Goal: Task Accomplishment & Management: Use online tool/utility

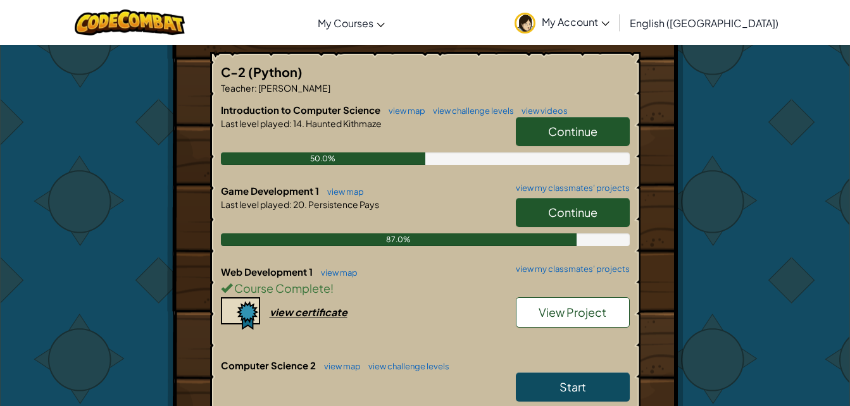
scroll to position [240, 0]
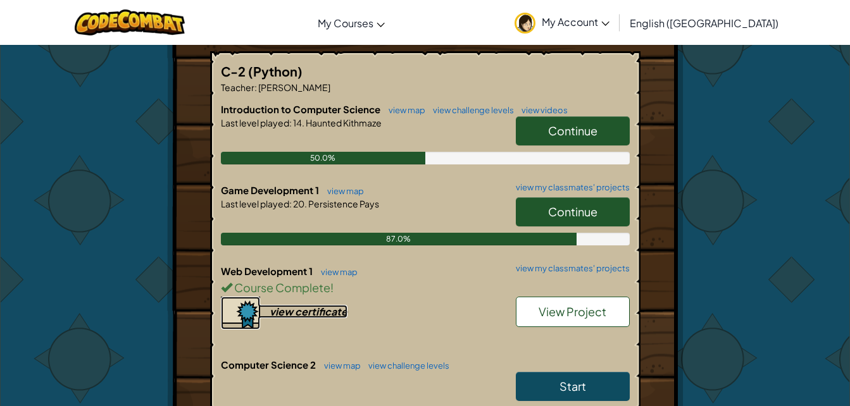
click at [301, 311] on div "view certificate" at bounding box center [308, 311] width 78 height 13
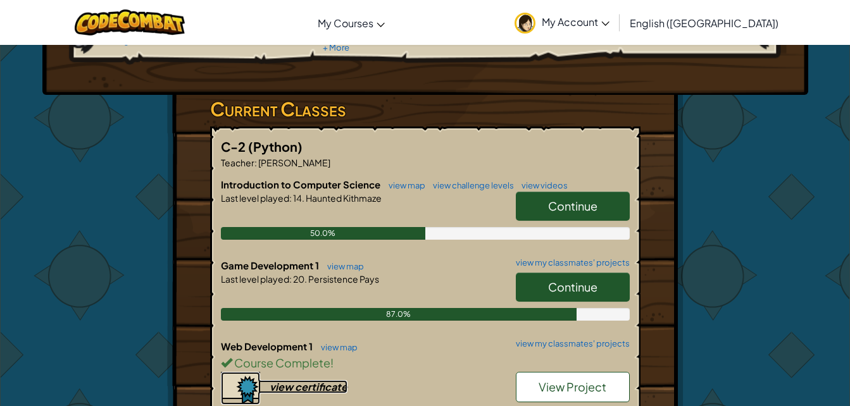
scroll to position [163, 0]
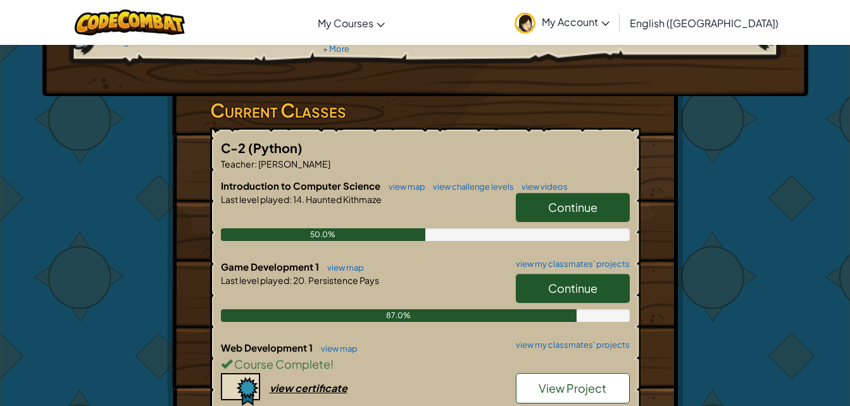
click at [562, 208] on span "Continue" at bounding box center [572, 207] width 49 height 15
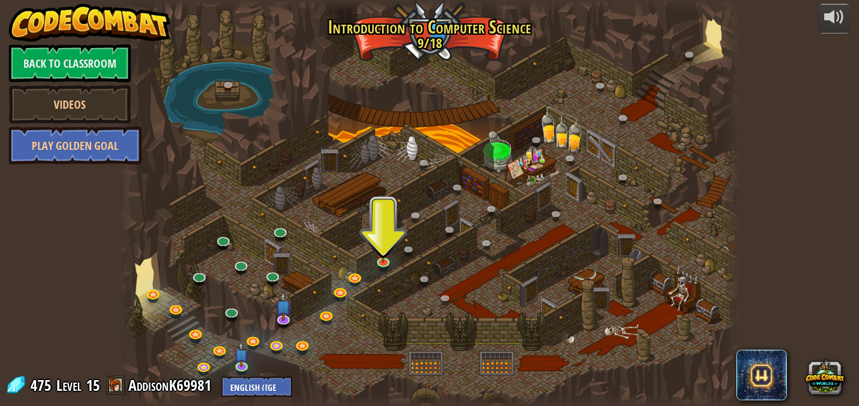
click at [371, 266] on div at bounding box center [429, 203] width 621 height 406
click at [376, 263] on link at bounding box center [385, 262] width 25 height 25
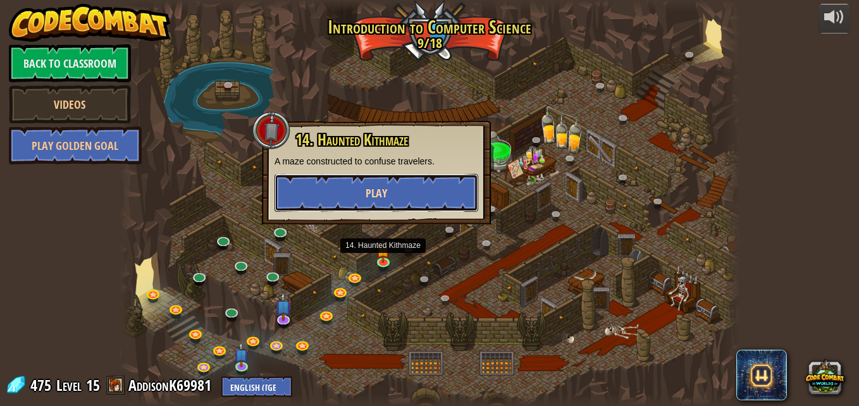
click at [350, 197] on button "Play" at bounding box center [377, 193] width 204 height 38
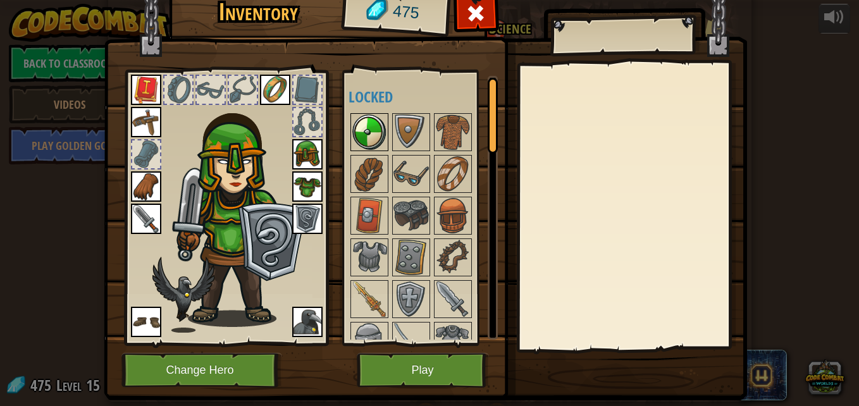
click at [366, 137] on img at bounding box center [369, 132] width 35 height 35
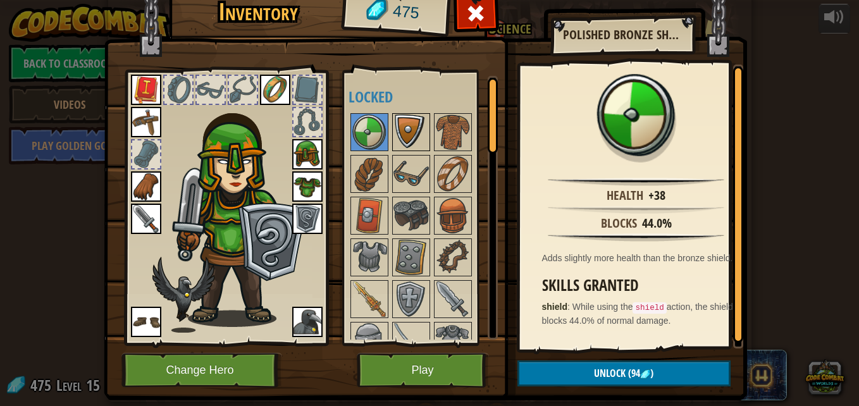
click at [396, 135] on img at bounding box center [410, 132] width 35 height 35
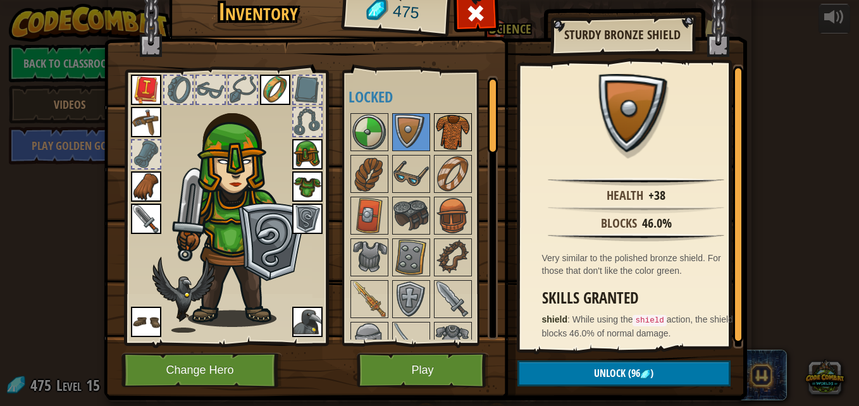
click at [438, 137] on img at bounding box center [452, 132] width 35 height 35
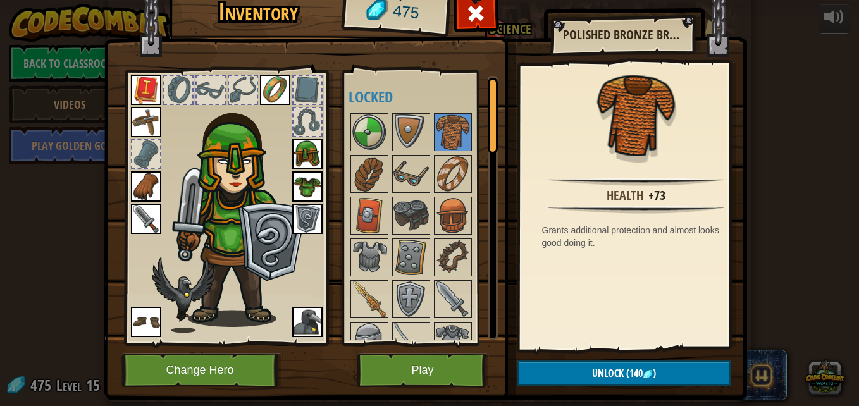
click at [302, 182] on img at bounding box center [307, 186] width 30 height 30
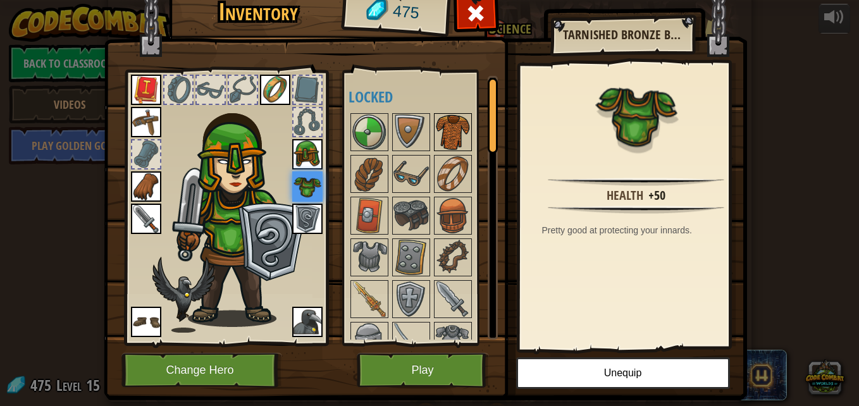
click at [459, 136] on img at bounding box center [452, 132] width 35 height 35
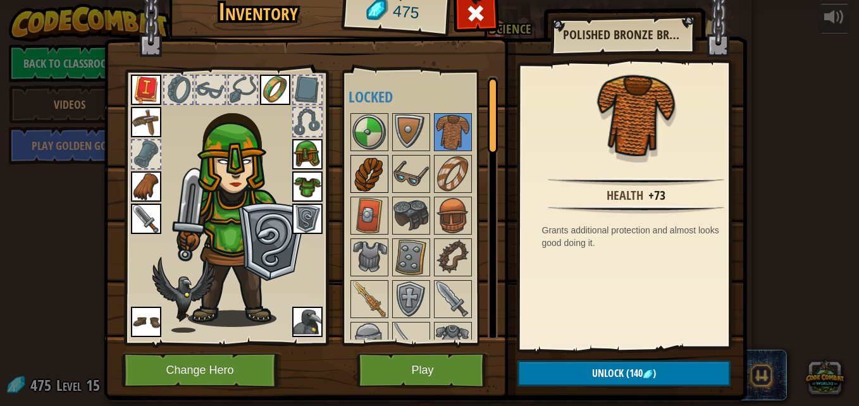
click at [364, 185] on img at bounding box center [369, 173] width 35 height 35
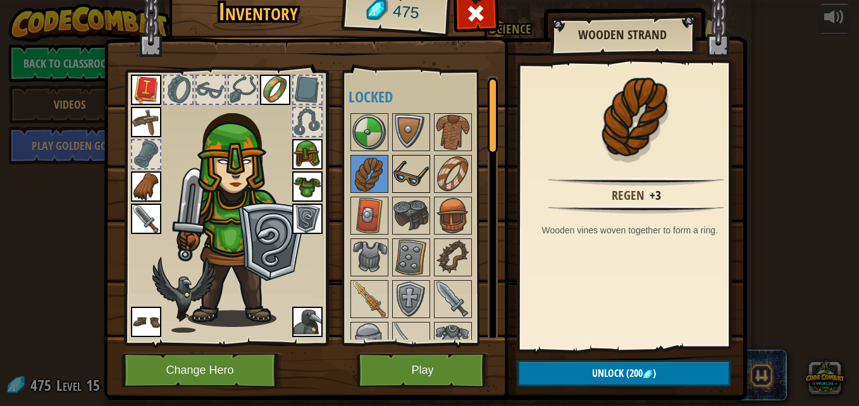
click at [396, 186] on img at bounding box center [410, 173] width 35 height 35
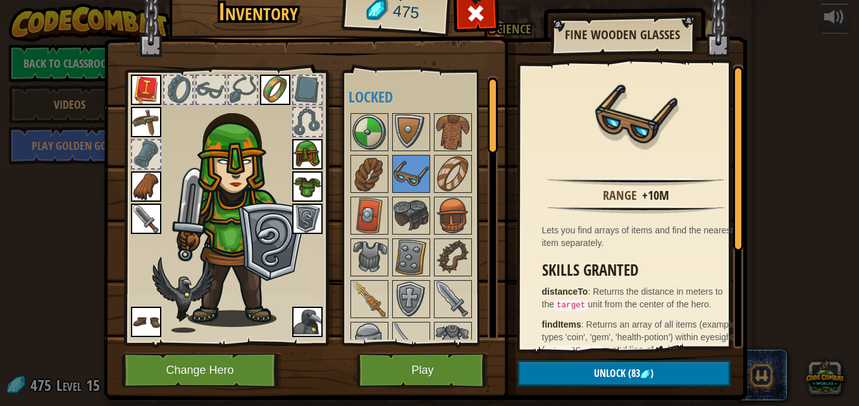
scroll to position [88, 0]
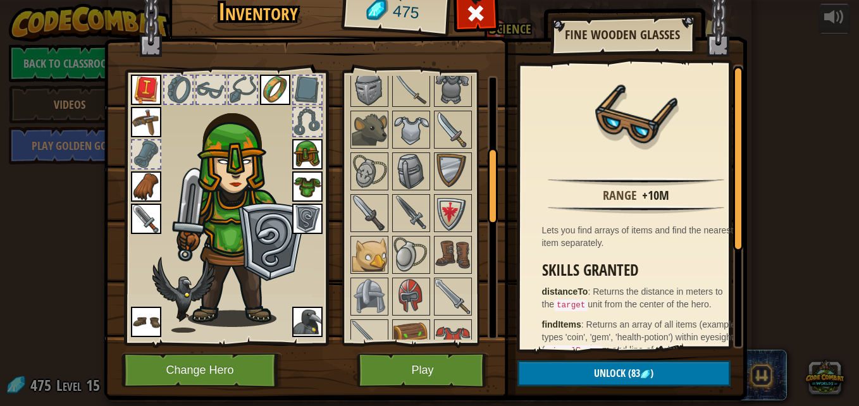
scroll to position [254, 0]
click at [146, 154] on div at bounding box center [146, 154] width 28 height 28
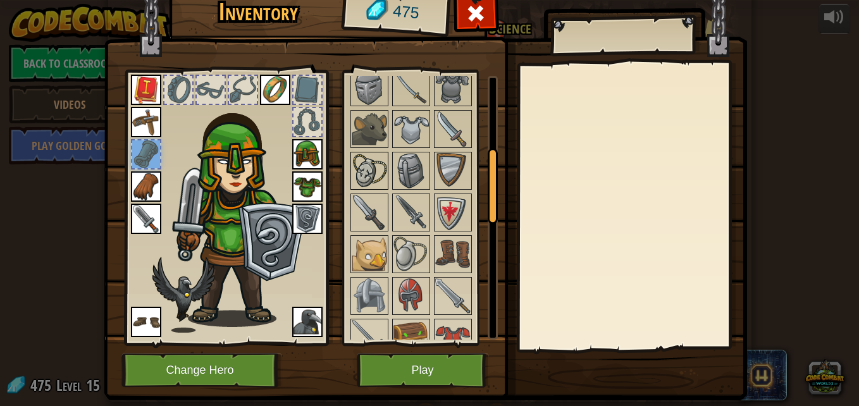
click at [373, 178] on img at bounding box center [369, 170] width 35 height 35
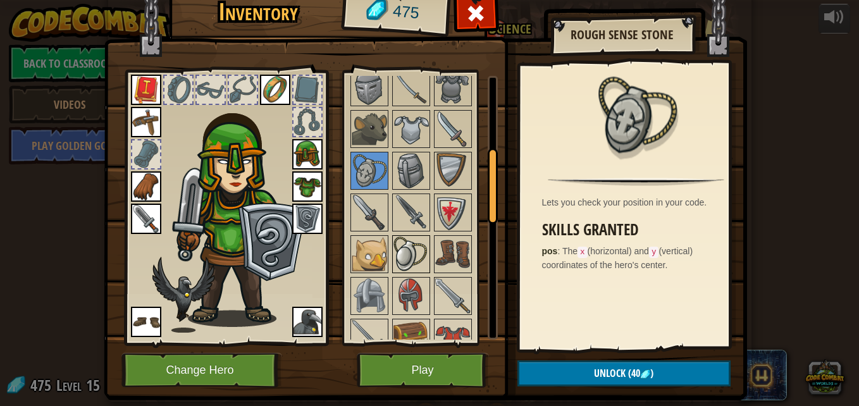
click at [403, 245] on img at bounding box center [410, 254] width 35 height 35
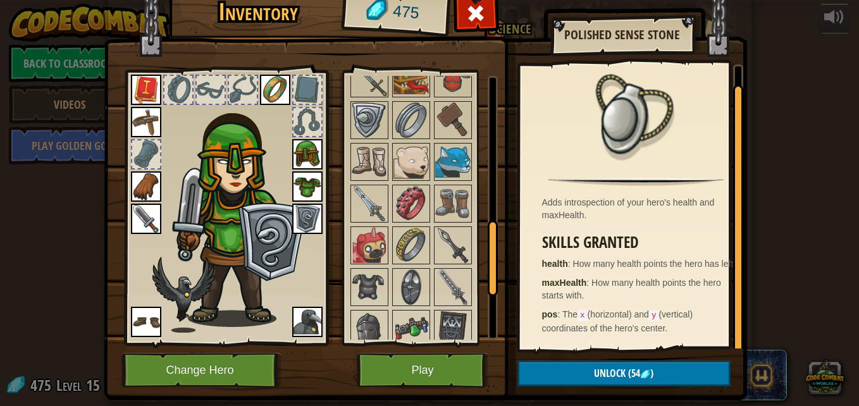
scroll to position [514, 0]
click at [413, 217] on img at bounding box center [410, 202] width 35 height 35
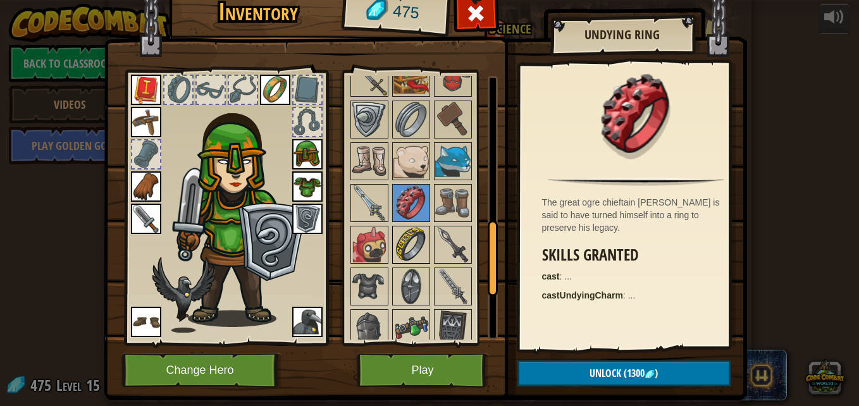
click at [405, 239] on img at bounding box center [410, 244] width 35 height 35
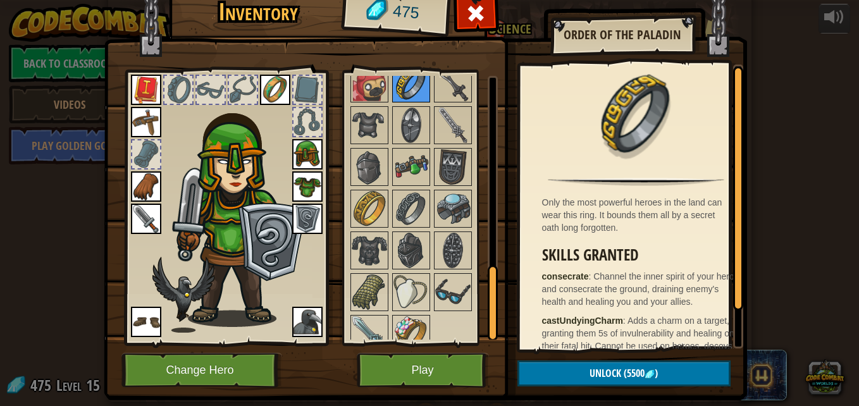
scroll to position [690, 0]
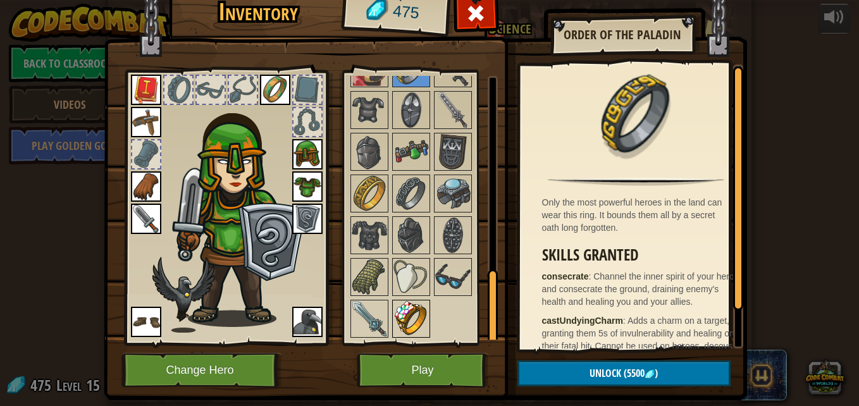
click at [406, 327] on img at bounding box center [410, 318] width 35 height 35
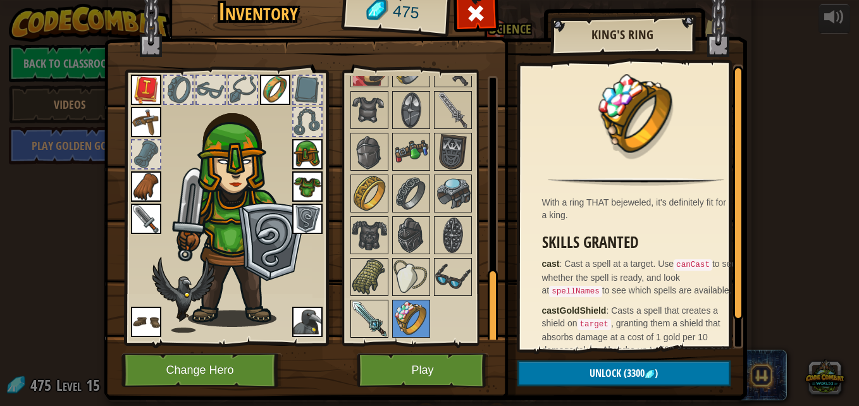
click at [367, 317] on img at bounding box center [369, 318] width 35 height 35
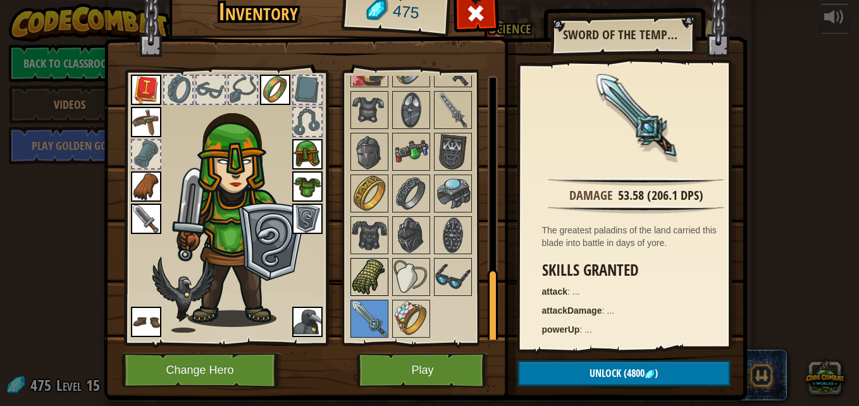
click at [364, 283] on img at bounding box center [369, 276] width 35 height 35
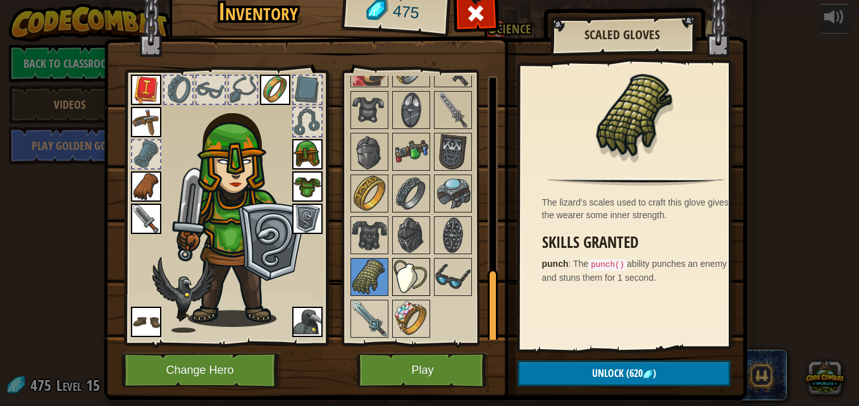
click at [393, 289] on img at bounding box center [410, 276] width 35 height 35
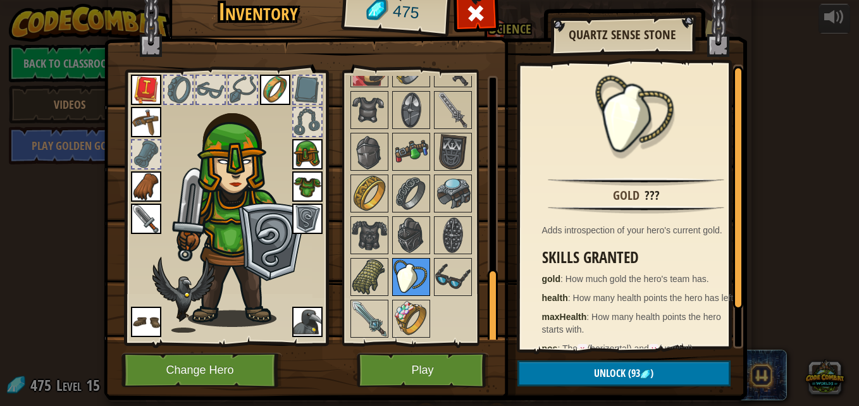
click at [423, 290] on img at bounding box center [410, 276] width 35 height 35
click at [443, 284] on img at bounding box center [452, 276] width 35 height 35
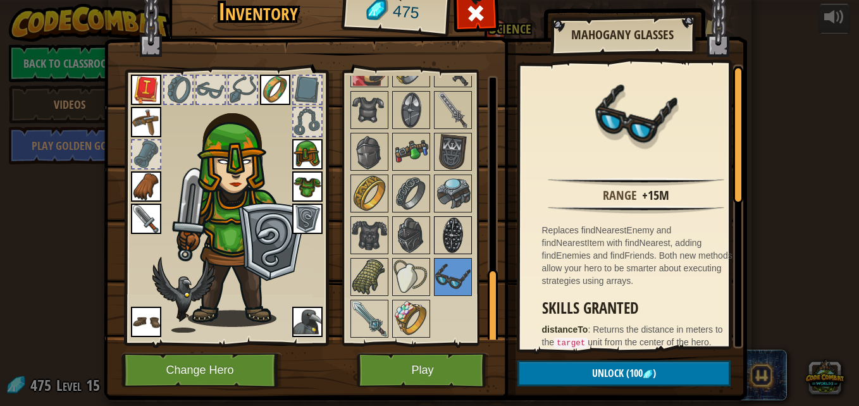
click at [452, 235] on img at bounding box center [452, 235] width 35 height 35
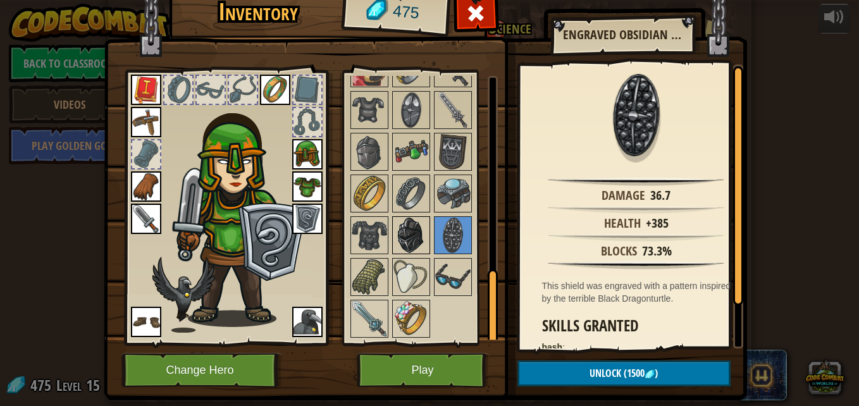
click at [395, 232] on img at bounding box center [410, 235] width 35 height 35
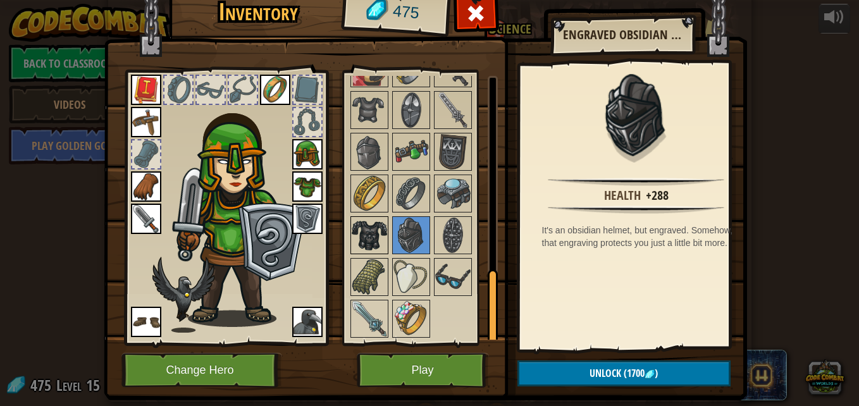
click at [353, 232] on img at bounding box center [369, 235] width 35 height 35
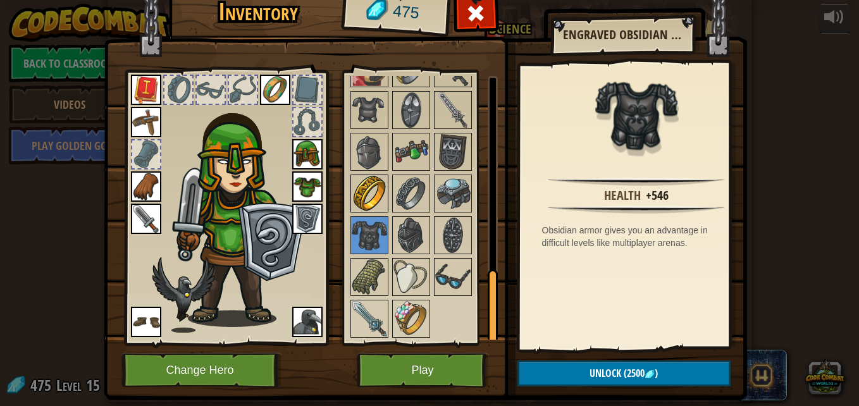
click at [356, 188] on img at bounding box center [369, 193] width 35 height 35
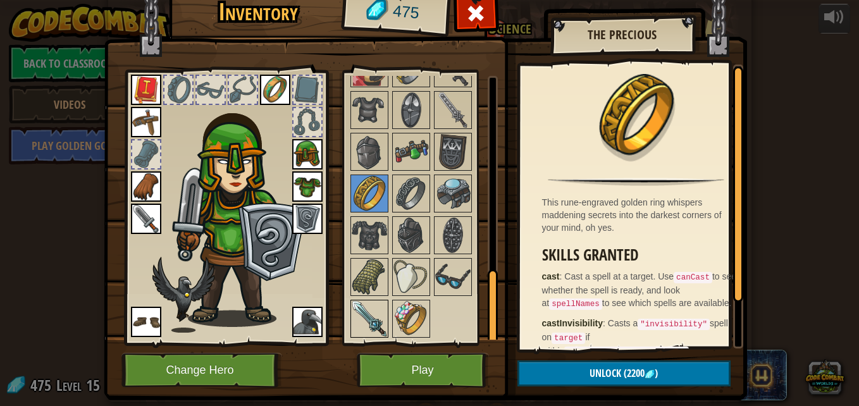
click at [361, 318] on img at bounding box center [369, 318] width 35 height 35
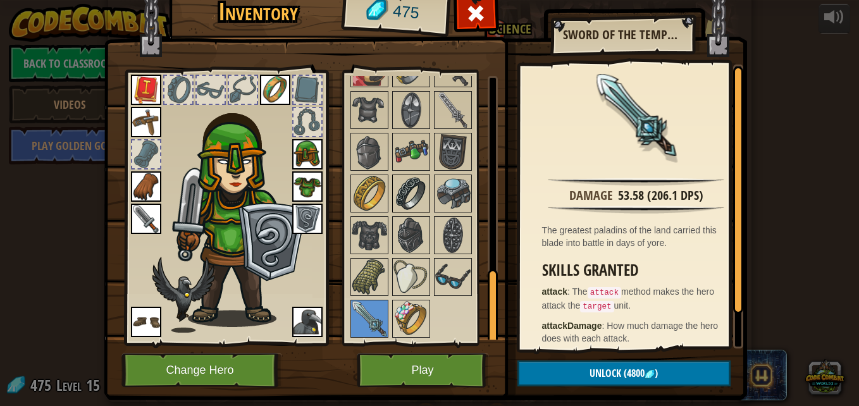
click at [408, 194] on img at bounding box center [410, 193] width 35 height 35
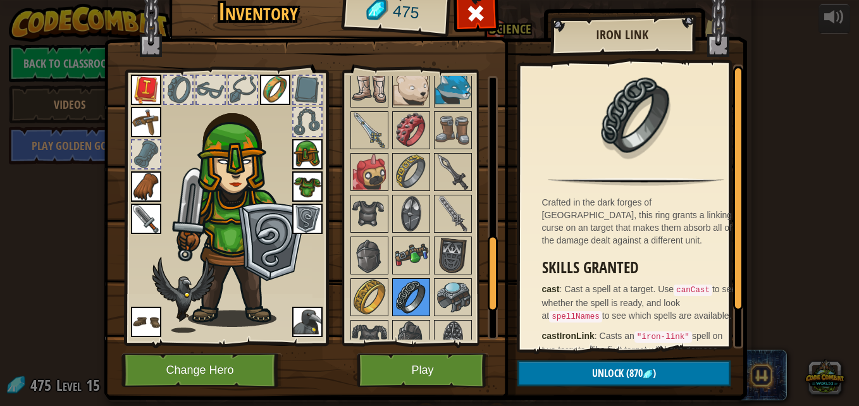
scroll to position [569, 0]
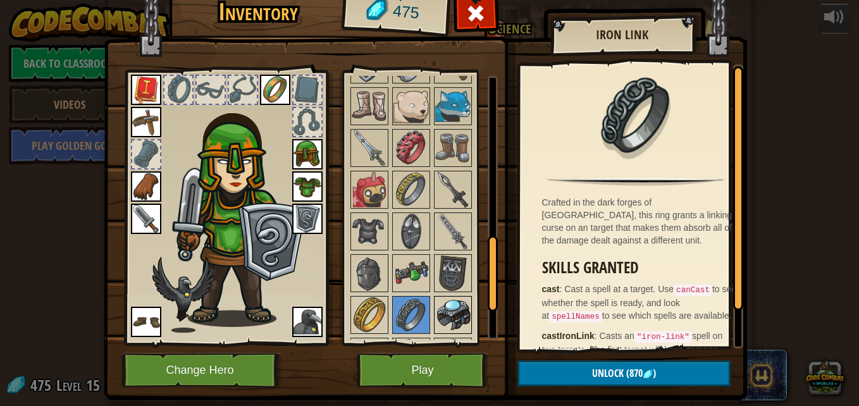
click at [442, 296] on div at bounding box center [453, 315] width 38 height 38
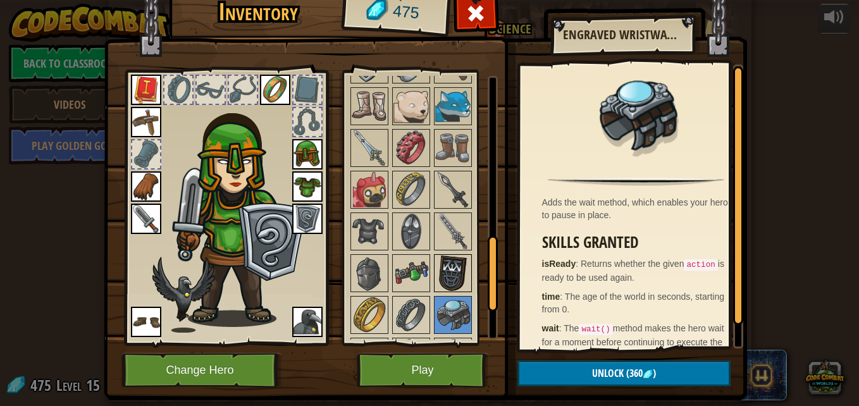
click at [449, 269] on img at bounding box center [452, 273] width 35 height 35
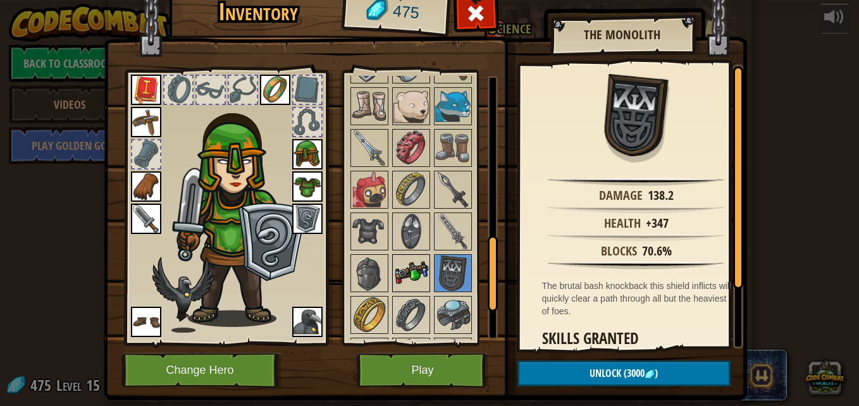
click at [412, 275] on img at bounding box center [410, 273] width 35 height 35
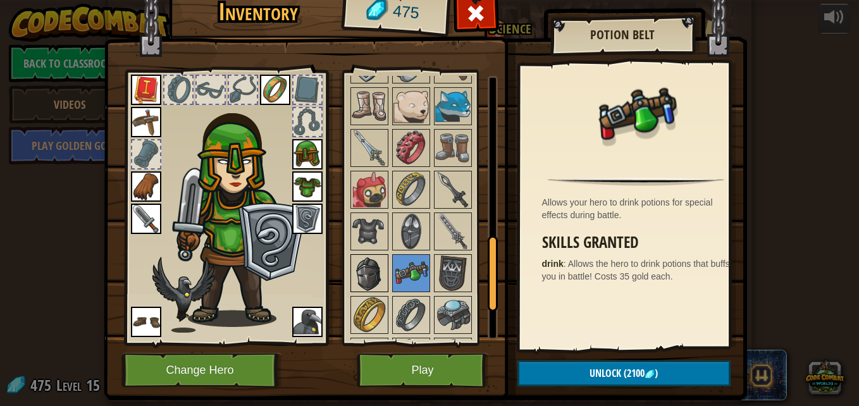
click at [365, 275] on img at bounding box center [369, 273] width 35 height 35
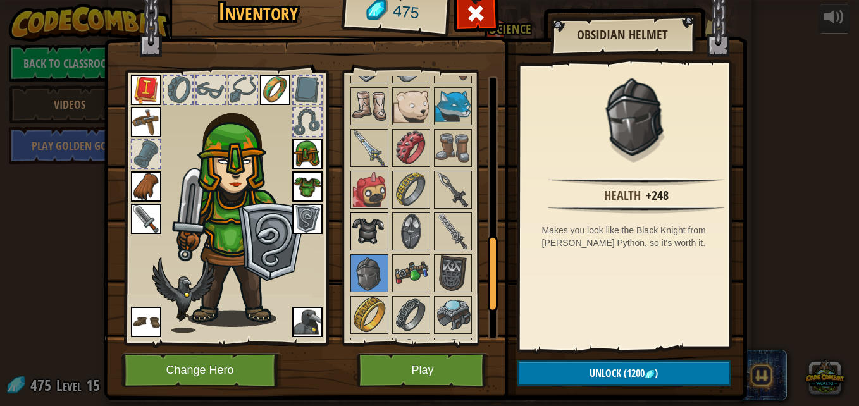
click at [360, 224] on img at bounding box center [369, 231] width 35 height 35
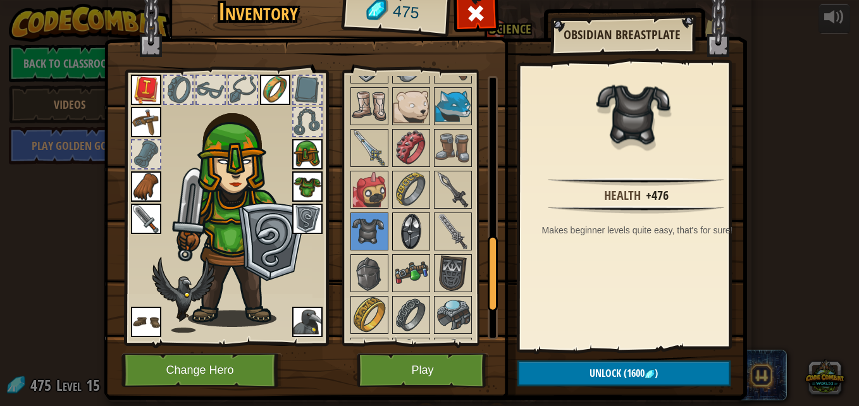
click at [401, 221] on img at bounding box center [410, 231] width 35 height 35
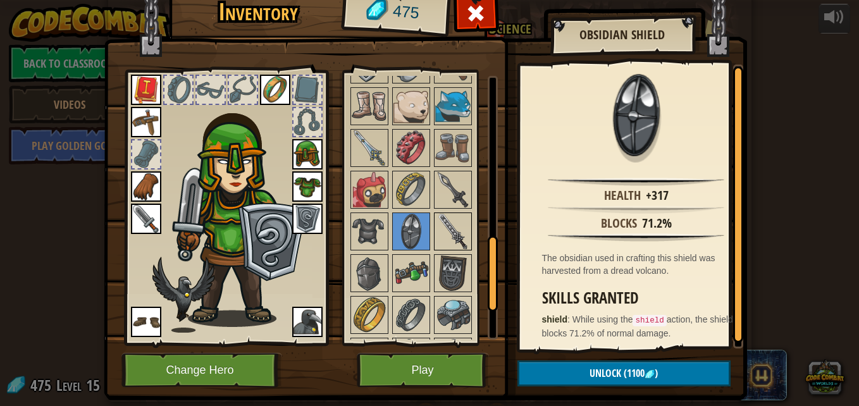
click at [445, 226] on img at bounding box center [452, 231] width 35 height 35
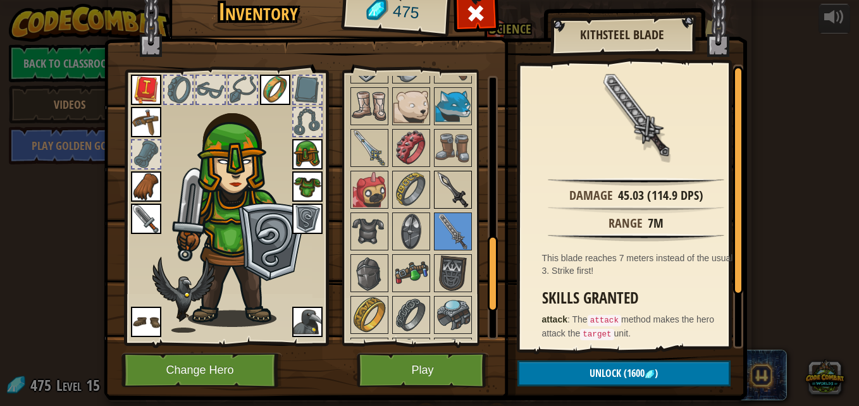
click at [447, 190] on img at bounding box center [452, 189] width 35 height 35
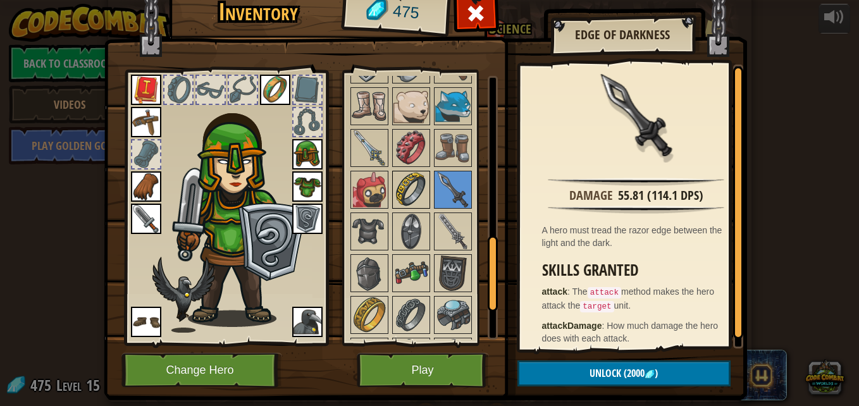
click at [412, 187] on img at bounding box center [410, 189] width 35 height 35
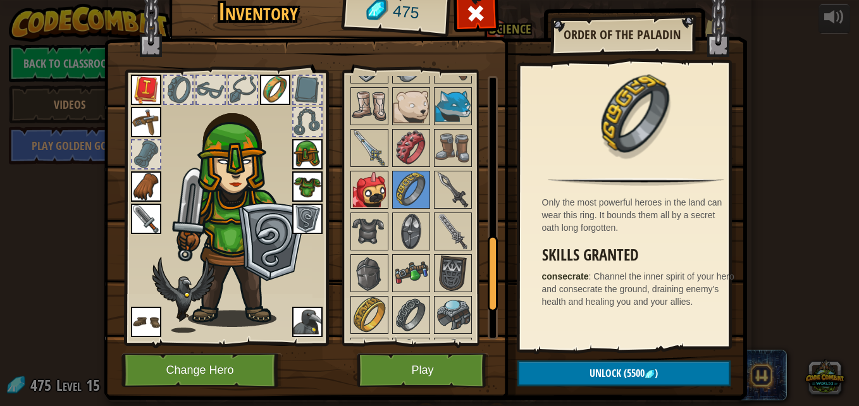
click at [381, 189] on img at bounding box center [369, 189] width 35 height 35
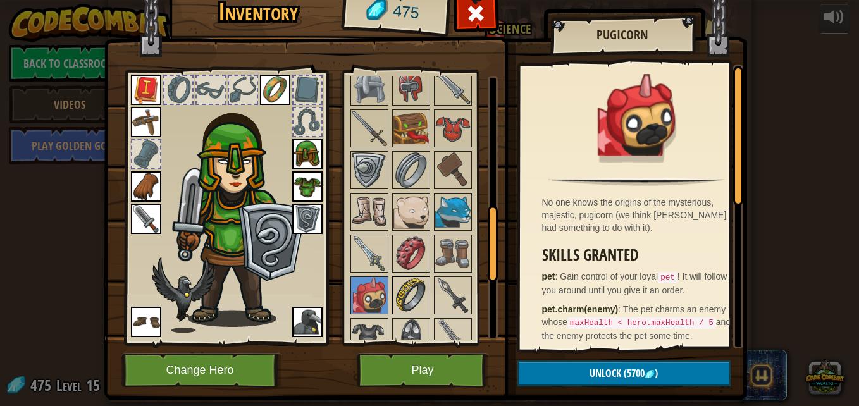
scroll to position [457, 0]
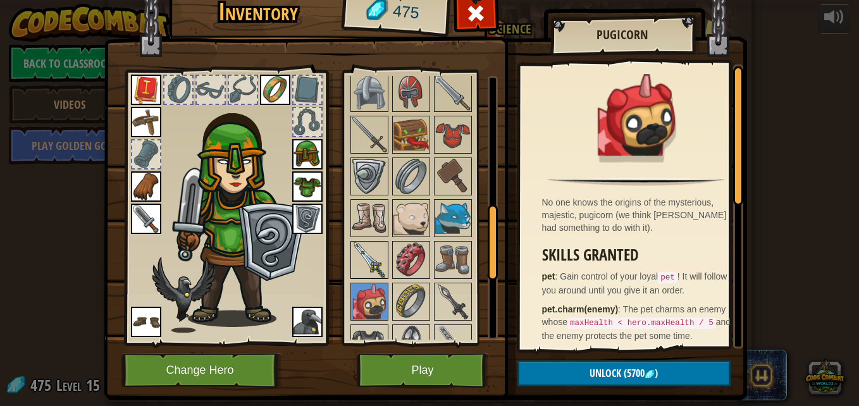
click at [369, 259] on img at bounding box center [369, 259] width 35 height 35
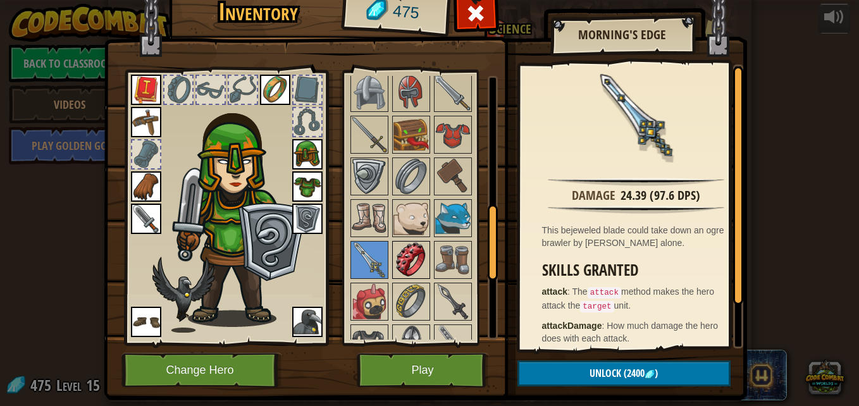
click at [393, 268] on img at bounding box center [410, 259] width 35 height 35
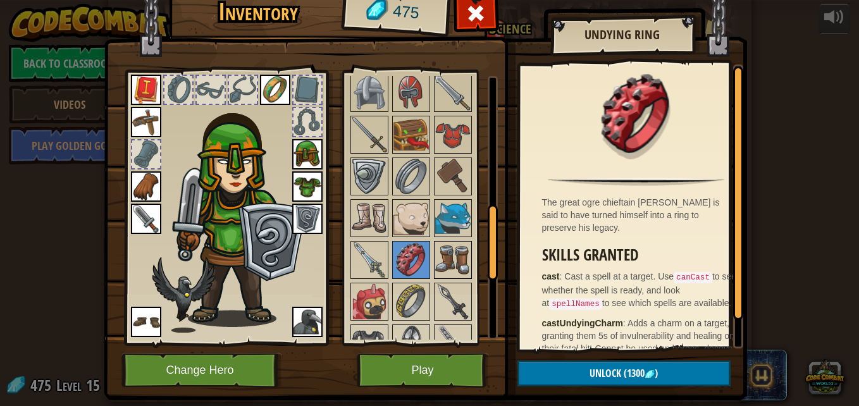
click at [460, 266] on img at bounding box center [452, 259] width 35 height 35
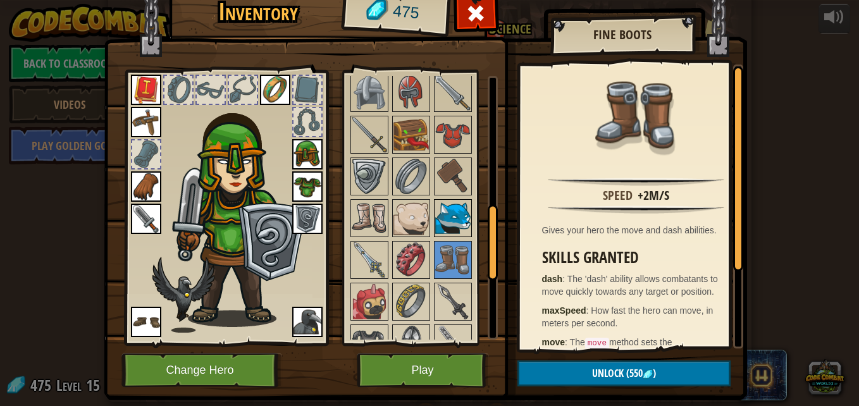
click at [455, 219] on img at bounding box center [452, 218] width 35 height 35
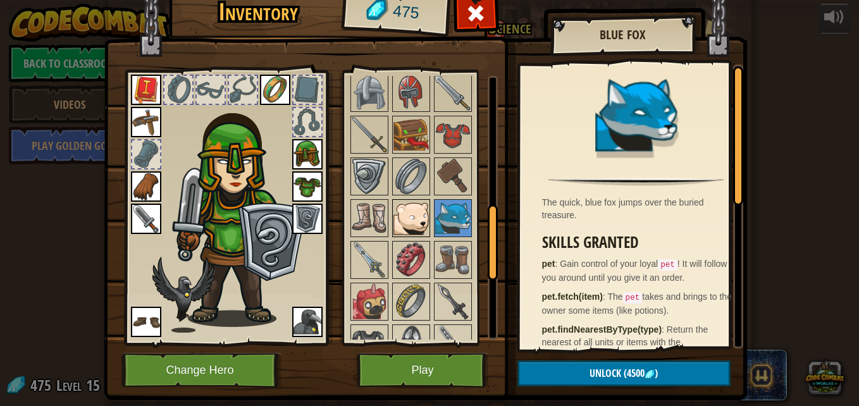
click at [411, 225] on img at bounding box center [410, 218] width 35 height 35
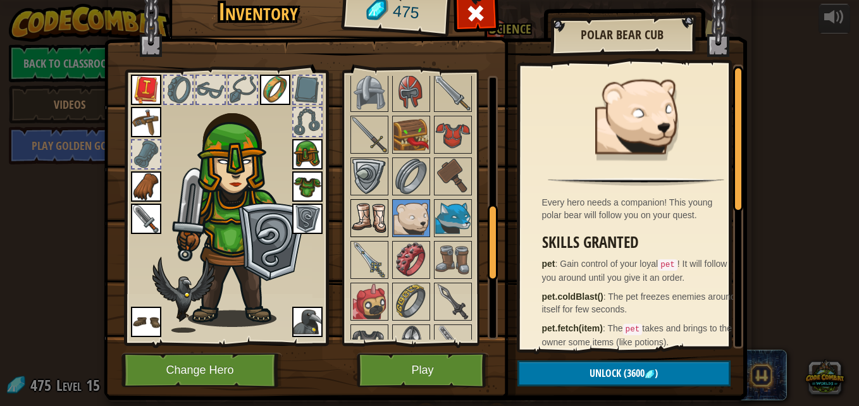
click at [364, 221] on img at bounding box center [369, 218] width 35 height 35
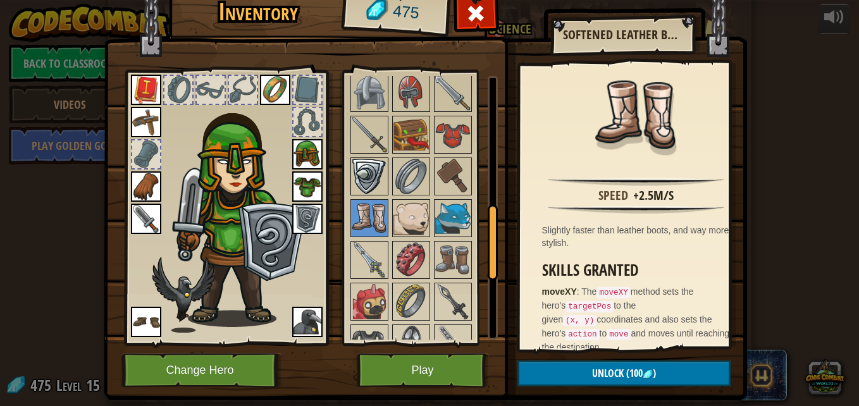
click at [367, 183] on img at bounding box center [369, 176] width 35 height 35
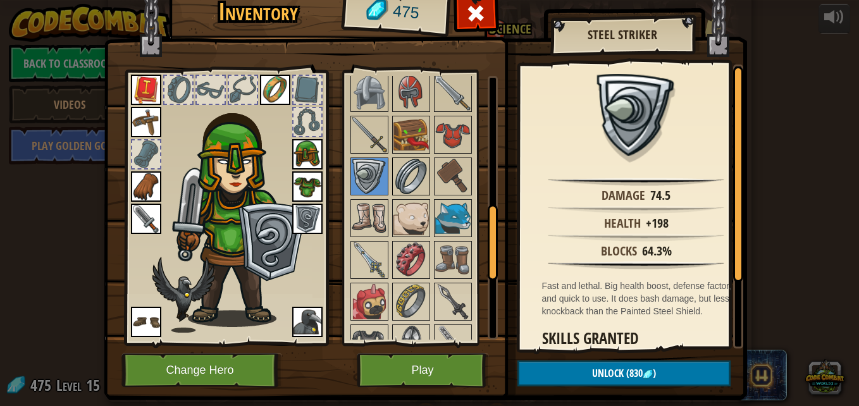
click at [410, 175] on img at bounding box center [410, 176] width 35 height 35
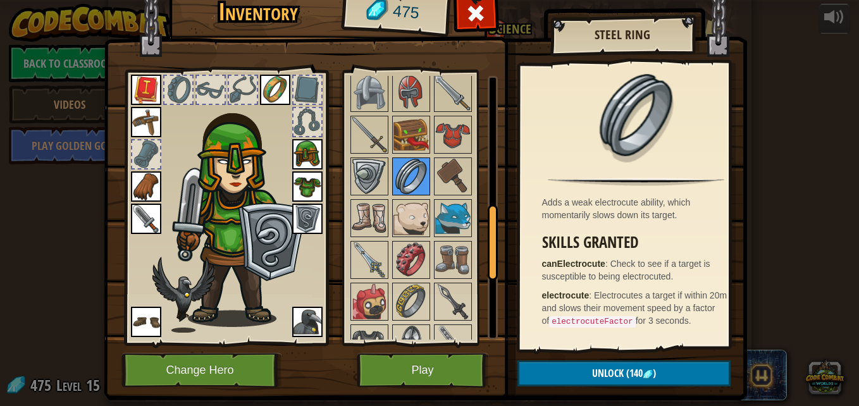
click at [421, 176] on img at bounding box center [410, 176] width 35 height 35
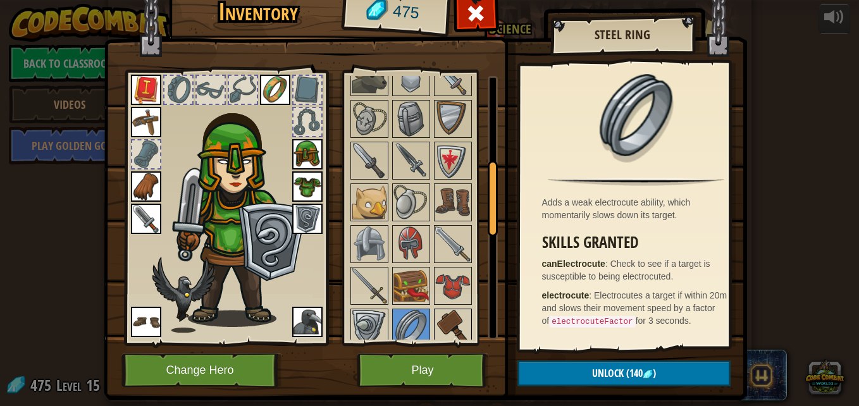
scroll to position [299, 0]
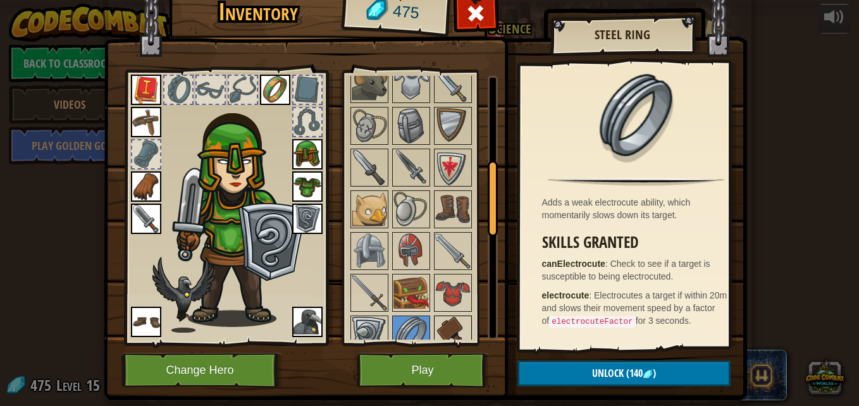
drag, startPoint x: 433, startPoint y: 182, endPoint x: 437, endPoint y: 338, distance: 155.7
click at [437, 338] on div "Available Equip Equip Equip Equip Equip Equip Equip Equip Equip Equip (double-c…" at bounding box center [428, 208] width 159 height 264
click at [437, 338] on img at bounding box center [452, 334] width 35 height 35
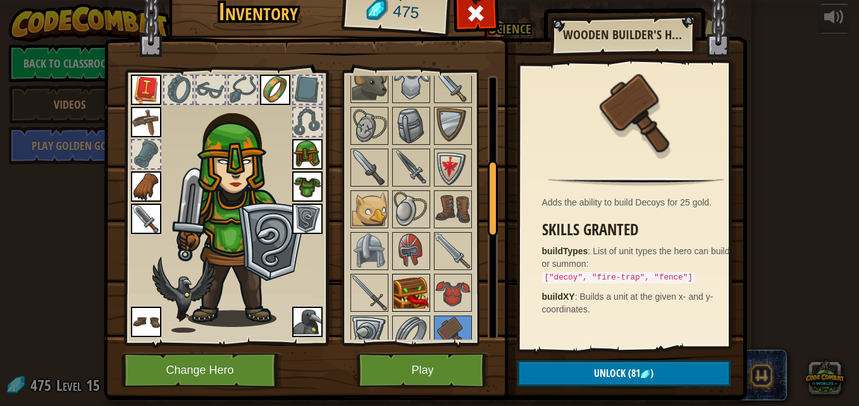
click at [411, 302] on img at bounding box center [410, 292] width 35 height 35
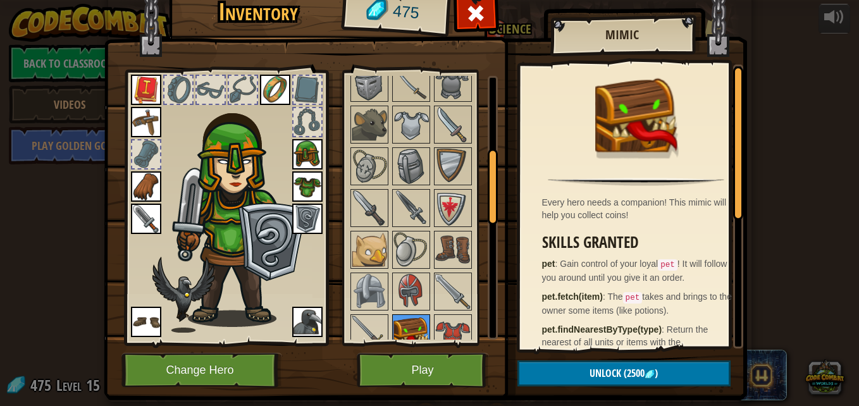
scroll to position [256, 0]
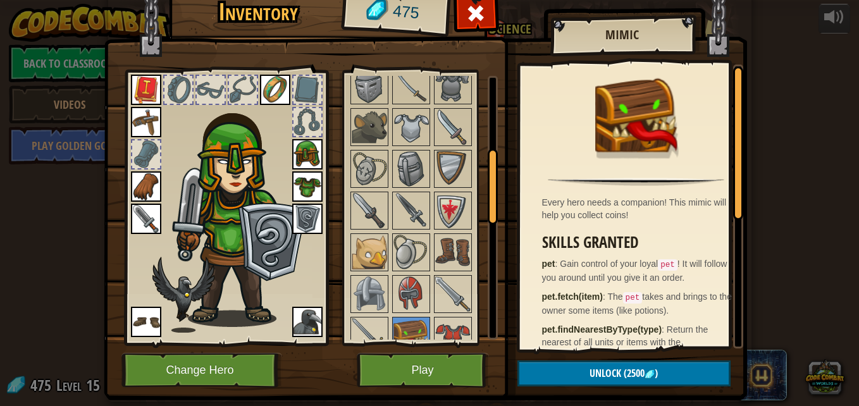
click at [380, 272] on div at bounding box center [428, 315] width 159 height 919
click at [368, 257] on img at bounding box center [369, 252] width 35 height 35
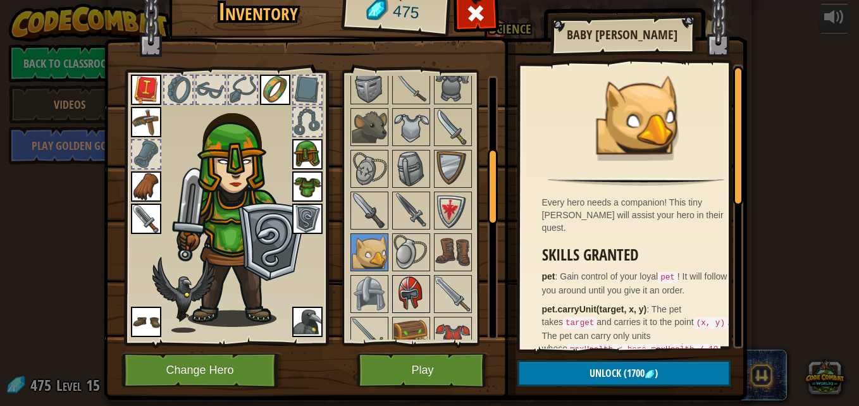
click at [394, 289] on img at bounding box center [410, 293] width 35 height 35
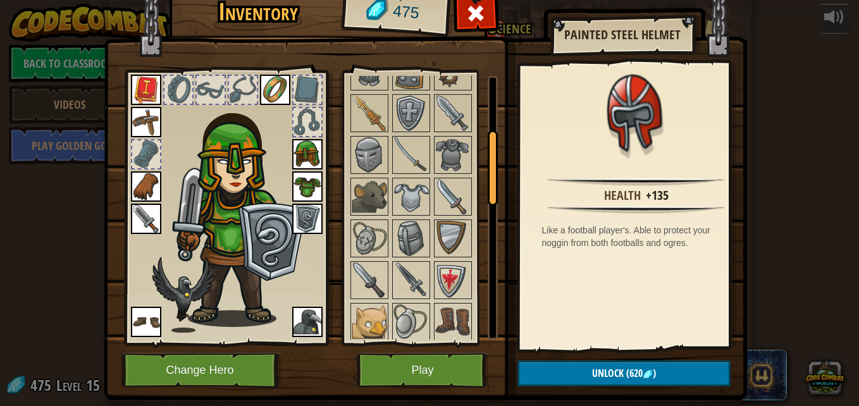
scroll to position [185, 0]
click at [378, 208] on img at bounding box center [369, 197] width 35 height 35
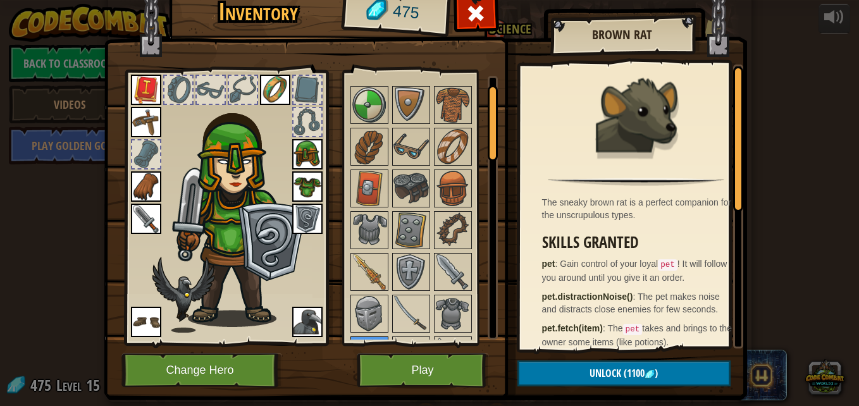
scroll to position [27, 0]
click at [399, 237] on img at bounding box center [410, 230] width 35 height 35
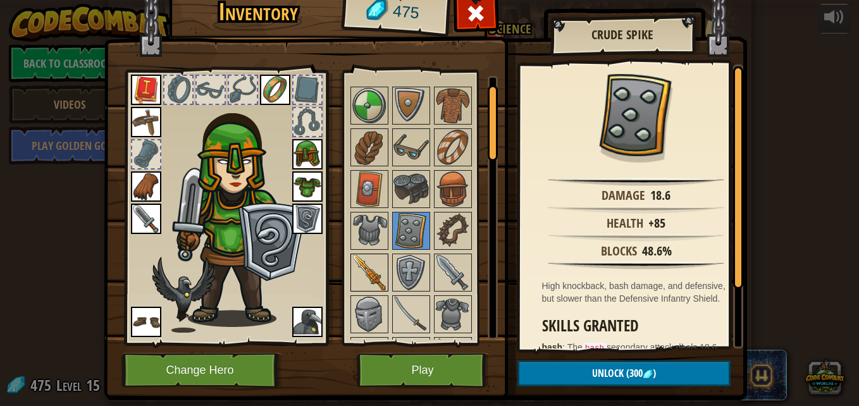
click at [368, 275] on img at bounding box center [369, 272] width 35 height 35
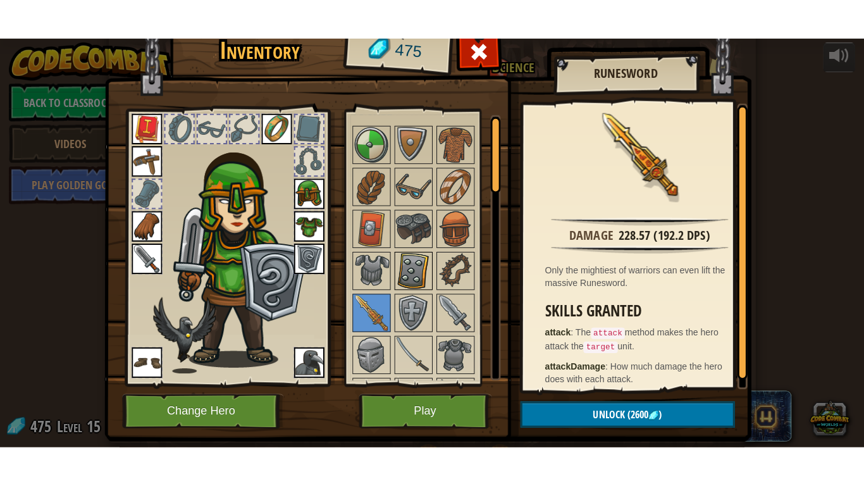
scroll to position [0, 0]
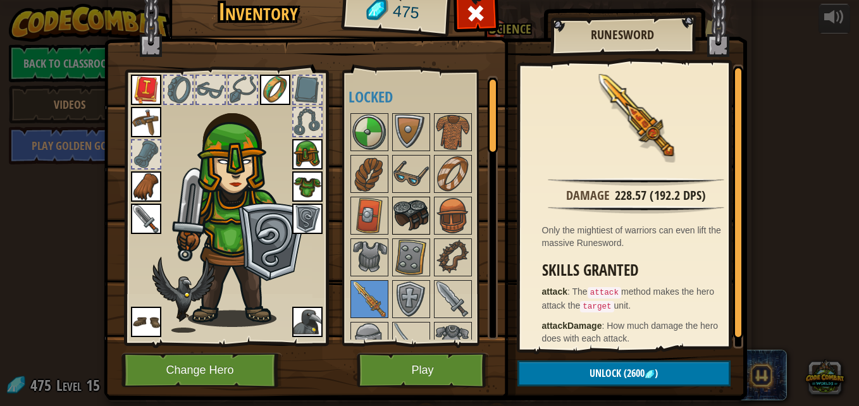
click at [411, 225] on img at bounding box center [410, 215] width 35 height 35
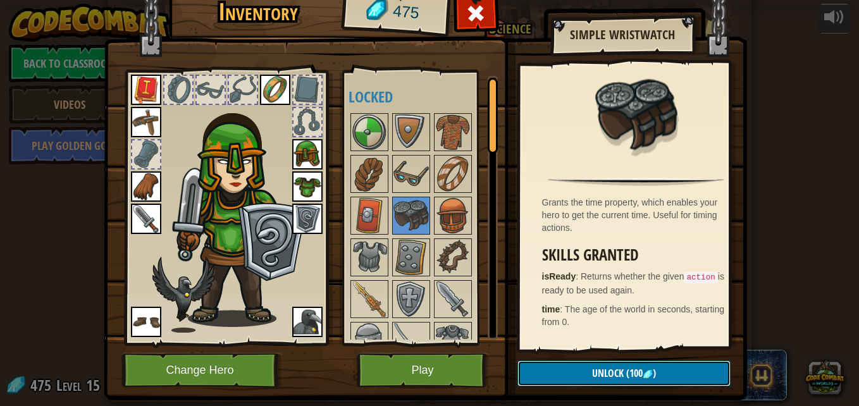
click at [624, 375] on span "(100" at bounding box center [633, 373] width 19 height 14
click at [585, 375] on button "Confirm" at bounding box center [623, 374] width 213 height 26
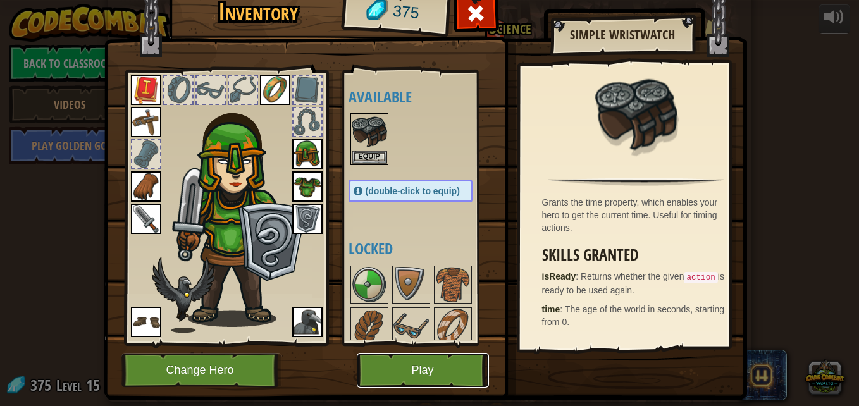
drag, startPoint x: 455, startPoint y: 373, endPoint x: 442, endPoint y: 252, distance: 122.3
click at [443, 266] on div "Inventory 375 Available Equip Equip Equip Equip Equip Equip Equip Equip Equip E…" at bounding box center [429, 193] width 643 height 418
click at [368, 152] on button "Equip" at bounding box center [369, 156] width 35 height 13
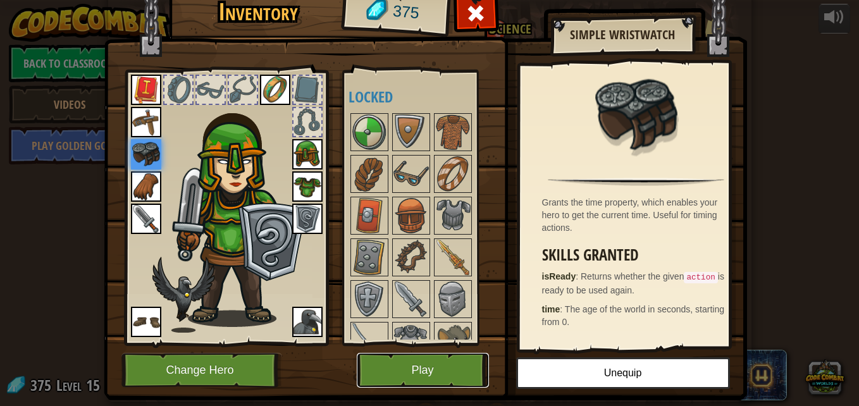
click at [442, 367] on button "Play" at bounding box center [423, 370] width 132 height 35
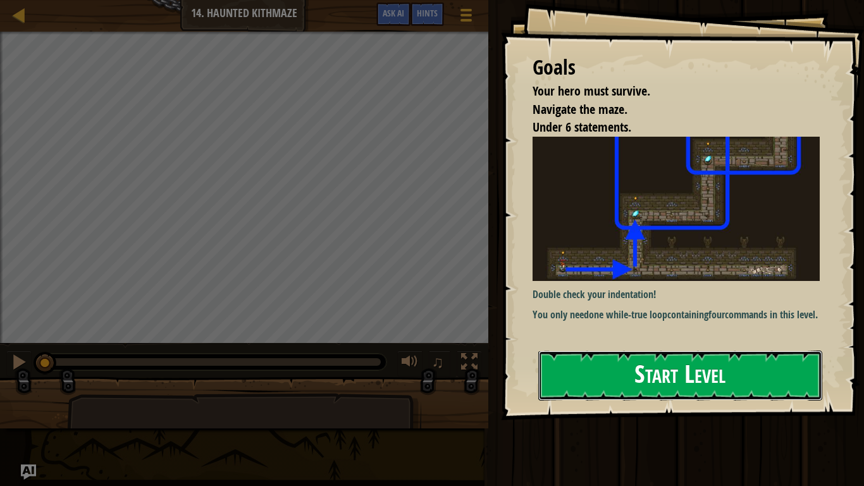
click at [599, 364] on button "Start Level" at bounding box center [680, 375] width 284 height 50
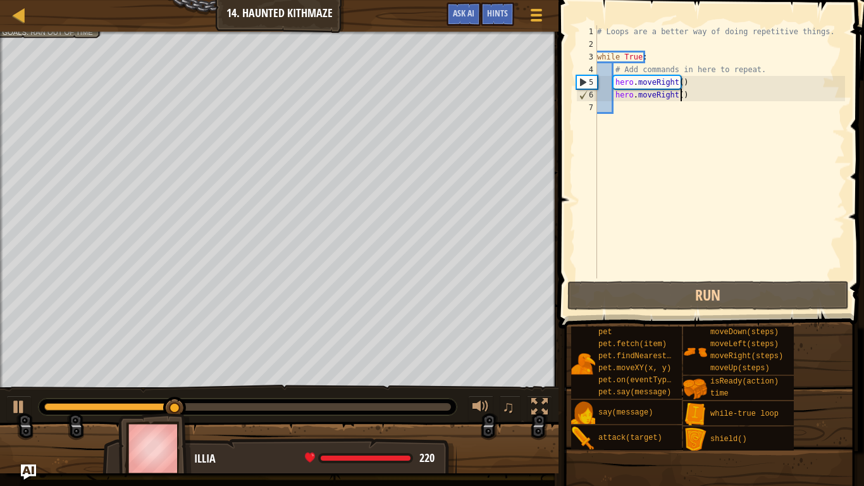
click at [697, 96] on div "# Loops are a better way of doing repetitive things. while True : # Add command…" at bounding box center [720, 164] width 251 height 278
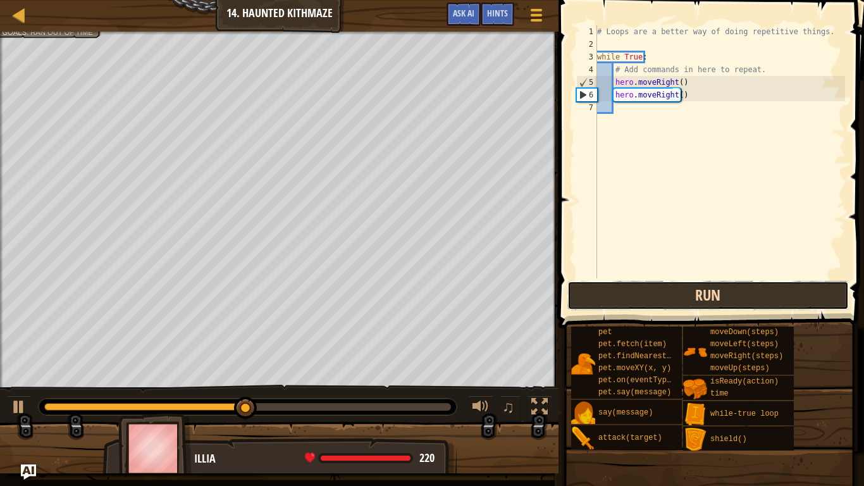
click at [641, 295] on button "Run" at bounding box center [708, 295] width 282 height 29
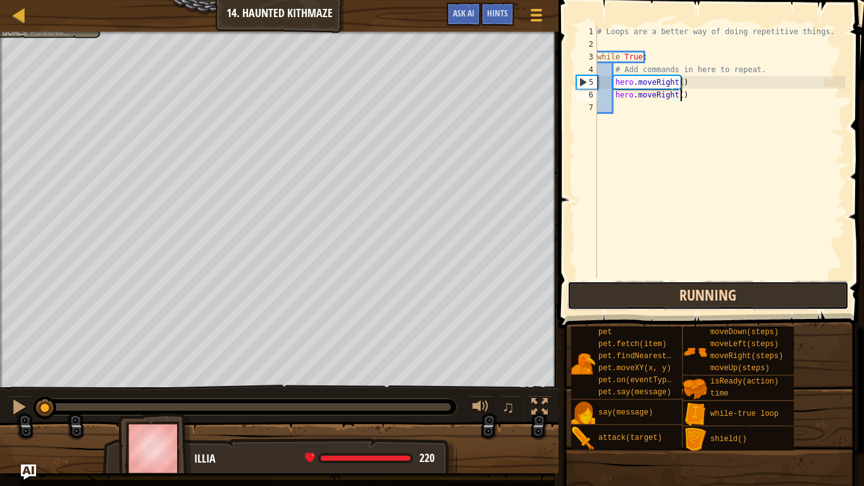
click at [641, 299] on button "Running" at bounding box center [708, 295] width 282 height 29
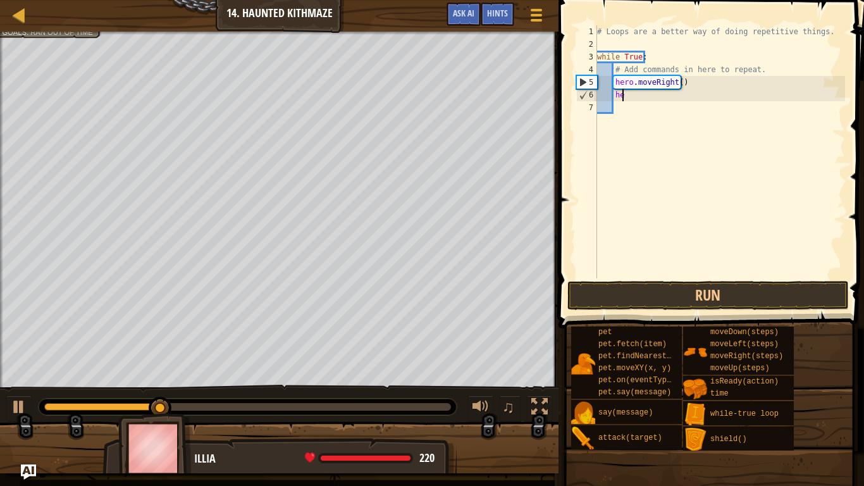
type textarea "h"
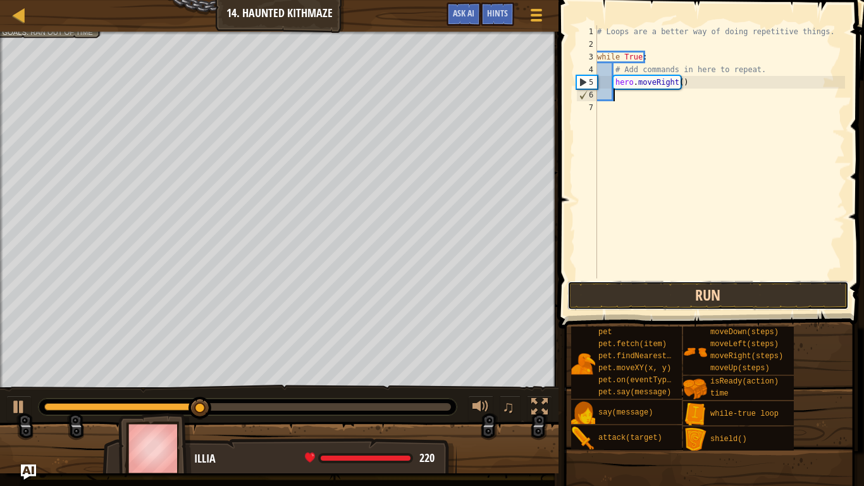
click at [688, 294] on button "Run" at bounding box center [708, 295] width 282 height 29
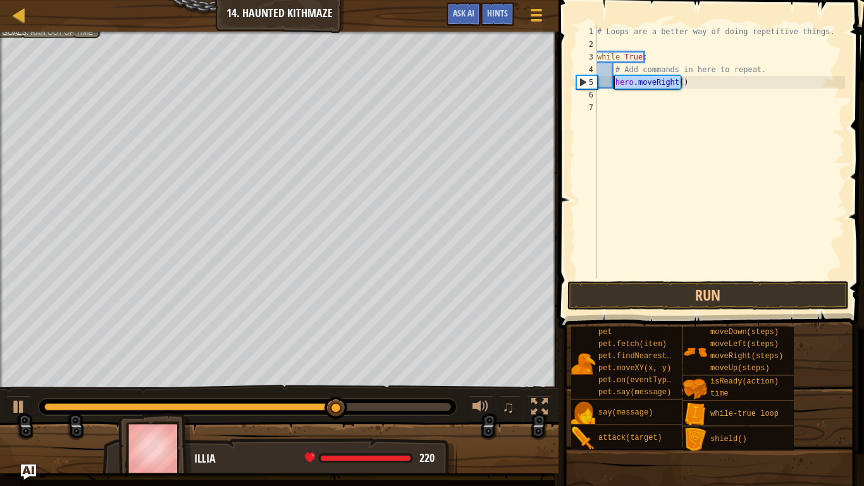
drag, startPoint x: 687, startPoint y: 84, endPoint x: 610, endPoint y: 82, distance: 76.6
click at [610, 82] on div "# Loops are a better way of doing repetitive things. while True : # Add command…" at bounding box center [720, 164] width 251 height 278
type textarea "hero.moveRight()"
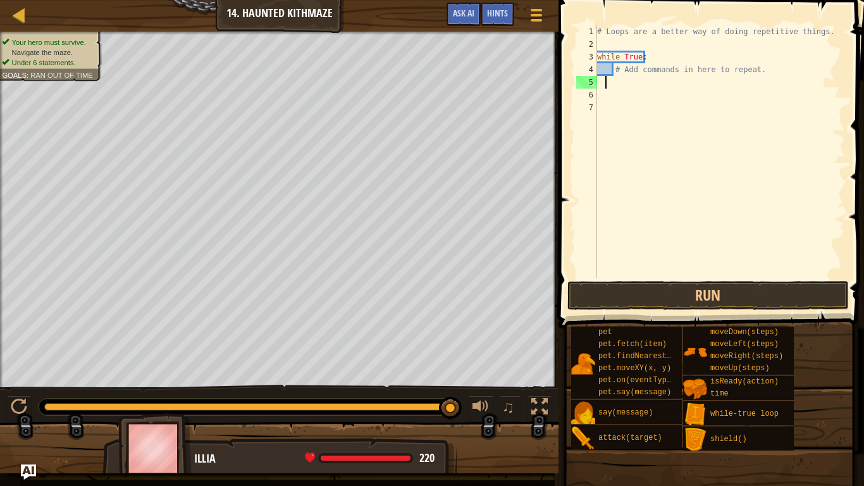
click at [606, 86] on div "# Loops are a better way of doing repetitive things. while True : # Add command…" at bounding box center [720, 164] width 251 height 278
type textarea "mo"
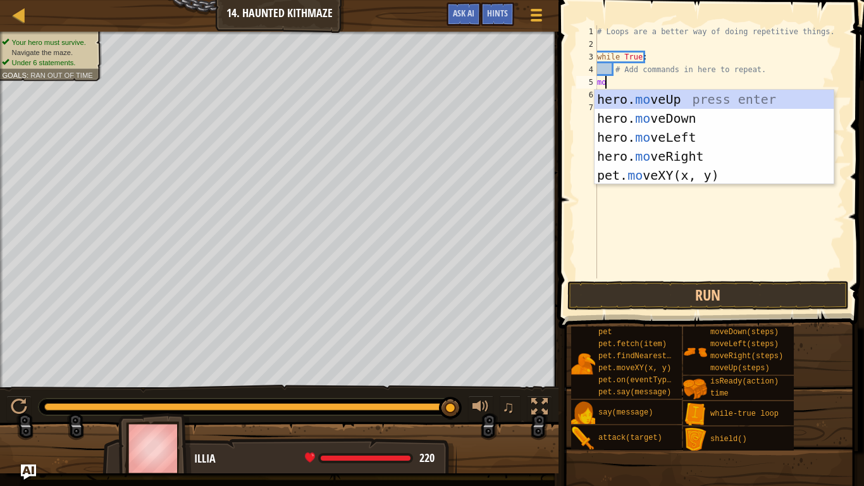
scroll to position [6, 0]
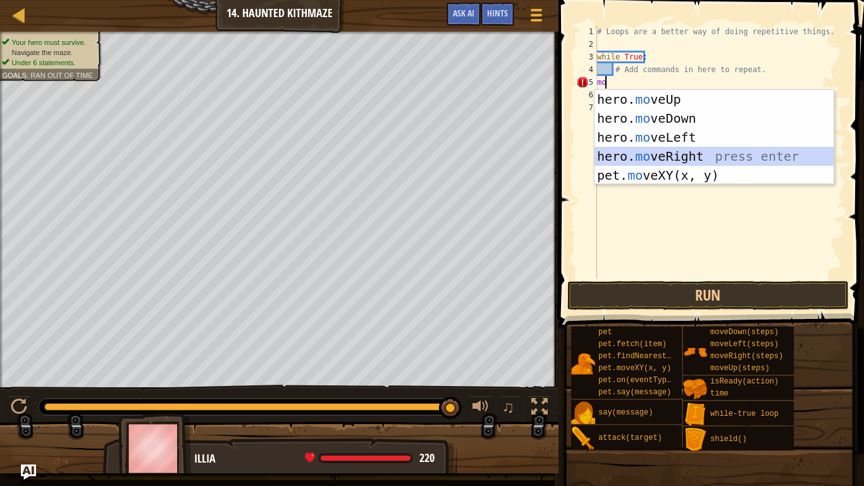
click at [638, 158] on div "hero. mo veUp press enter hero. mo veDown press enter hero. mo veLeft press ent…" at bounding box center [714, 156] width 239 height 133
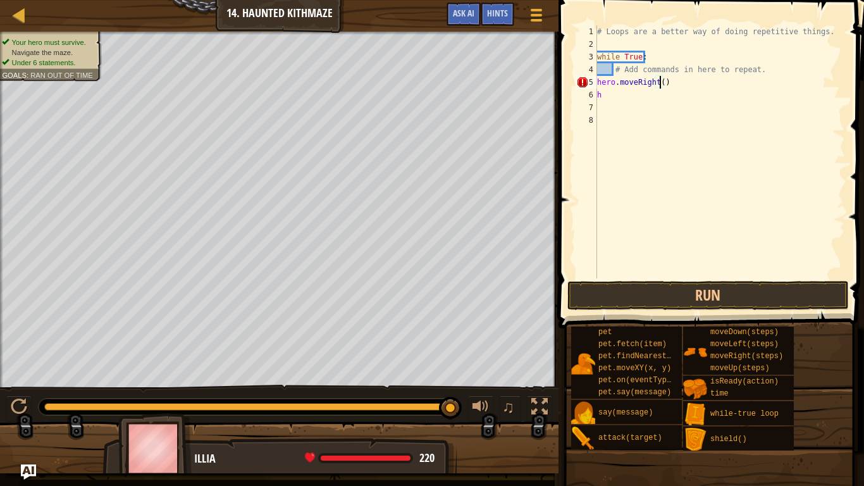
click at [660, 82] on div "# Loops are a better way of doing repetitive things. while True : # Add command…" at bounding box center [720, 164] width 251 height 278
type textarea "hero.moveRight(2)"
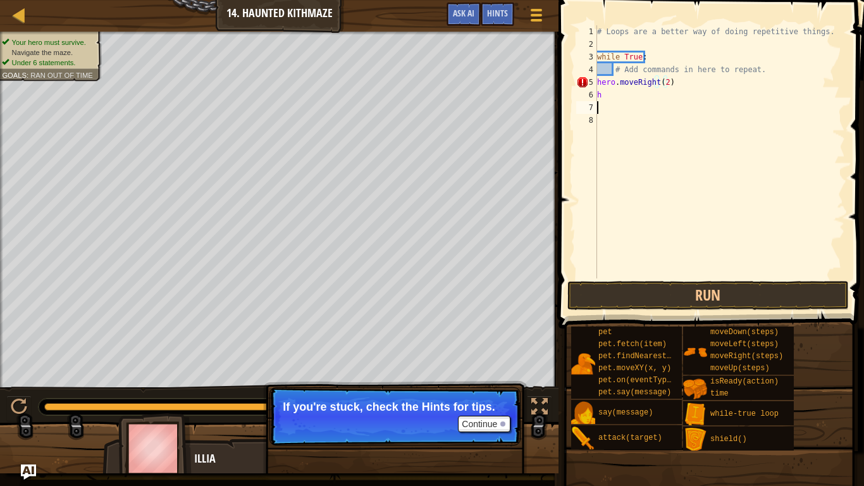
click at [645, 105] on div "# Loops are a better way of doing repetitive things. while True : # Add command…" at bounding box center [720, 164] width 251 height 278
click at [637, 94] on div "# Loops are a better way of doing repetitive things. while True : # Add command…" at bounding box center [720, 164] width 251 height 278
click at [606, 85] on div "# Loops are a better way of doing repetitive things. while True : # Add command…" at bounding box center [720, 164] width 251 height 278
click at [581, 83] on div "5" at bounding box center [586, 82] width 21 height 13
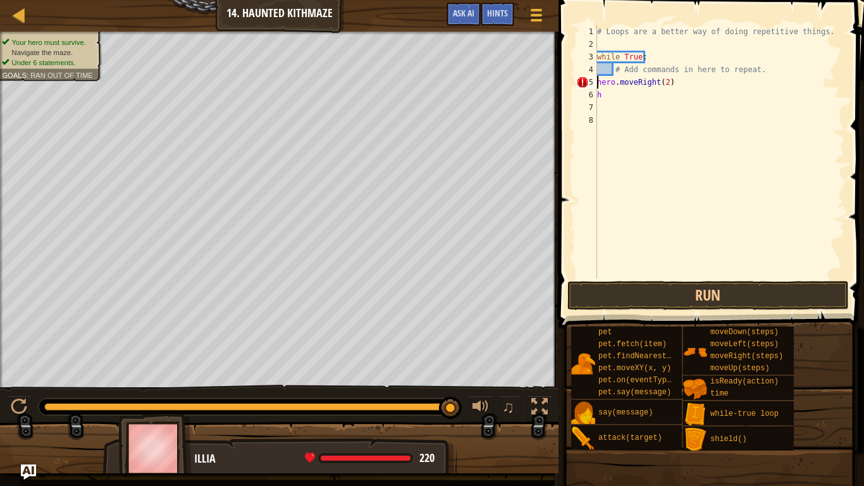
click at [595, 82] on div "5" at bounding box center [586, 82] width 21 height 13
click at [596, 82] on div "5" at bounding box center [586, 82] width 21 height 13
type textarea "hero.moveRight(2)"
click at [611, 300] on button "Run" at bounding box center [708, 295] width 282 height 29
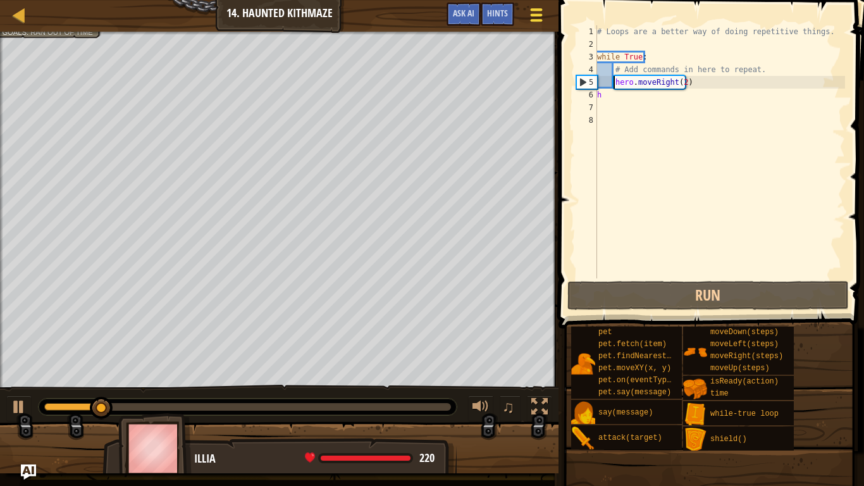
click at [531, 13] on div at bounding box center [536, 15] width 17 height 18
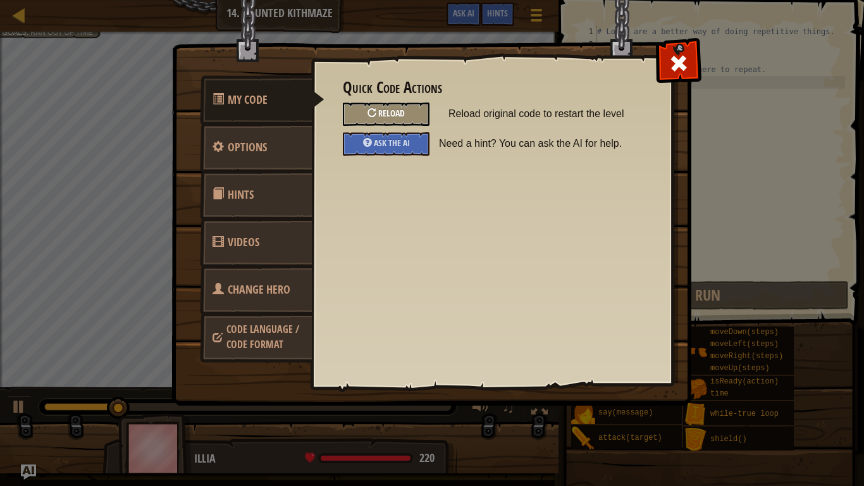
click at [409, 121] on div "Reload" at bounding box center [386, 113] width 87 height 23
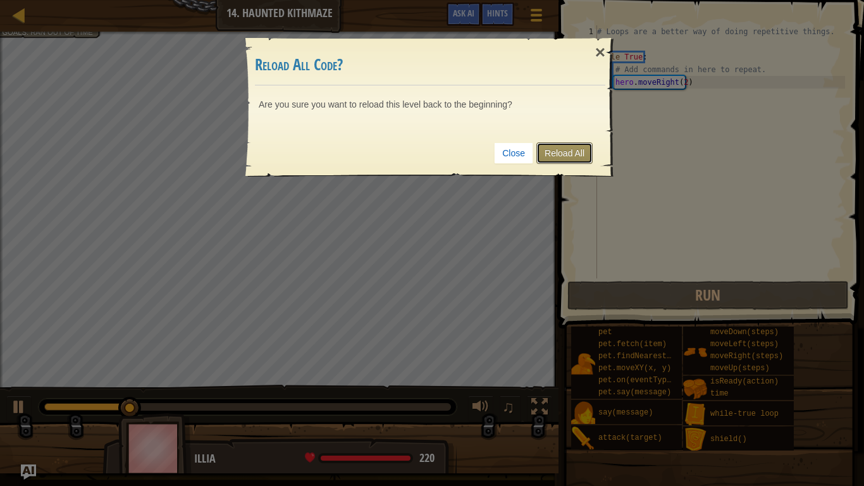
click at [557, 151] on link "Reload All" at bounding box center [564, 153] width 56 height 22
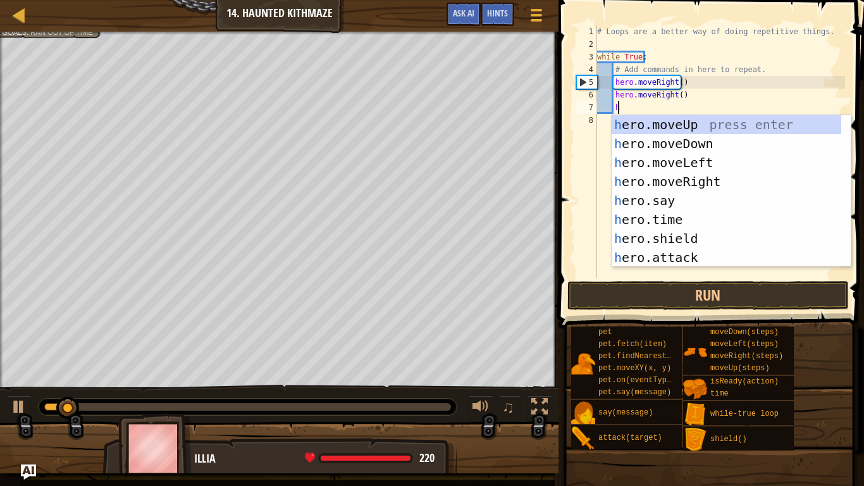
type textarea "her"
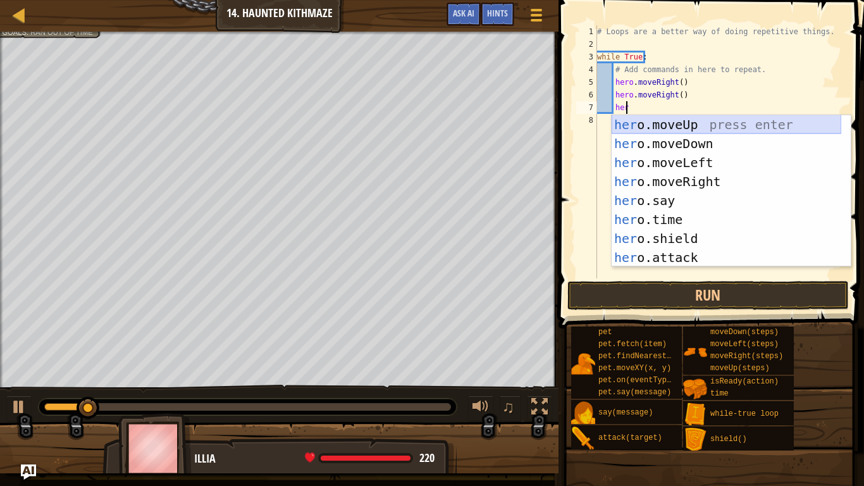
click at [689, 120] on div "her o.moveUp press enter her o.moveDown press enter her o.moveLeft press enter …" at bounding box center [727, 210] width 230 height 190
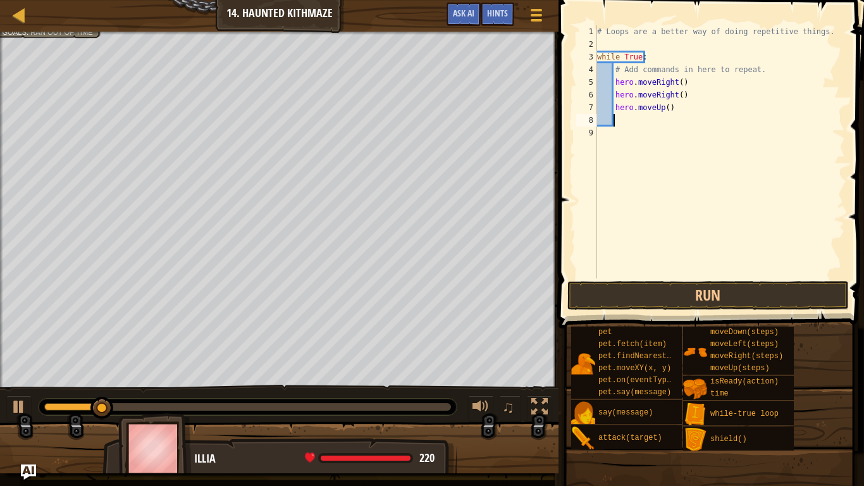
scroll to position [6, 1]
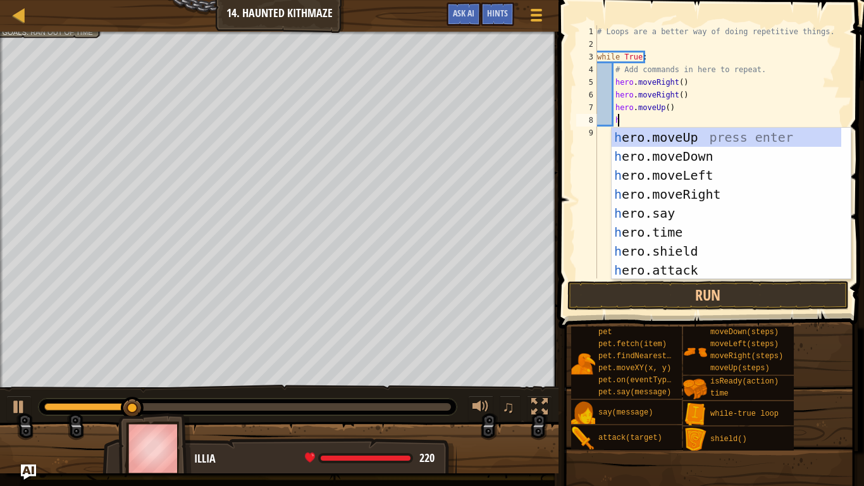
type textarea "her"
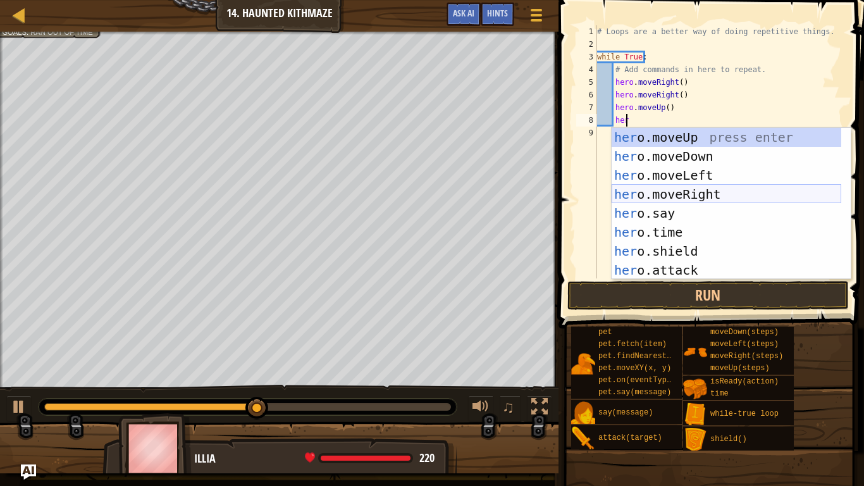
click at [682, 191] on div "her o.moveUp press enter her o.moveDown press enter her o.moveLeft press enter …" at bounding box center [727, 223] width 230 height 190
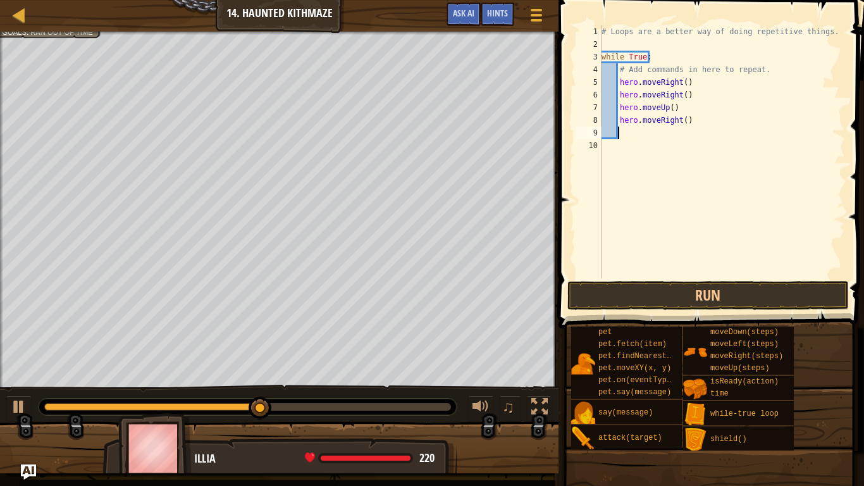
scroll to position [6, 1]
click at [607, 294] on button "Run" at bounding box center [708, 295] width 282 height 29
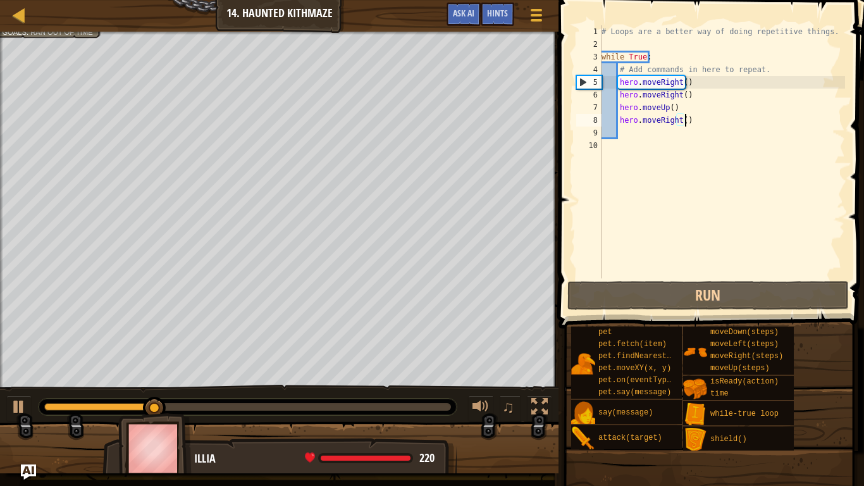
click at [690, 121] on div "# Loops are a better way of doing repetitive things. while True : # Add command…" at bounding box center [722, 164] width 247 height 278
click at [667, 108] on div "# Loops are a better way of doing repetitive things. while True : # Add command…" at bounding box center [722, 164] width 247 height 278
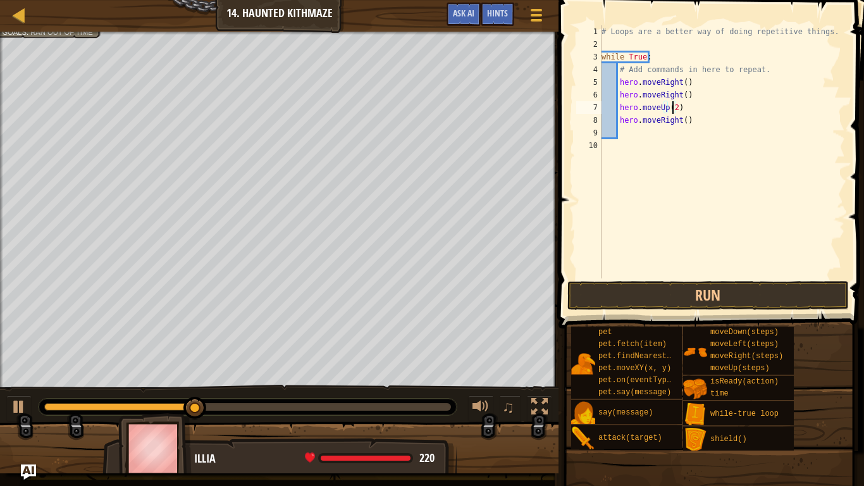
click at [688, 124] on div "# Loops are a better way of doing repetitive things. while True : # Add command…" at bounding box center [722, 164] width 247 height 278
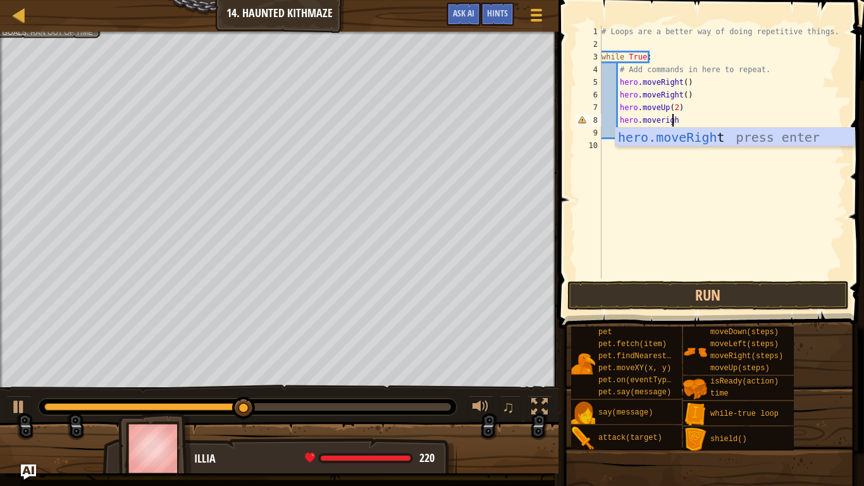
type textarea "hero.moveright"
click at [693, 140] on div "hero.moveRight press enter" at bounding box center [735, 156] width 239 height 57
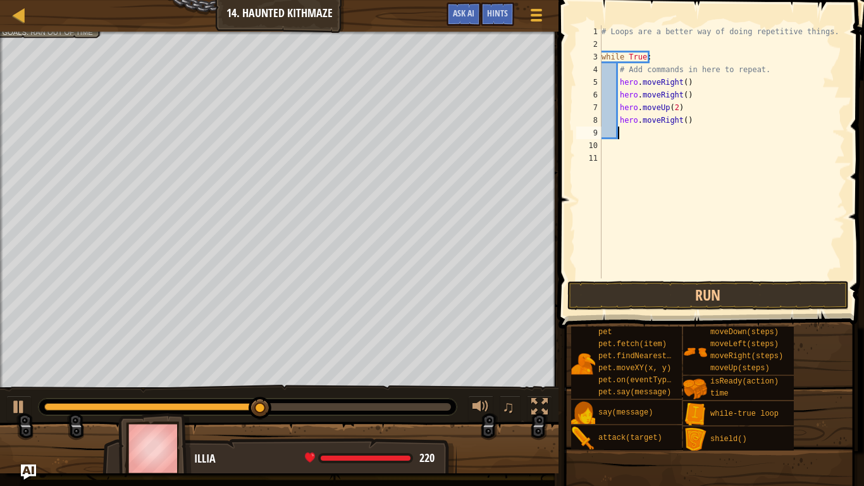
scroll to position [6, 1]
click at [678, 292] on button "Run" at bounding box center [708, 295] width 282 height 29
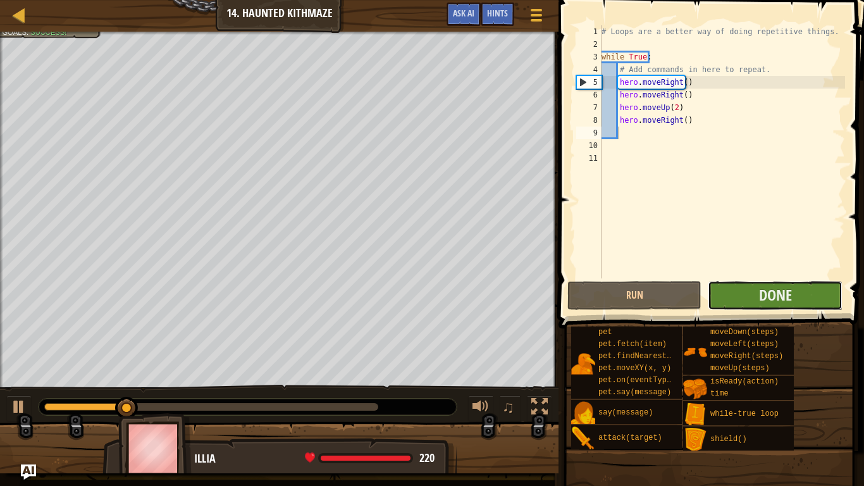
click at [738, 304] on button "Done" at bounding box center [775, 295] width 134 height 29
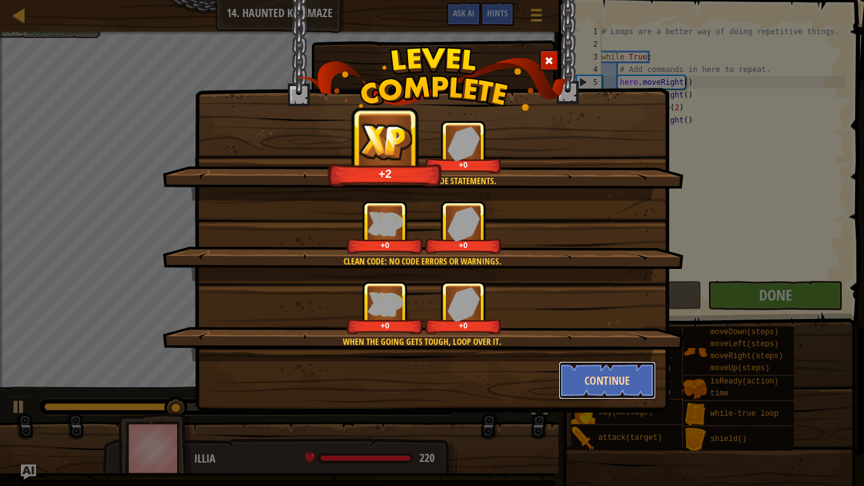
click at [588, 381] on button "Continue" at bounding box center [608, 380] width 98 height 38
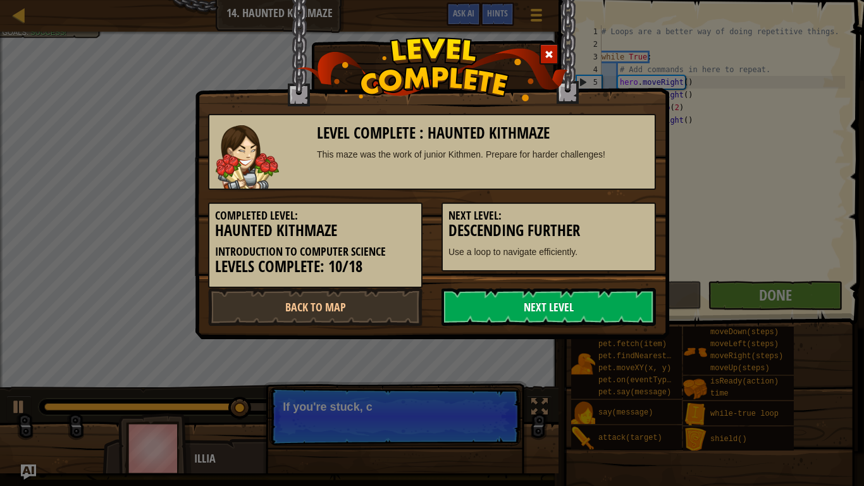
click at [564, 306] on link "Next Level" at bounding box center [549, 307] width 214 height 38
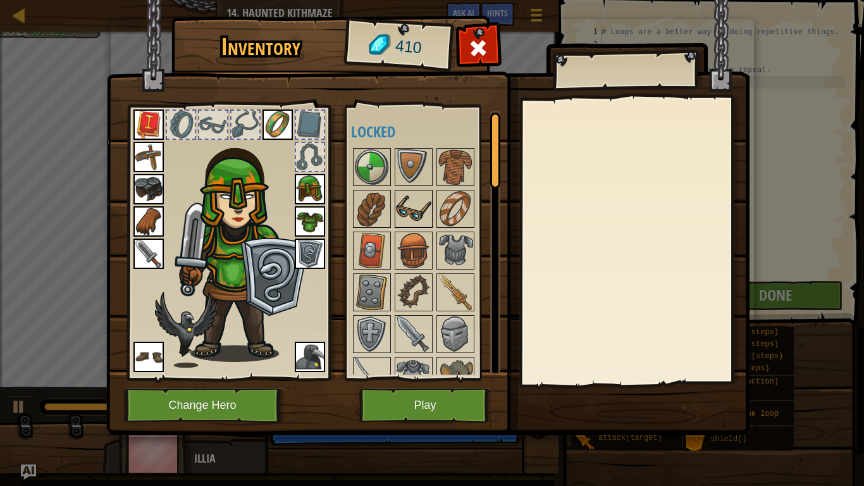
click at [411, 215] on img at bounding box center [413, 208] width 35 height 35
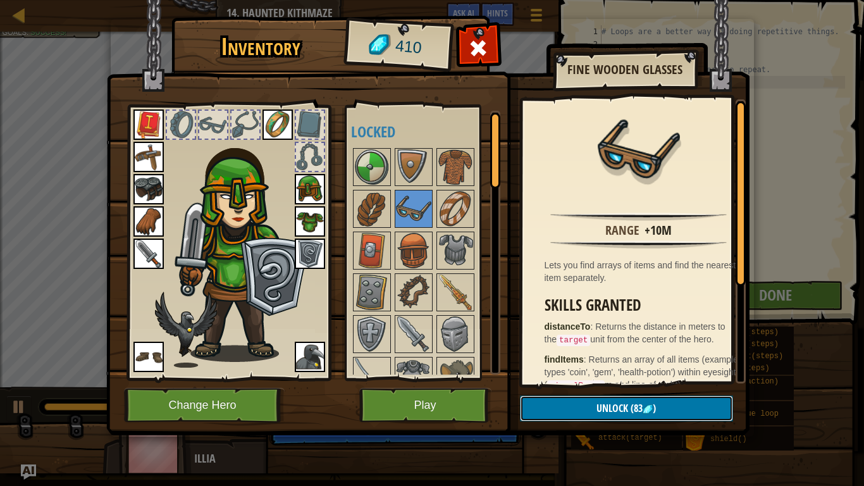
click at [592, 406] on button "Unlock (83 )" at bounding box center [626, 408] width 213 height 26
click at [592, 406] on button "Confirm" at bounding box center [626, 408] width 213 height 26
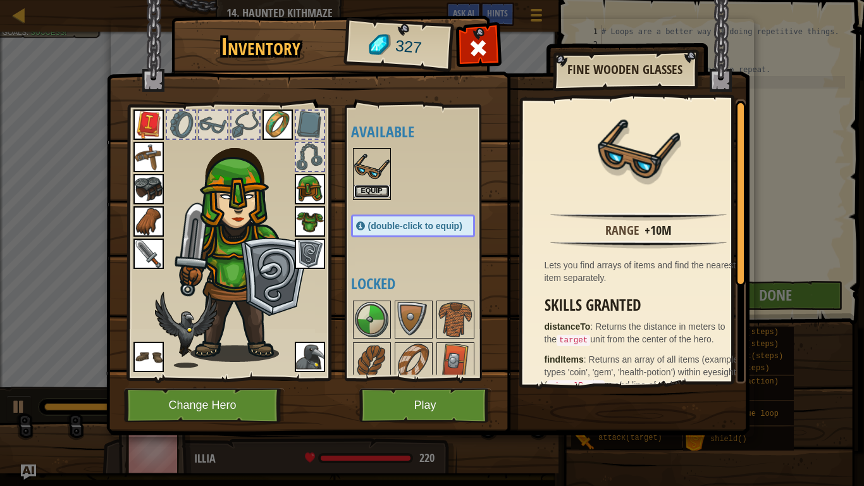
click at [370, 189] on button "Equip" at bounding box center [371, 191] width 35 height 13
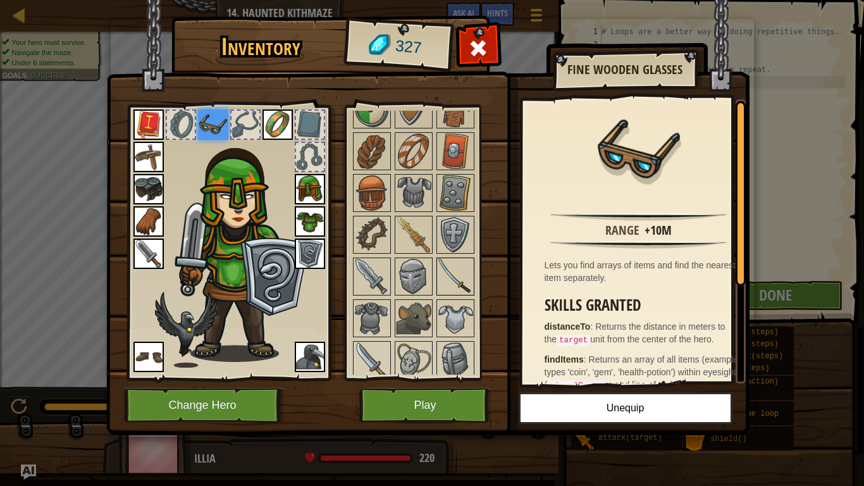
scroll to position [58, 0]
click at [373, 232] on img at bounding box center [371, 234] width 35 height 35
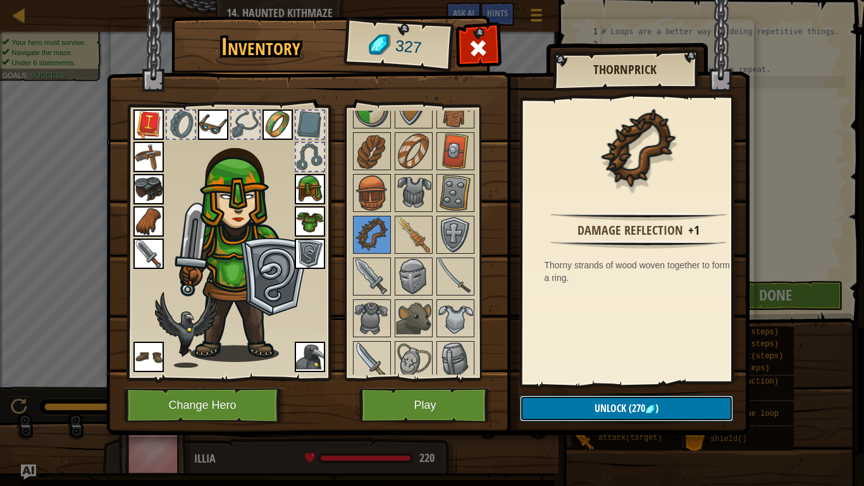
click at [574, 406] on button "Unlock (270 )" at bounding box center [626, 408] width 213 height 26
click at [578, 406] on button "Confirm" at bounding box center [626, 408] width 213 height 26
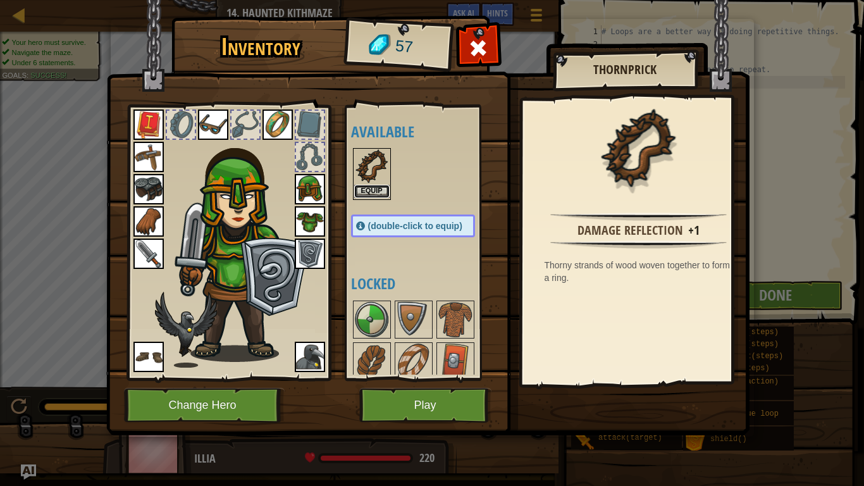
click at [372, 189] on button "Equip" at bounding box center [371, 191] width 35 height 13
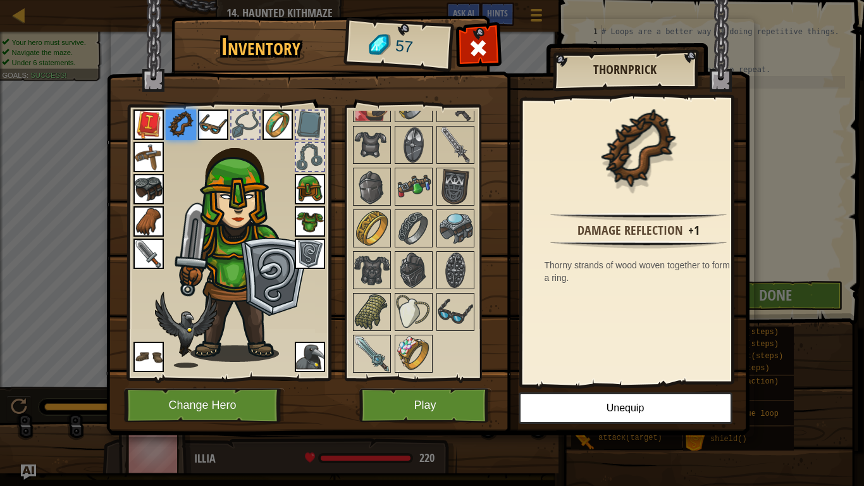
scroll to position [0, 0]
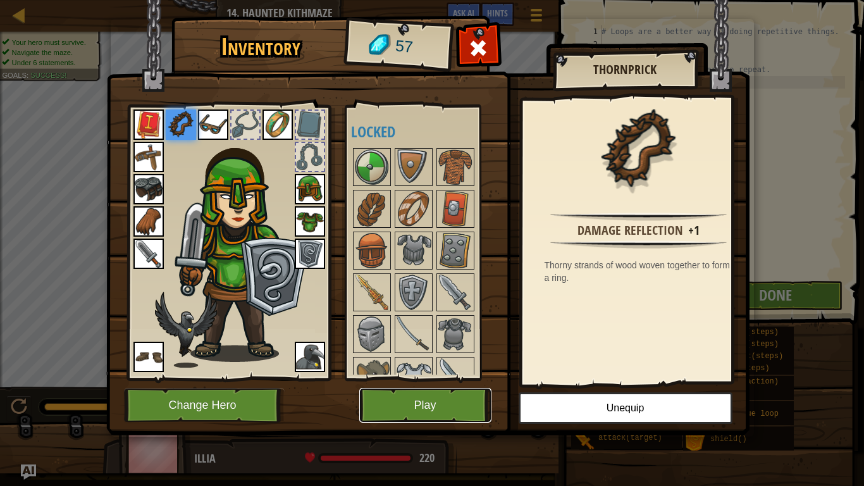
click at [430, 400] on button "Play" at bounding box center [425, 405] width 132 height 35
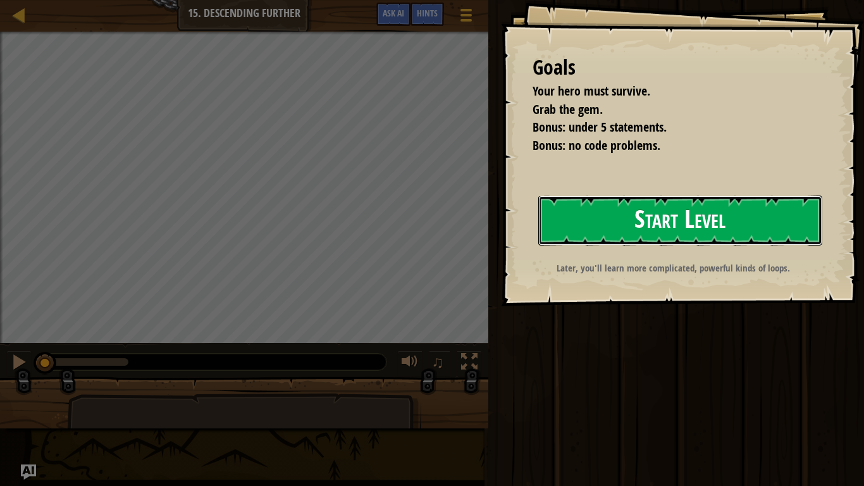
click at [595, 238] on button "Start Level" at bounding box center [680, 220] width 284 height 50
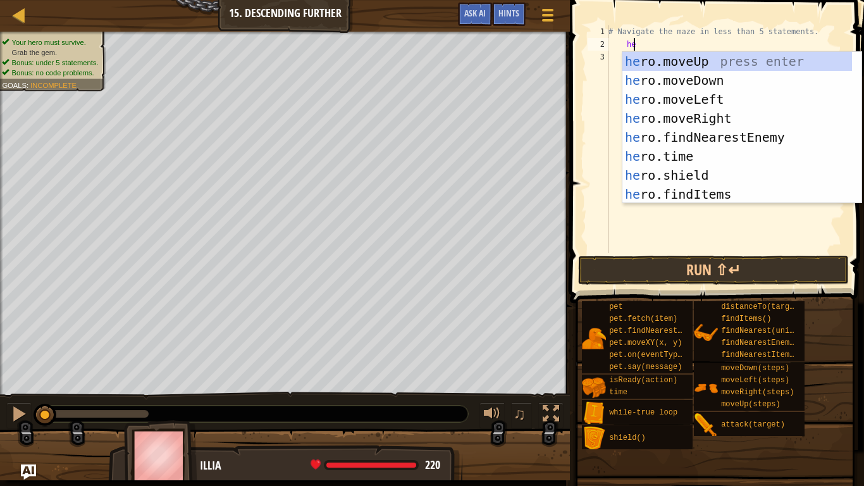
scroll to position [6, 1]
type textarea "her"
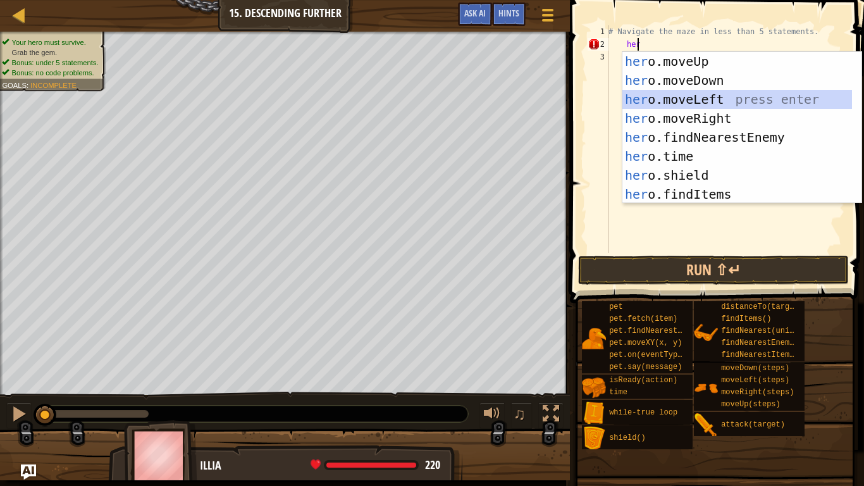
click at [721, 98] on div "her o.moveUp press enter her o.moveDown press enter her o.moveLeft press enter …" at bounding box center [738, 147] width 230 height 190
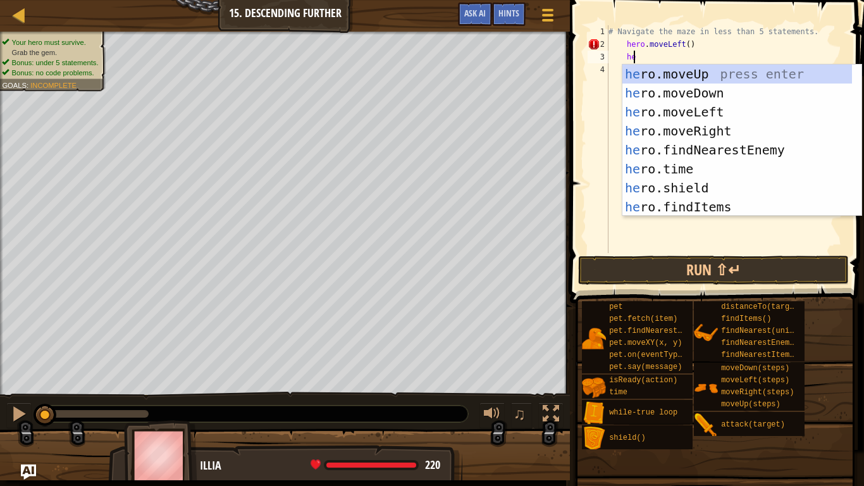
type textarea "her"
click at [702, 112] on div "her o.moveUp press enter her o.moveDown press enter her o.moveLeft press enter …" at bounding box center [738, 160] width 230 height 190
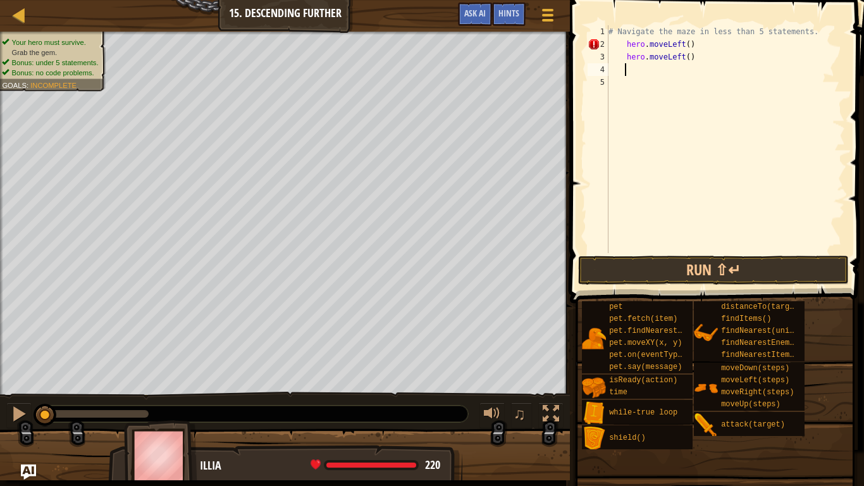
type textarea "her"
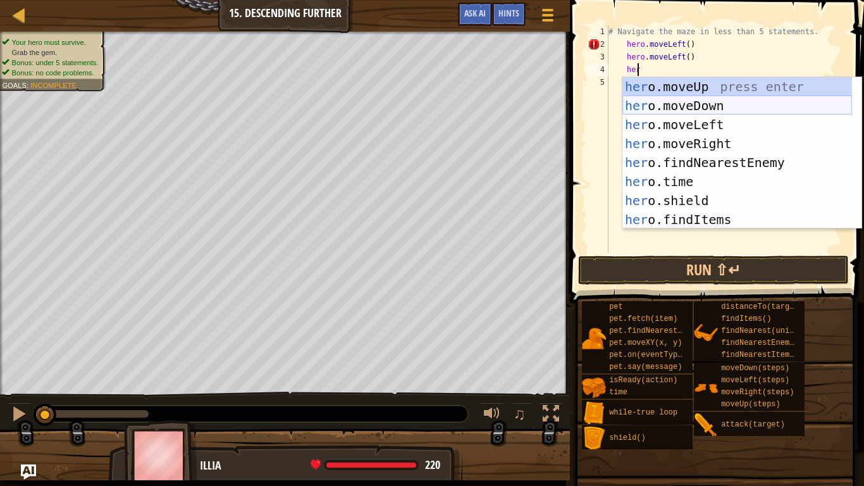
click at [666, 107] on div "her o.moveUp press enter her o.moveDown press enter her o.moveLeft press enter …" at bounding box center [738, 172] width 230 height 190
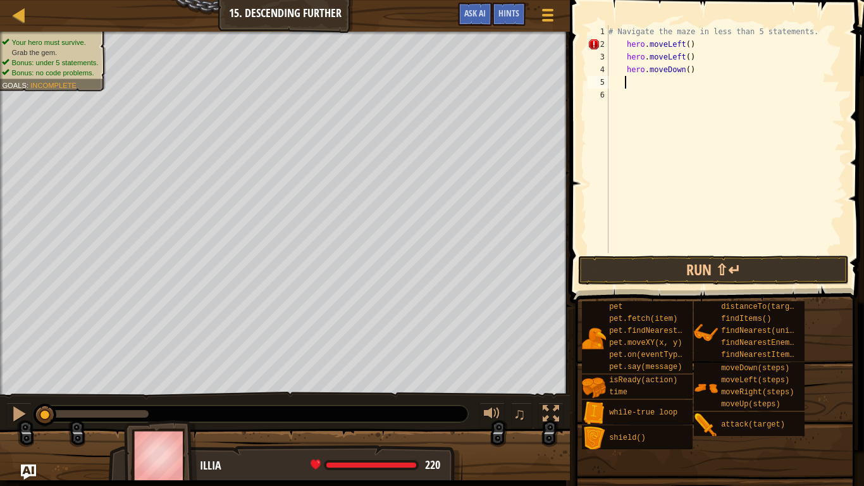
scroll to position [6, 1]
click at [640, 269] on button "Run ⇧↵" at bounding box center [713, 270] width 271 height 29
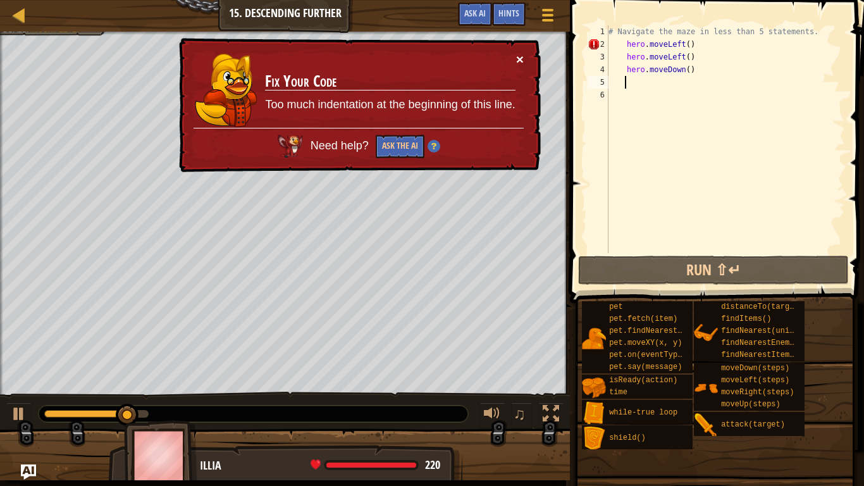
click at [518, 56] on button "×" at bounding box center [520, 59] width 8 height 13
click at [615, 41] on div "# Navigate the maze in less than 5 statements. hero . moveLeft ( ) hero . moveL…" at bounding box center [725, 151] width 239 height 253
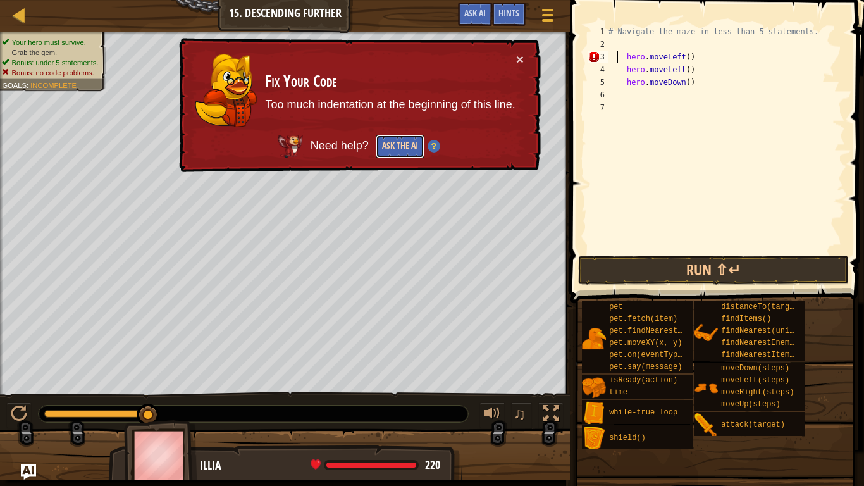
click at [406, 147] on button "Ask the AI" at bounding box center [399, 147] width 49 height 24
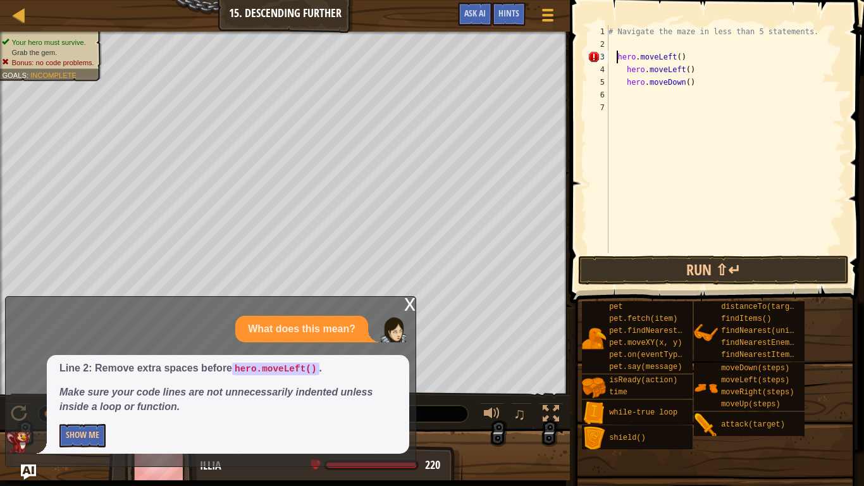
click at [617, 59] on div "# Navigate the maze in less than 5 statements. hero . moveLeft ( ) hero . moveL…" at bounding box center [725, 151] width 239 height 253
click at [624, 72] on div "# Navigate the maze in less than 5 statements. hero . moveLeft ( ) hero . moveL…" at bounding box center [725, 151] width 239 height 253
click at [672, 60] on div "# Navigate the maze in less than 5 statements. hero . moveLeft ( hero . moveLef…" at bounding box center [725, 151] width 239 height 253
click at [623, 82] on div "# Navigate the maze in less than 5 statements. hero . moveLeft ( ) hero . moveL…" at bounding box center [725, 151] width 239 height 253
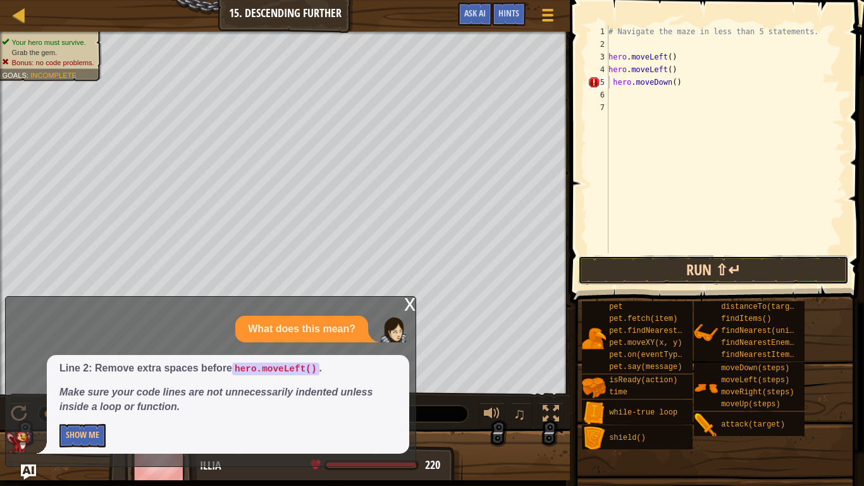
click at [623, 268] on button "Run ⇧↵" at bounding box center [713, 270] width 271 height 29
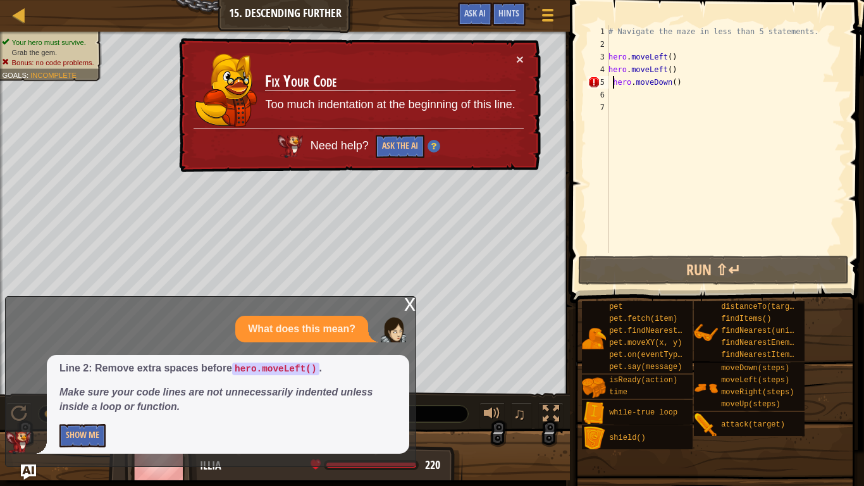
click at [612, 80] on div "# Navigate the maze in less than 5 statements. hero . moveLeft ( ) hero . moveL…" at bounding box center [725, 151] width 239 height 253
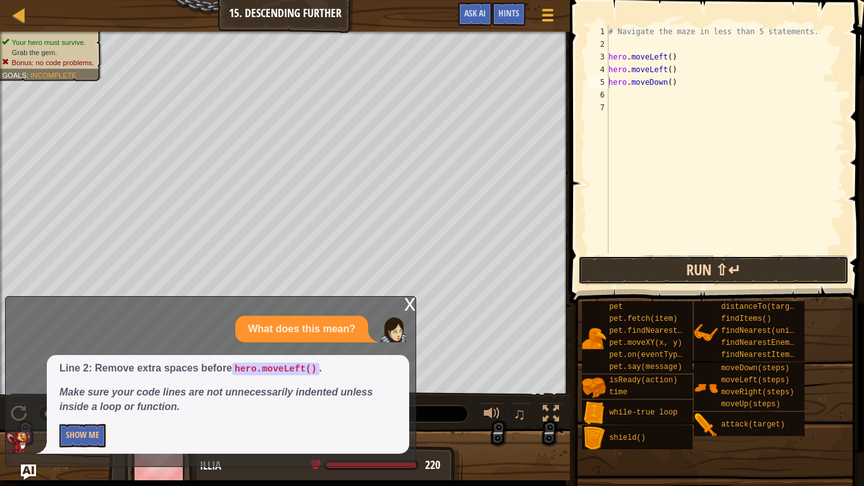
click at [662, 274] on button "Run ⇧↵" at bounding box center [713, 270] width 271 height 29
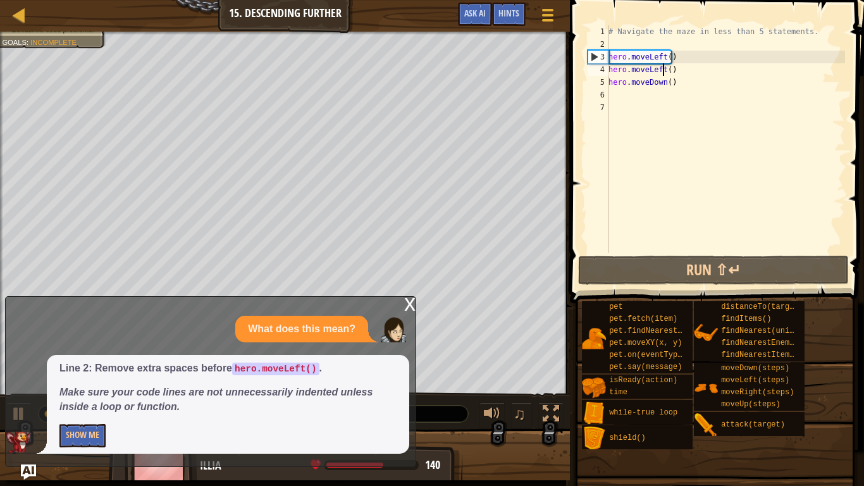
click at [661, 68] on div "# Navigate the maze in less than 5 statements. hero . moveLeft ( ) hero . moveL…" at bounding box center [725, 151] width 239 height 253
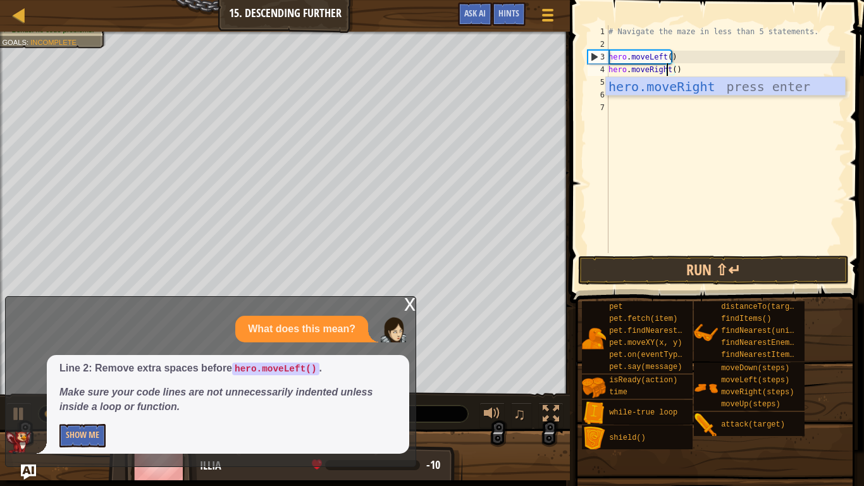
click at [662, 60] on div "# Navigate the maze in less than 5 statements. hero . moveLeft ( ) hero . moveR…" at bounding box center [725, 151] width 239 height 253
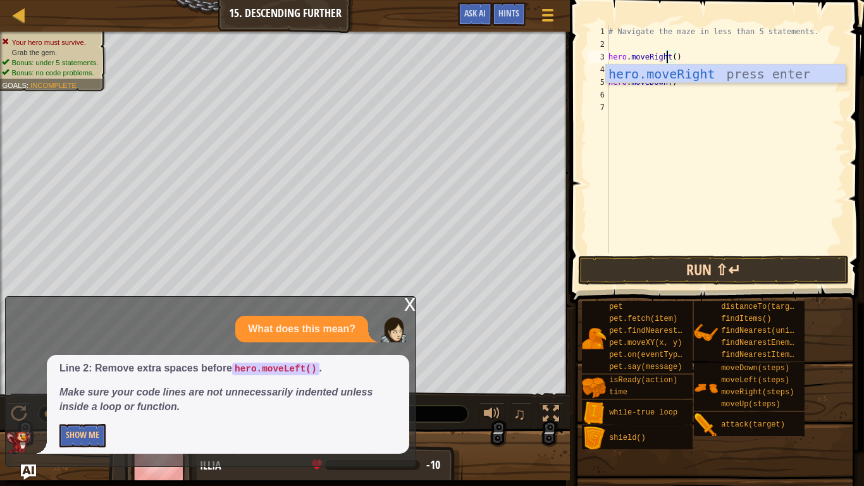
type textarea "hero.moveRight()"
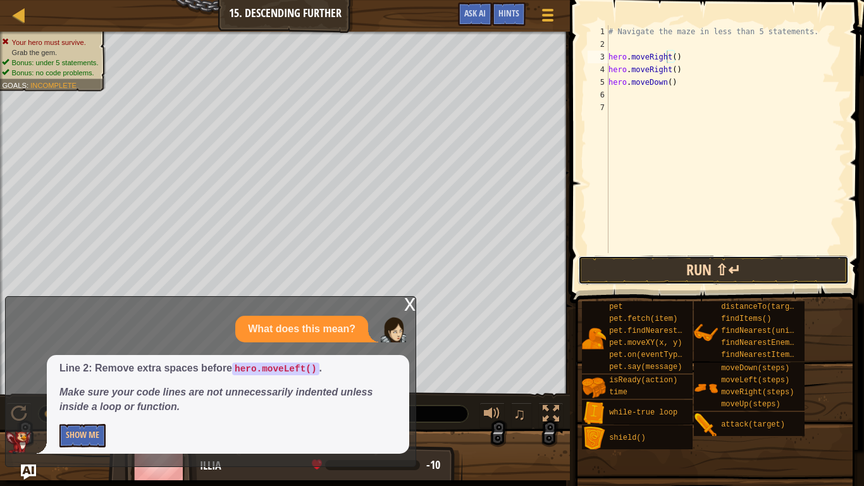
click at [672, 263] on button "Run ⇧↵" at bounding box center [713, 270] width 271 height 29
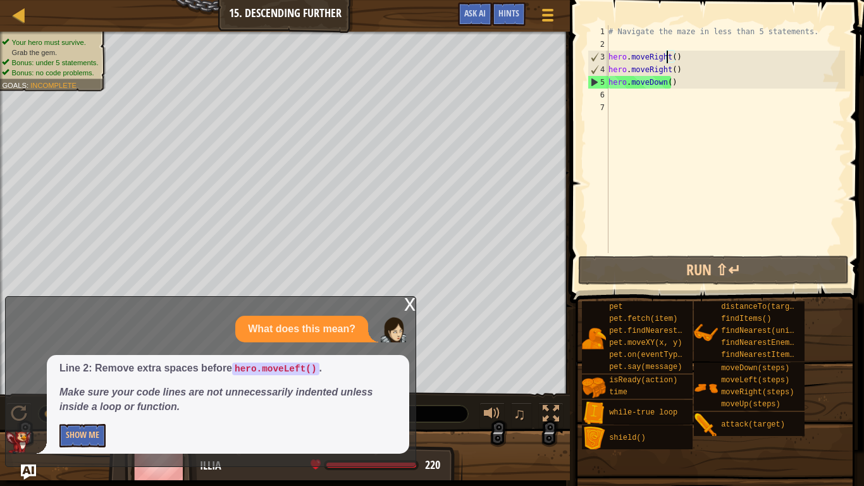
click at [406, 309] on div "x" at bounding box center [409, 303] width 11 height 13
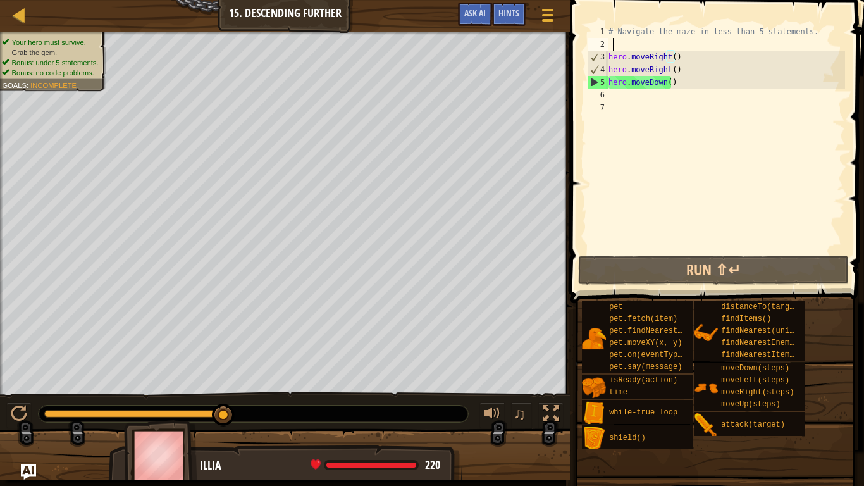
scroll to position [6, 0]
click at [614, 44] on div "# Navigate the maze in less than 5 statements. hero . moveRight ( ) hero . move…" at bounding box center [725, 151] width 239 height 253
click at [613, 55] on div "# Navigate the maze in less than 5 statements. hero . moveRight ( ) hero . move…" at bounding box center [725, 151] width 239 height 253
click at [611, 55] on div "# Navigate the maze in less than 5 statements. hero . moveRight ( ) hero . move…" at bounding box center [725, 151] width 239 height 253
click at [609, 56] on div "# Navigate the maze in less than 5 statements. hero . moveRight ( ) hero . move…" at bounding box center [725, 151] width 239 height 253
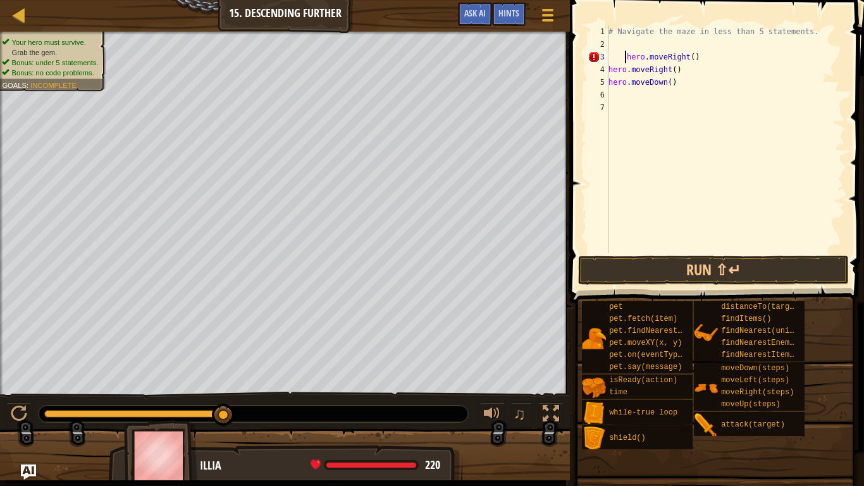
click at [607, 68] on div "4" at bounding box center [598, 69] width 21 height 13
click at [608, 77] on div "5" at bounding box center [598, 82] width 21 height 13
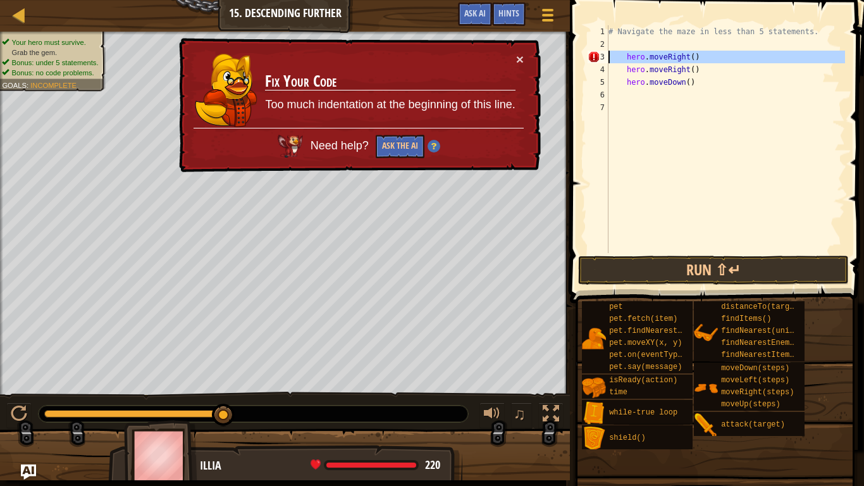
click at [593, 55] on div "3" at bounding box center [598, 57] width 21 height 13
type textarea "hero.moveRight()"
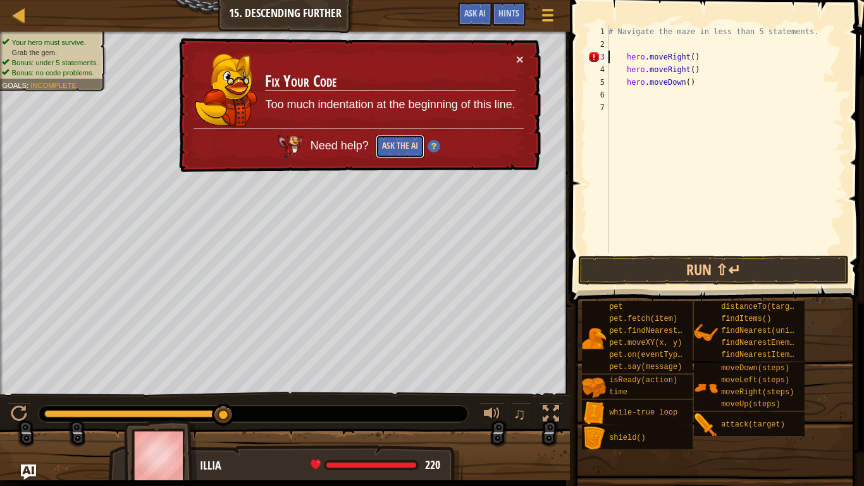
click at [400, 137] on button "Ask the AI" at bounding box center [400, 145] width 49 height 23
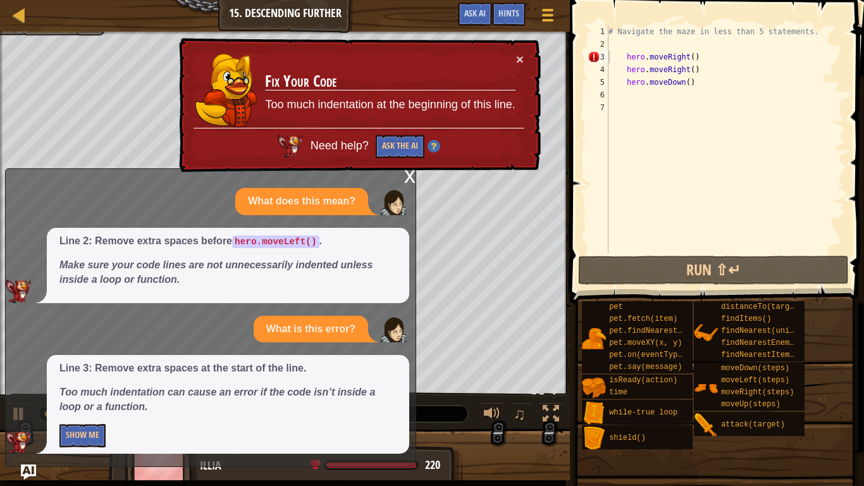
click at [92, 406] on div "Line 3: Remove extra spaces at the start of the line. Too much indentation can …" at bounding box center [228, 404] width 362 height 99
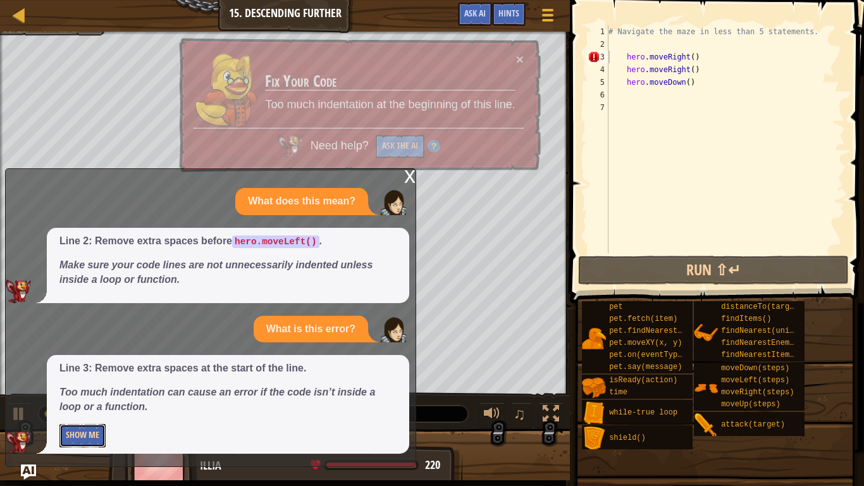
click at [96, 406] on button "Show Me" at bounding box center [82, 435] width 46 height 23
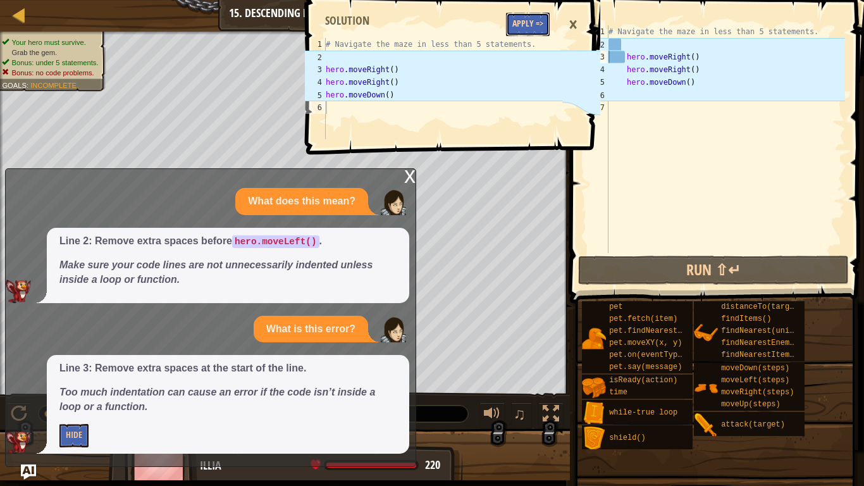
click at [534, 26] on button "Apply =>" at bounding box center [528, 24] width 44 height 23
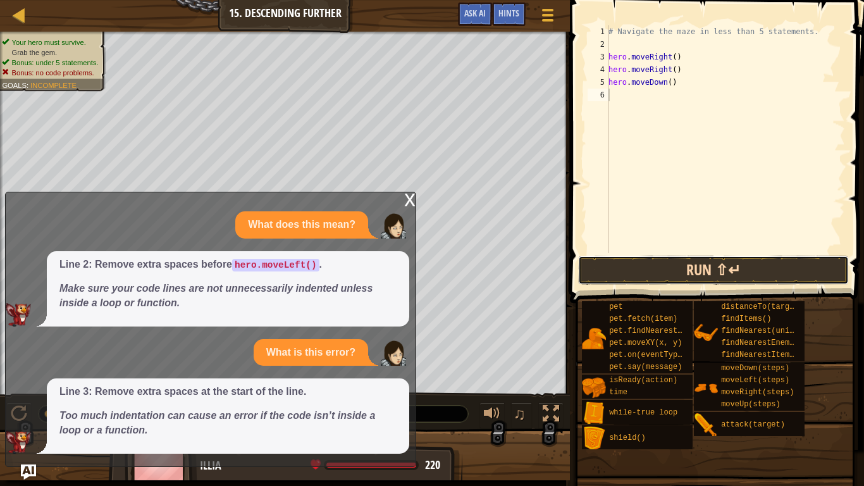
click at [641, 268] on button "Run ⇧↵" at bounding box center [713, 270] width 271 height 29
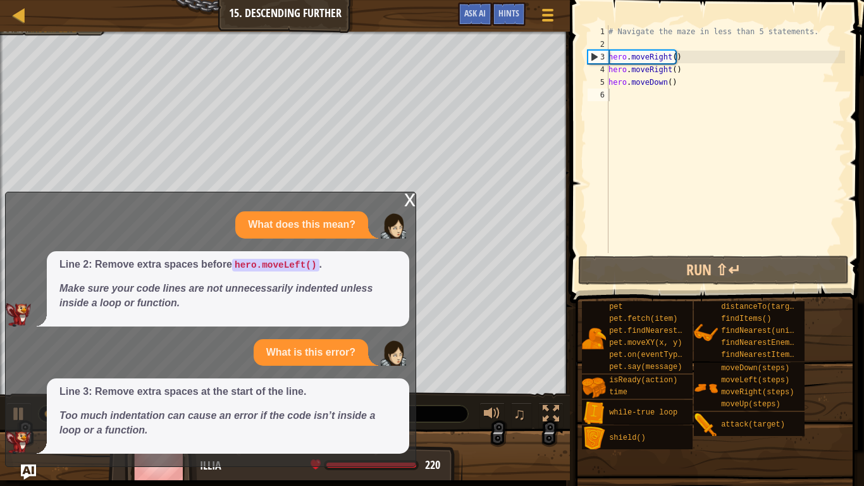
click at [407, 199] on div "x" at bounding box center [409, 198] width 11 height 13
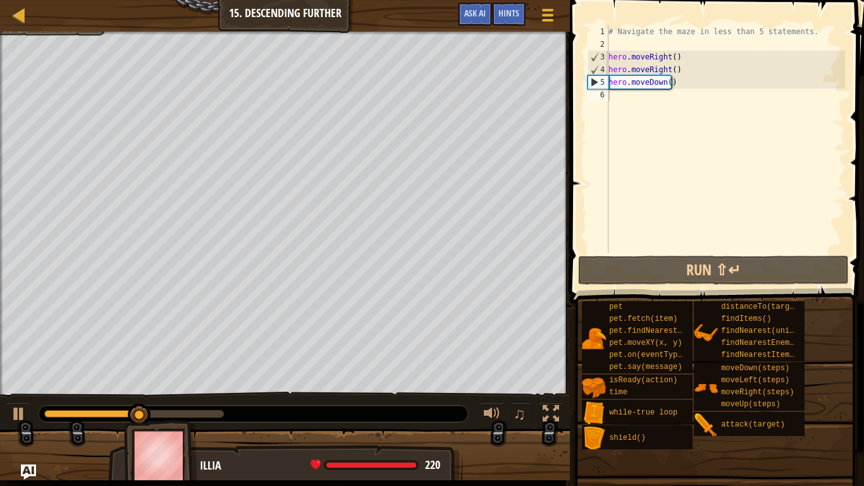
click at [629, 96] on div "# Navigate the maze in less than 5 statements. hero . moveRight ( ) hero . move…" at bounding box center [725, 151] width 239 height 253
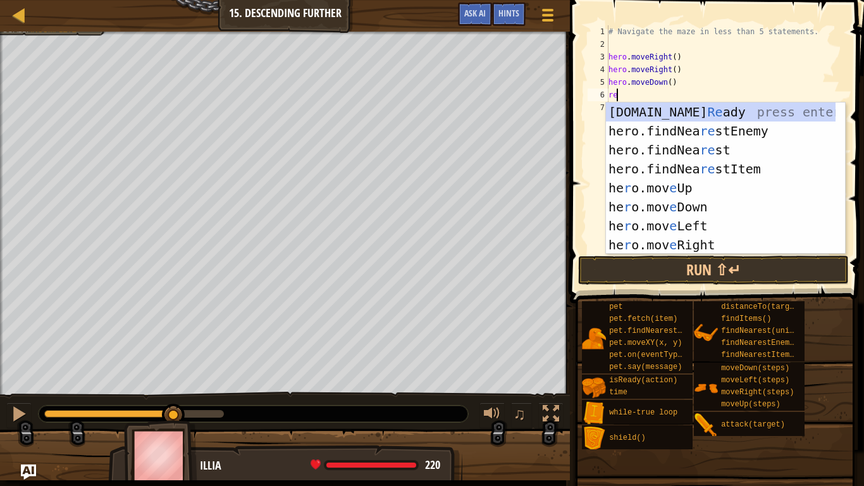
type textarea "rep"
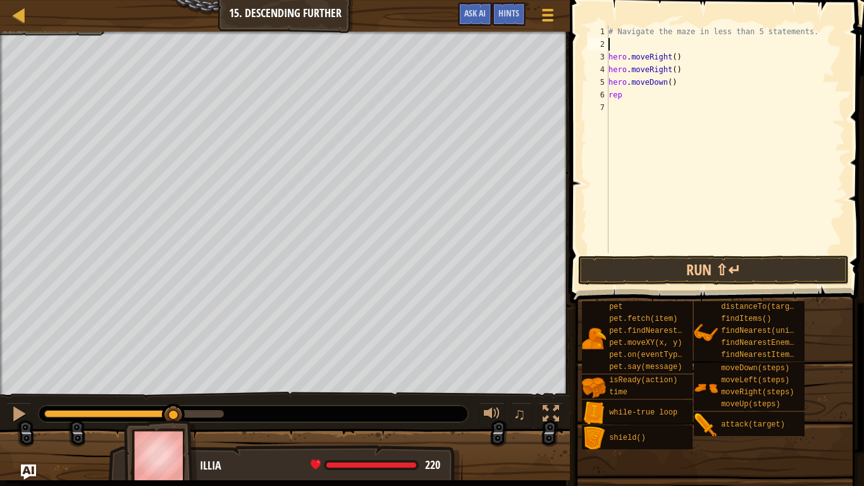
click at [634, 47] on div "# Navigate the maze in less than 5 statements. hero . moveRight ( ) hero . move…" at bounding box center [725, 151] width 239 height 253
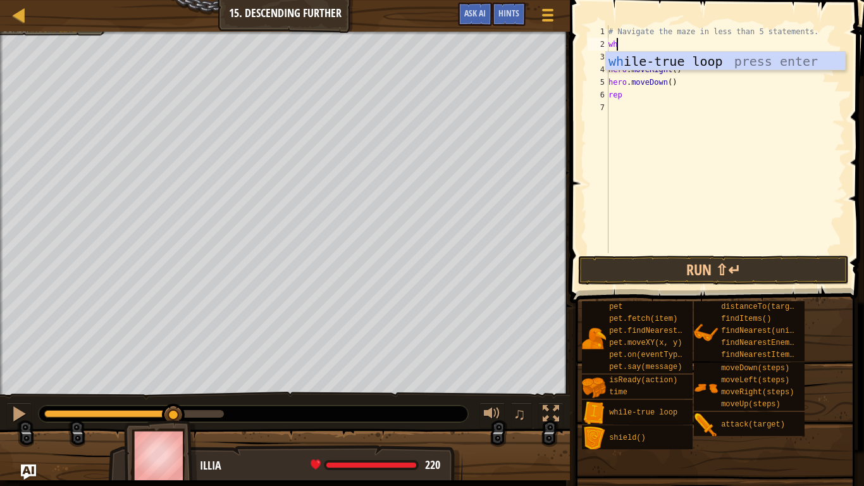
type textarea "whi"
click at [639, 63] on div "whi le-true loop press enter" at bounding box center [725, 80] width 239 height 57
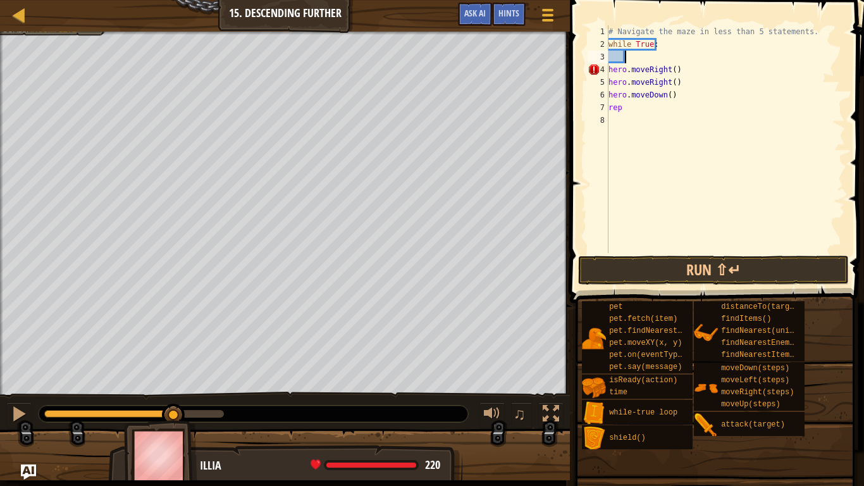
click at [639, 111] on div "# Navigate the maze in less than 5 statements. while True : hero . moveRight ( …" at bounding box center [725, 151] width 239 height 253
type textarea "r"
click at [610, 70] on div "# Navigate the maze in less than 5 statements. while True : hero . moveRight ( …" at bounding box center [725, 151] width 239 height 253
click at [610, 82] on div "# Navigate the maze in less than 5 statements. while True : hero . moveRight ( …" at bounding box center [725, 151] width 239 height 253
click at [609, 95] on div "# Navigate the maze in less than 5 statements. while True : hero . moveRight ( …" at bounding box center [725, 151] width 239 height 253
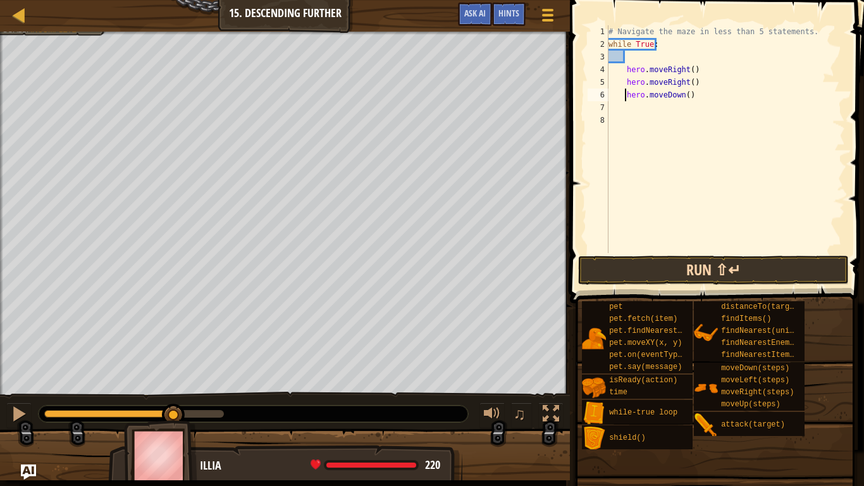
type textarea "hero.moveDown()"
click at [698, 268] on button "Run ⇧↵" at bounding box center [713, 270] width 271 height 29
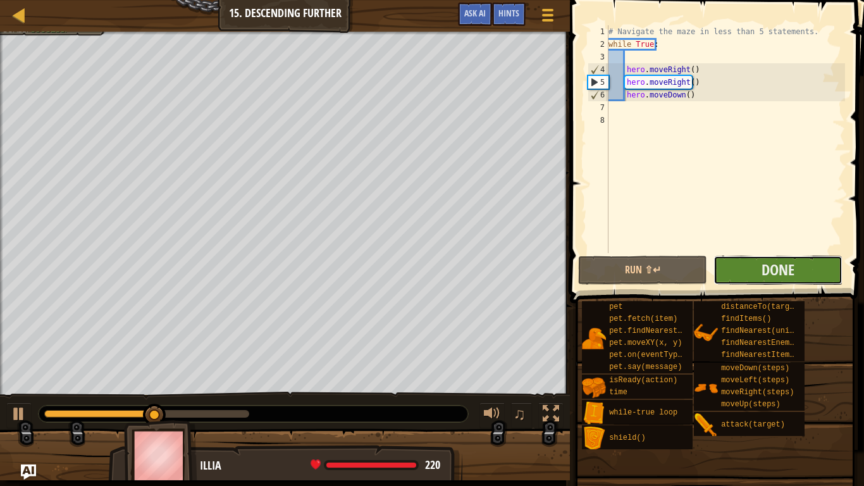
click at [752, 273] on button "Done" at bounding box center [778, 270] width 129 height 29
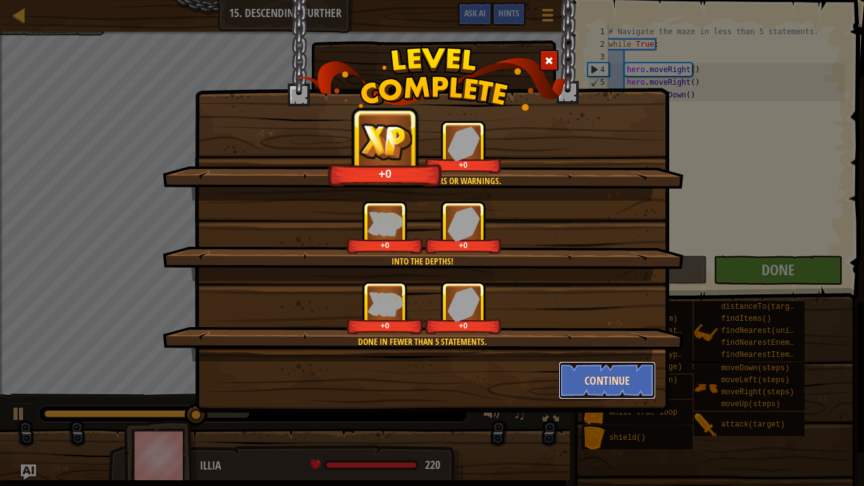
click at [636, 375] on button "Continue" at bounding box center [608, 380] width 98 height 38
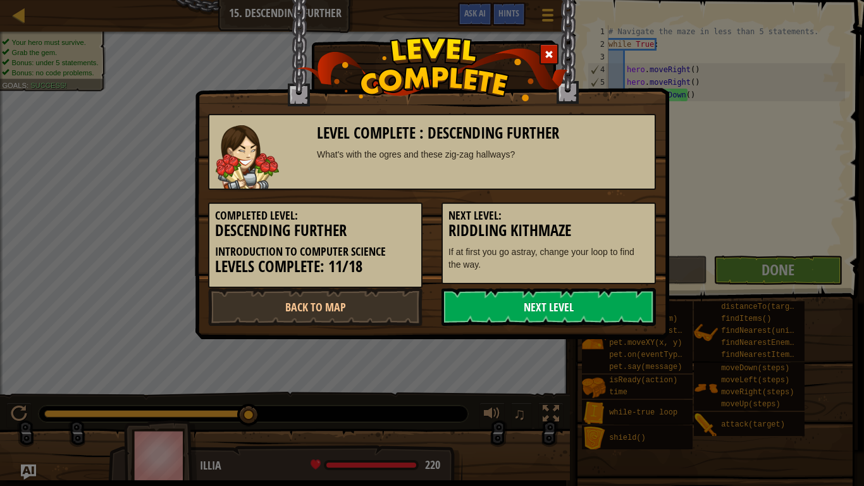
click at [586, 310] on link "Next Level" at bounding box center [549, 307] width 214 height 38
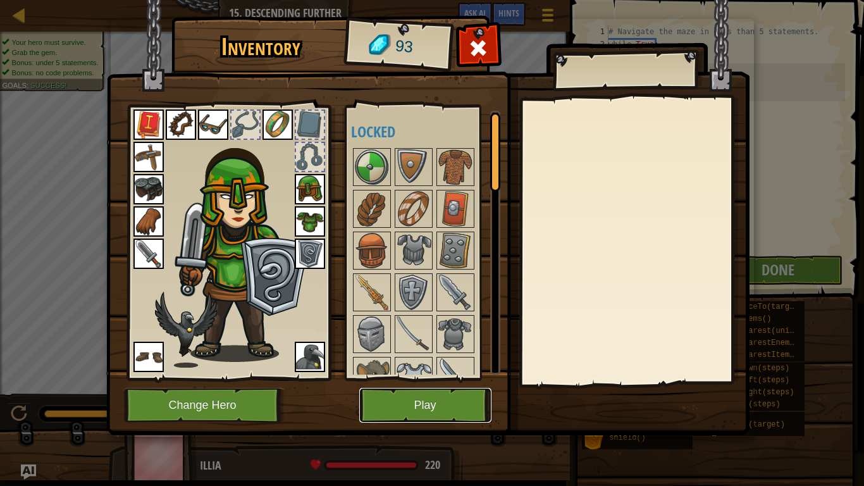
click at [424, 406] on button "Play" at bounding box center [425, 405] width 132 height 35
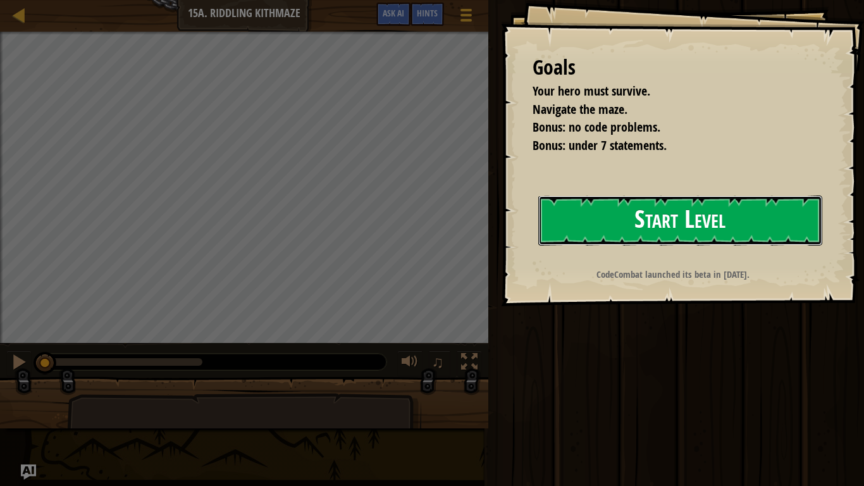
click at [674, 226] on button "Start Level" at bounding box center [680, 220] width 284 height 50
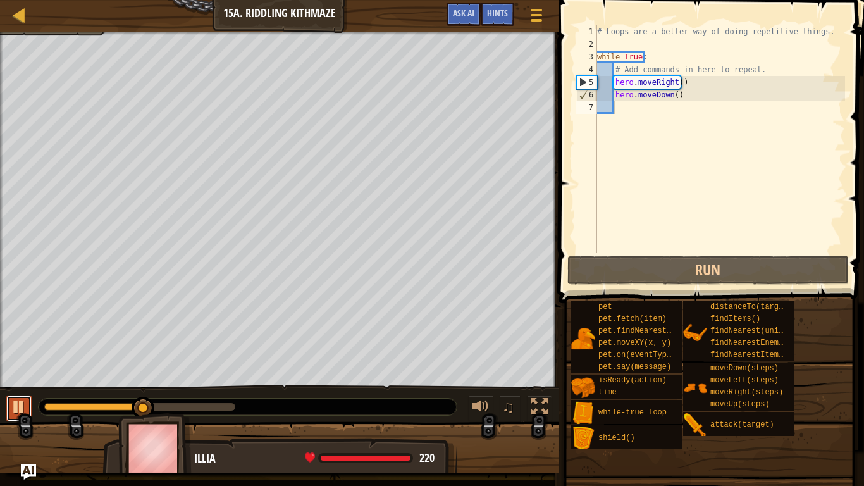
click at [15, 406] on div at bounding box center [19, 407] width 16 height 16
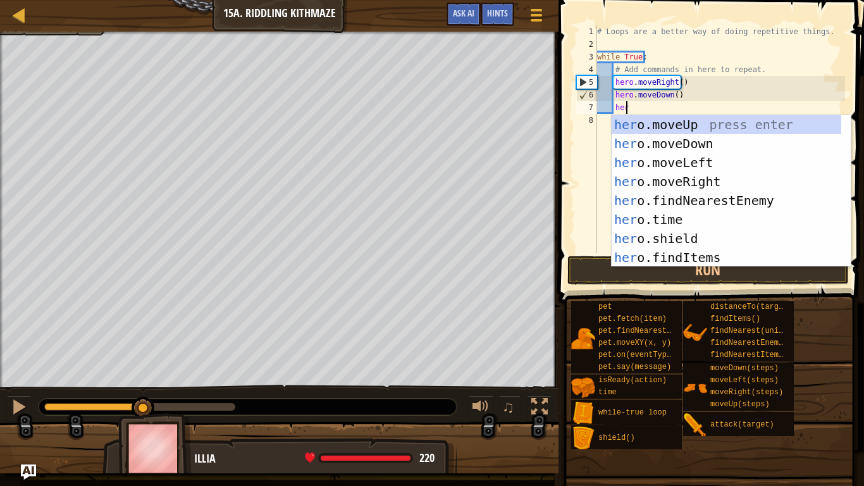
type textarea "her"
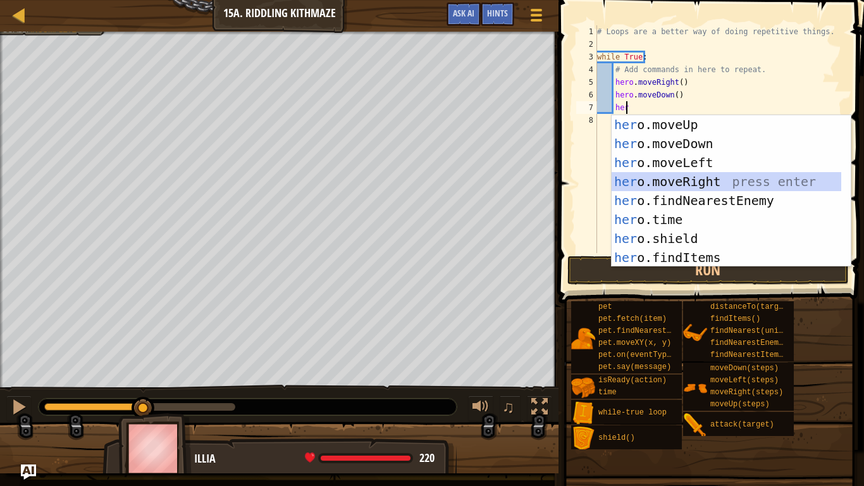
click at [667, 178] on div "her o.moveUp press enter her o.moveDown press enter her o.moveLeft press enter …" at bounding box center [727, 210] width 230 height 190
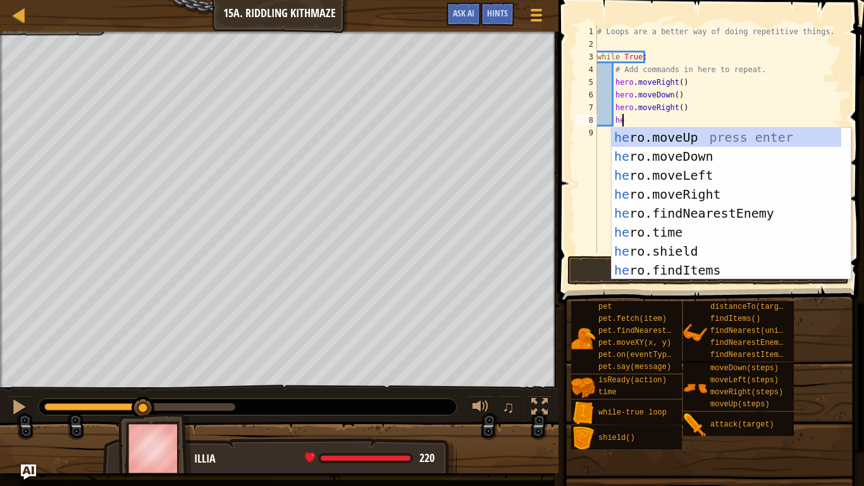
type textarea "her"
click at [631, 140] on div "her o.moveUp press enter her o.moveDown press enter her o.moveLeft press enter …" at bounding box center [727, 223] width 230 height 190
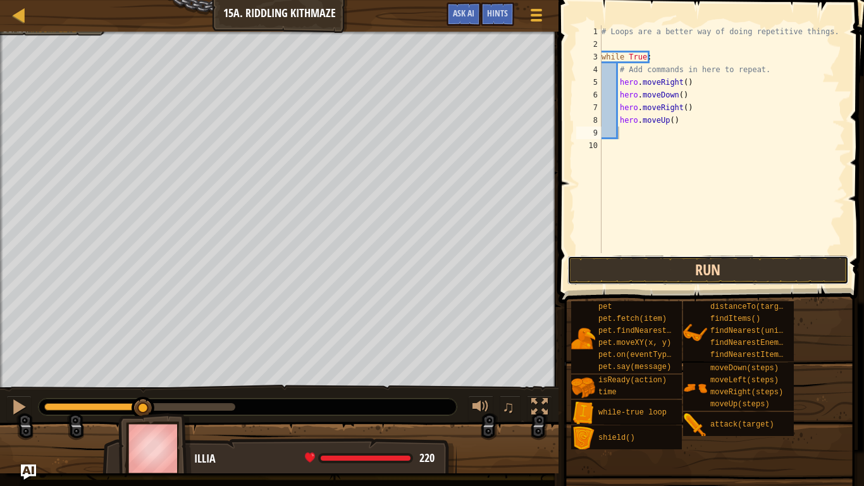
click at [600, 266] on button "Run" at bounding box center [708, 270] width 282 height 29
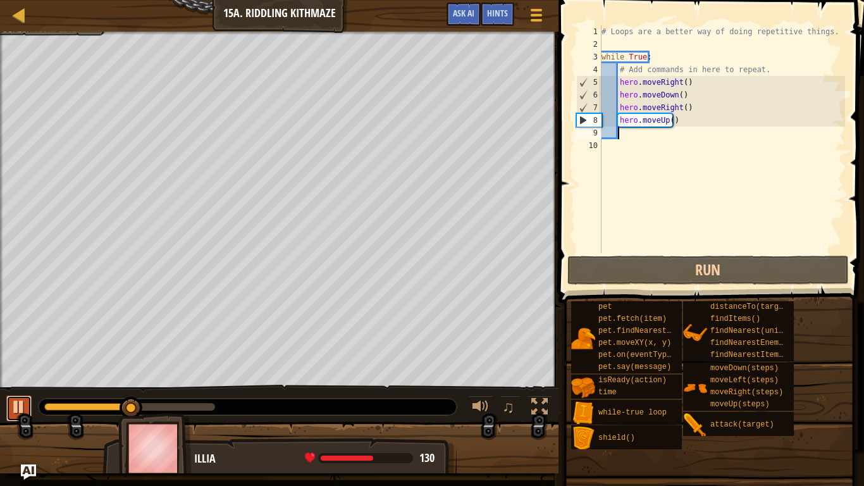
click at [8, 406] on button at bounding box center [18, 408] width 25 height 26
click at [691, 116] on div "# Loops are a better way of doing repetitive things. while True : # Add command…" at bounding box center [722, 151] width 247 height 253
click at [688, 116] on div "# Loops are a better way of doing repetitive things. while True : # Add command…" at bounding box center [722, 151] width 247 height 253
click at [688, 107] on div "# Loops are a better way of doing repetitive things. while True : # Add command…" at bounding box center [722, 151] width 247 height 253
click at [681, 107] on div "# Loops are a better way of doing repetitive things. while True : # Add command…" at bounding box center [722, 151] width 247 height 253
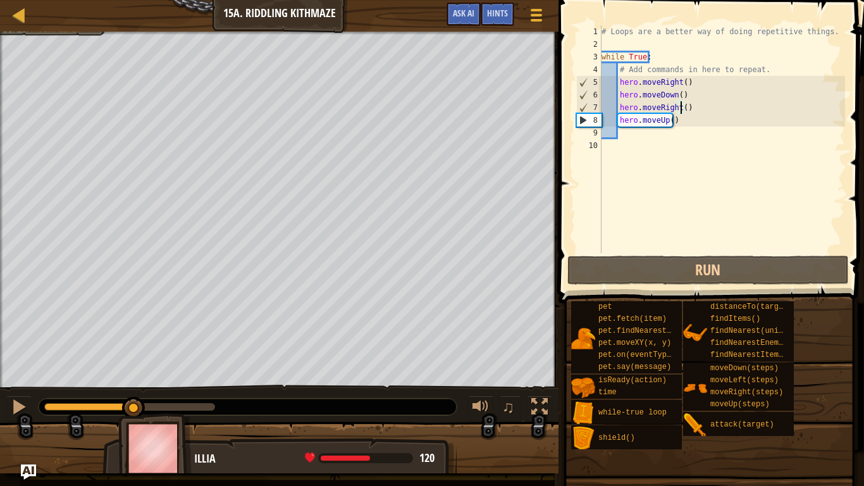
scroll to position [6, 7]
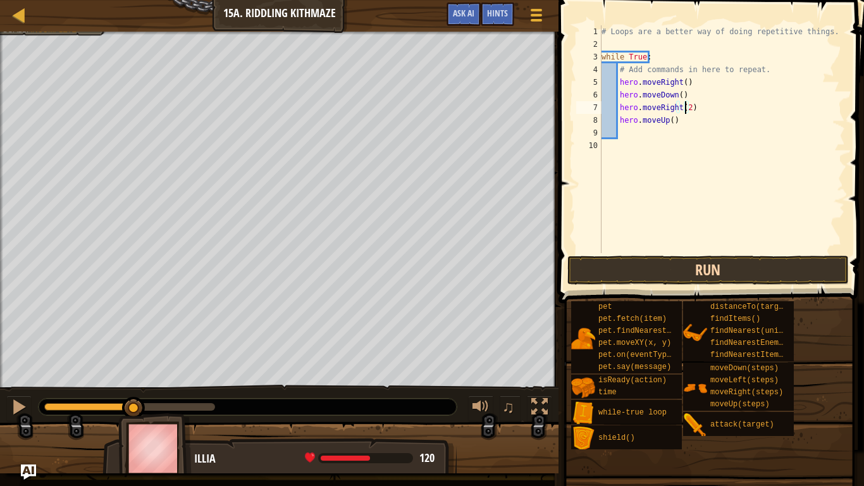
type textarea "hero.moveRight(2)"
click at [638, 284] on button "Run" at bounding box center [708, 270] width 282 height 29
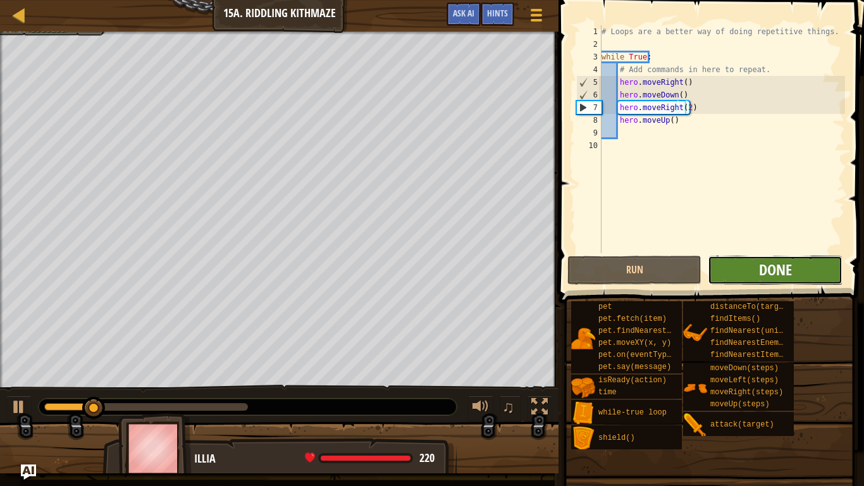
click at [765, 263] on span "Done" at bounding box center [775, 269] width 33 height 20
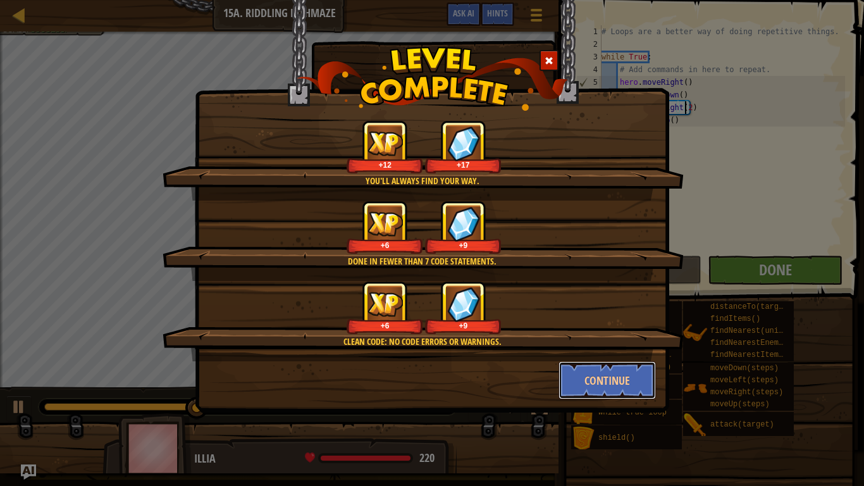
click at [595, 387] on button "Continue" at bounding box center [608, 380] width 98 height 38
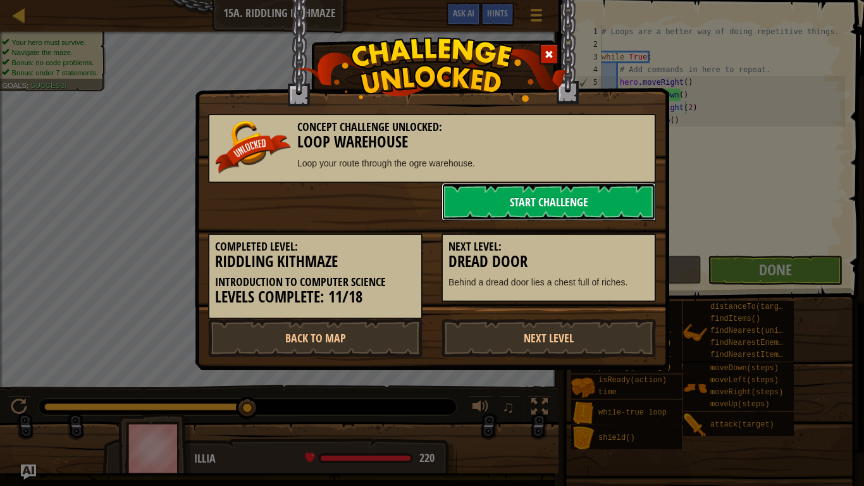
click at [551, 213] on link "Start Challenge" at bounding box center [549, 202] width 214 height 38
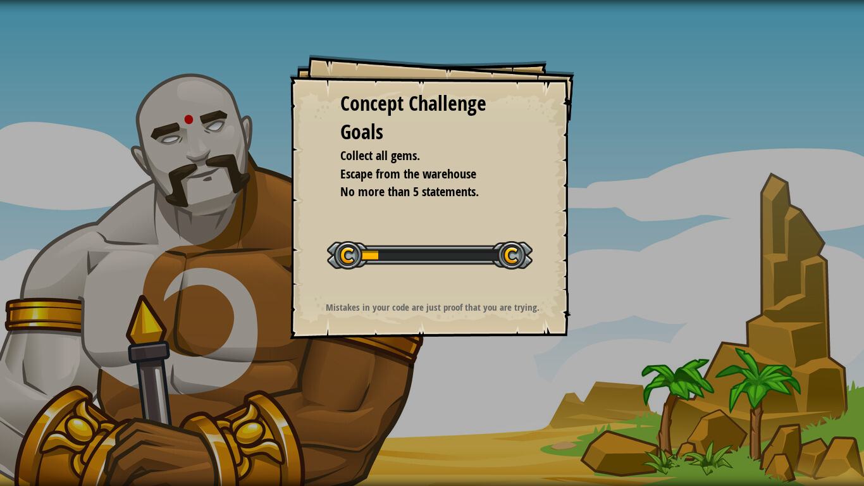
click at [549, 211] on div "Concept Challenge Goals Collect all gems. Escape from the warehouse No more tha…" at bounding box center [432, 196] width 285 height 285
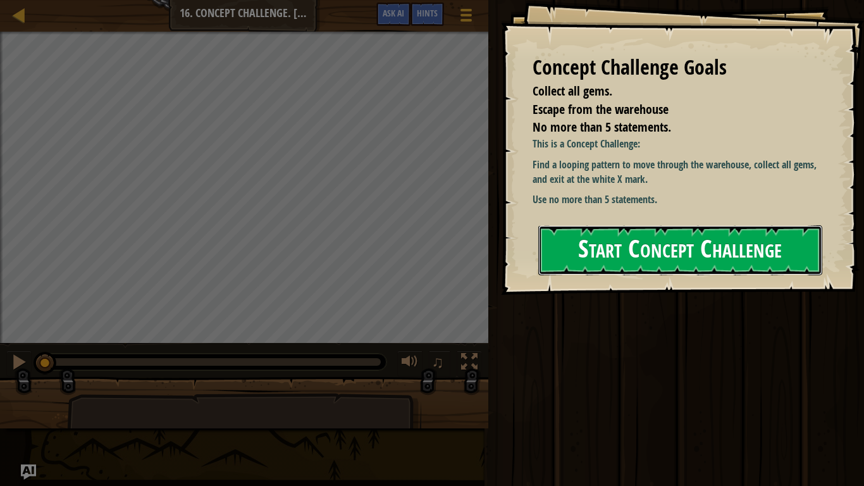
click at [554, 240] on button "Start Concept Challenge" at bounding box center [680, 250] width 284 height 50
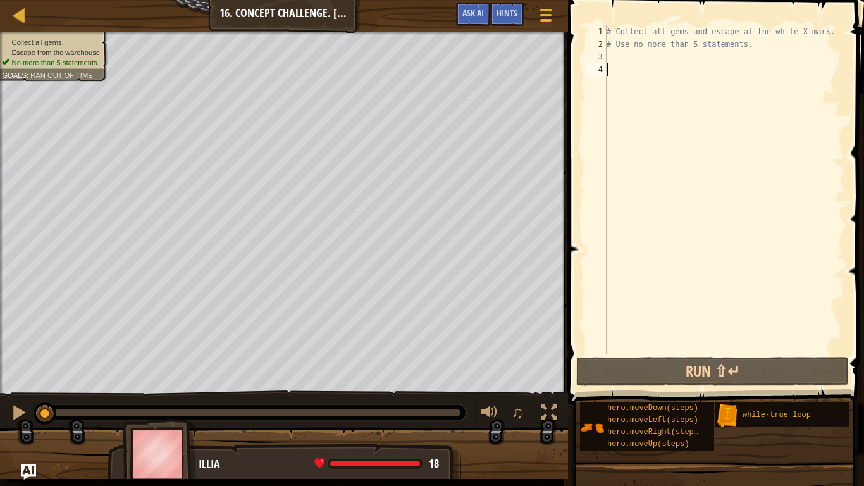
click at [621, 57] on div "# Collect all gems and escape at the white X mark. # Use no more than 5 stateme…" at bounding box center [724, 202] width 241 height 354
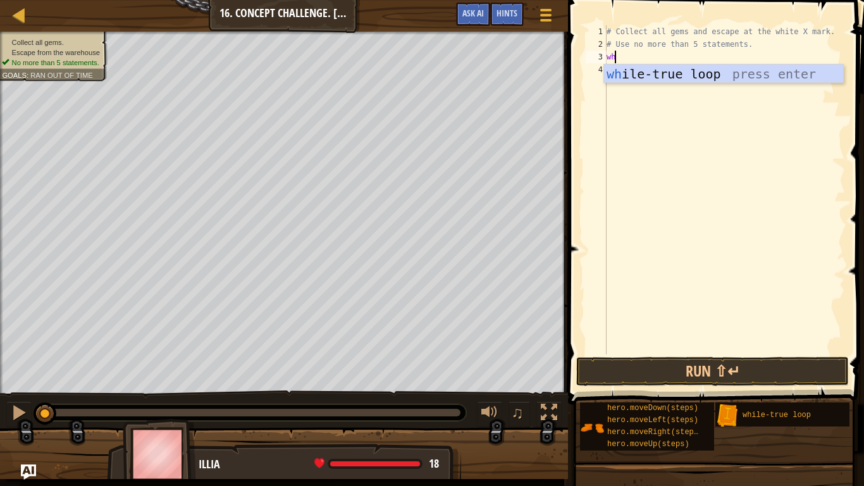
type textarea "whi"
click at [632, 73] on div "whi le-true loop press enter" at bounding box center [723, 93] width 239 height 57
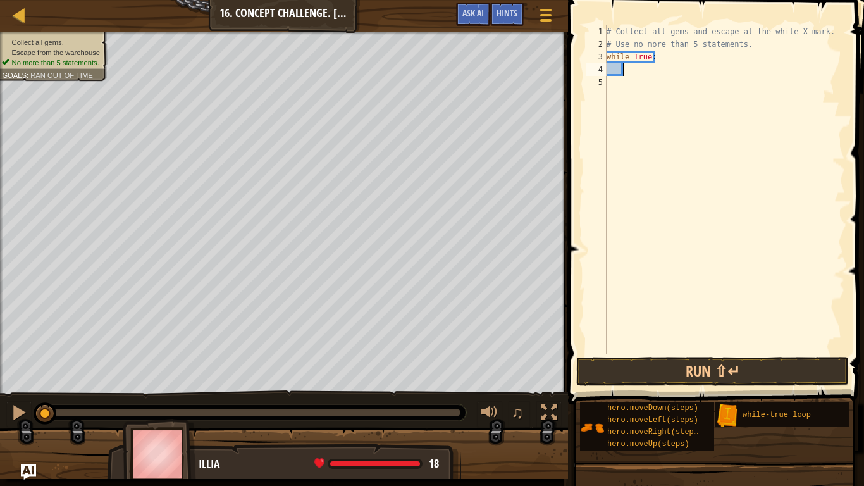
click at [628, 82] on div "# Collect all gems and escape at the white X mark. # Use no more than 5 stateme…" at bounding box center [724, 202] width 241 height 354
type textarea "'"
click at [623, 91] on div "# Collect all gems and escape at the white X mark. # Use no more than 5 stateme…" at bounding box center [724, 202] width 241 height 354
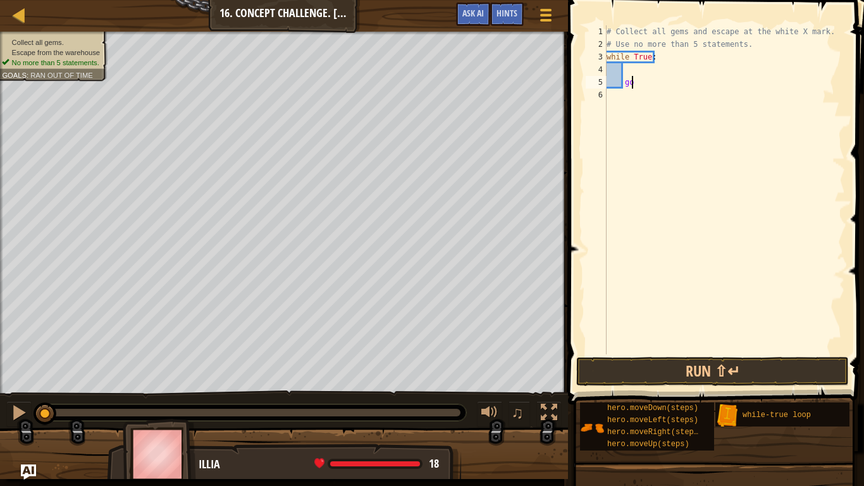
type textarea "g"
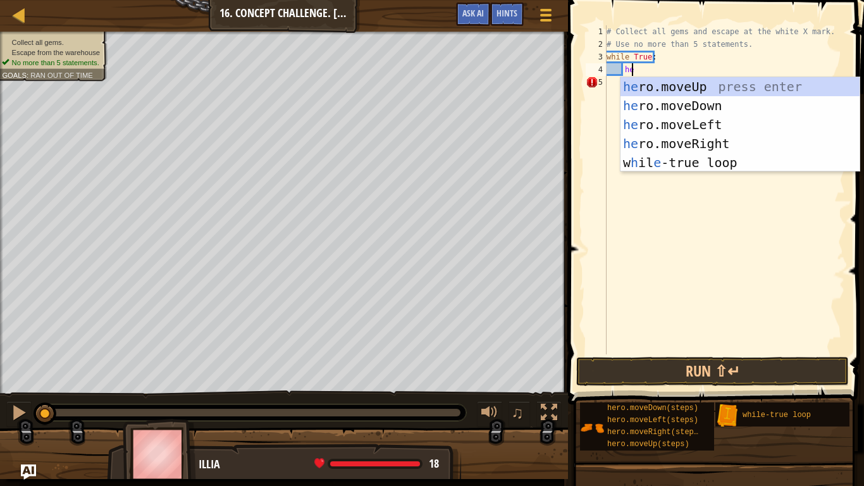
type textarea "her"
click at [678, 84] on div "her o.moveUp press enter her o.moveDown press enter her o.moveLeft press enter …" at bounding box center [740, 143] width 239 height 133
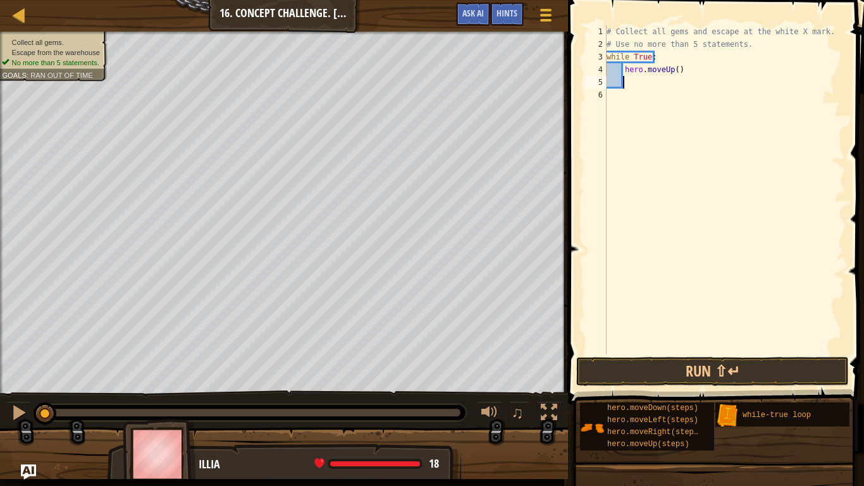
scroll to position [6, 1]
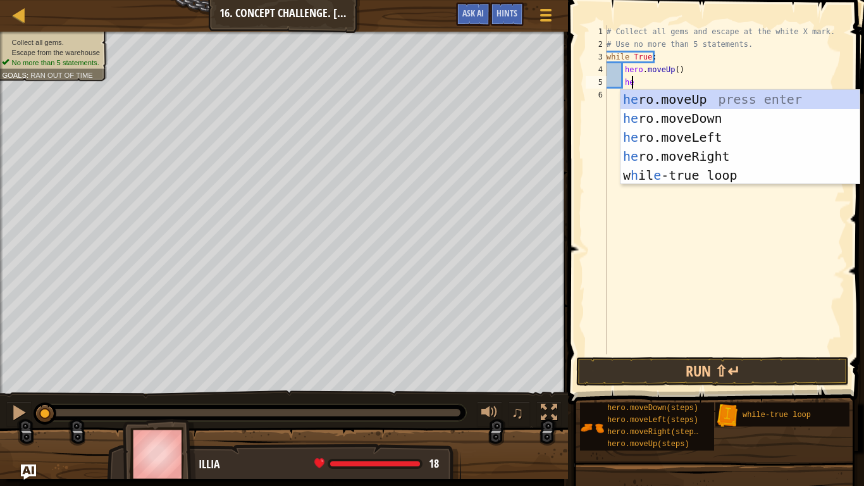
type textarea "her"
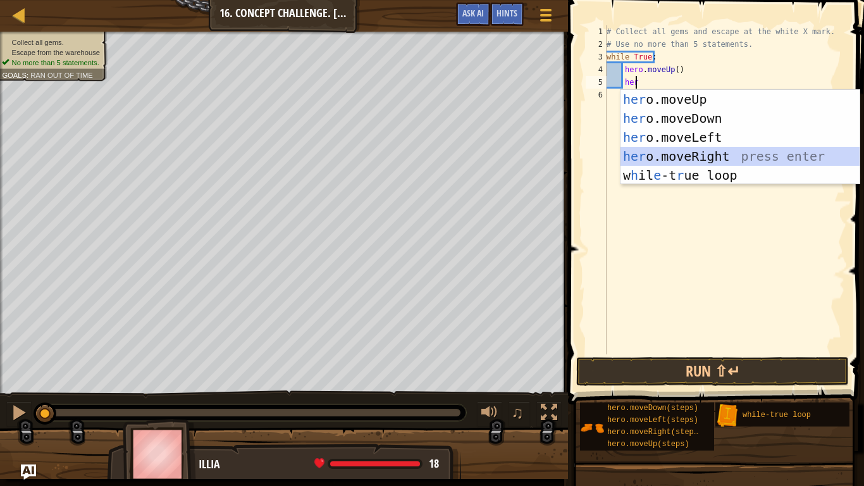
click at [693, 159] on div "her o.moveUp press enter her o.moveDown press enter her o.moveLeft press enter …" at bounding box center [740, 156] width 239 height 133
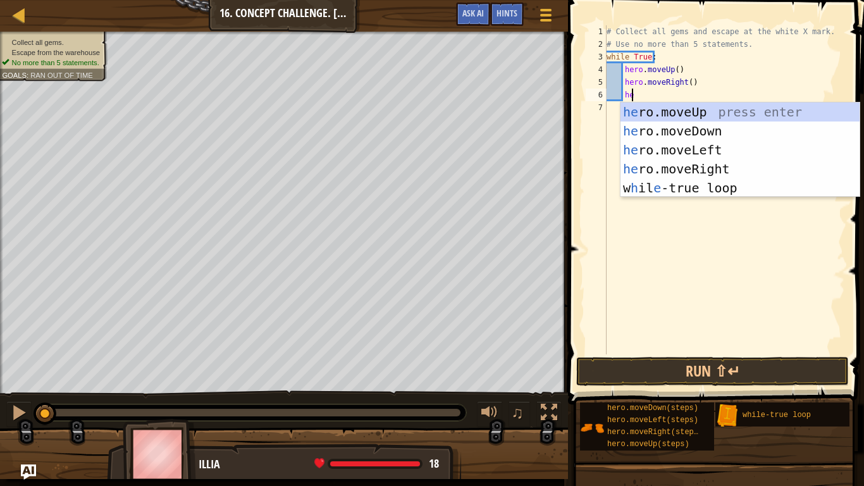
type textarea "her"
click at [669, 123] on div "her o.moveUp press enter her o.moveDown press enter her o.moveLeft press enter …" at bounding box center [740, 168] width 239 height 133
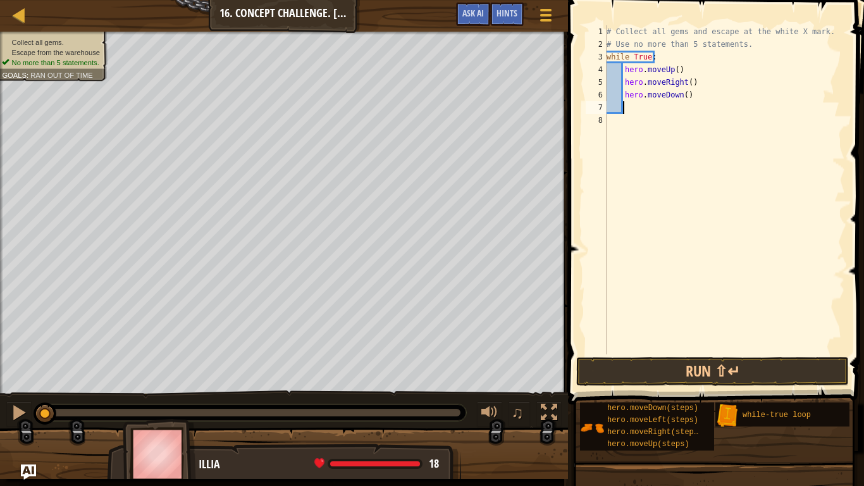
scroll to position [6, 1]
type textarea "her"
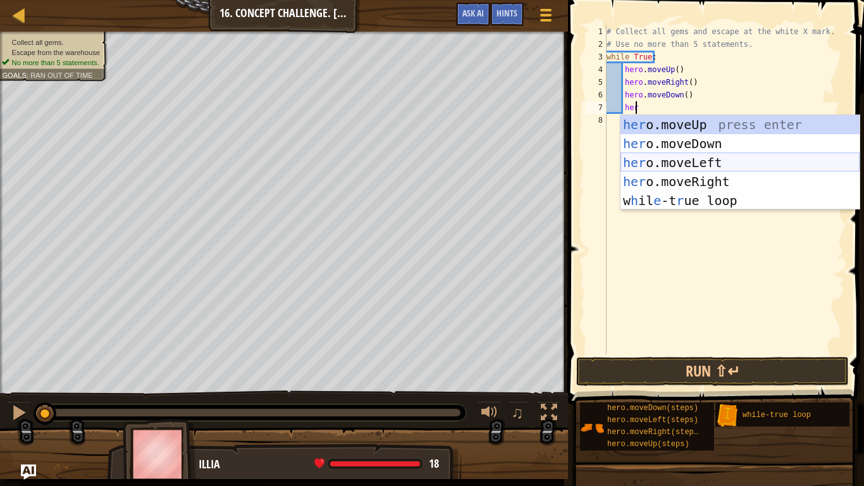
click at [677, 165] on div "her o.moveUp press enter her o.moveDown press enter her o.moveLeft press enter …" at bounding box center [740, 181] width 239 height 133
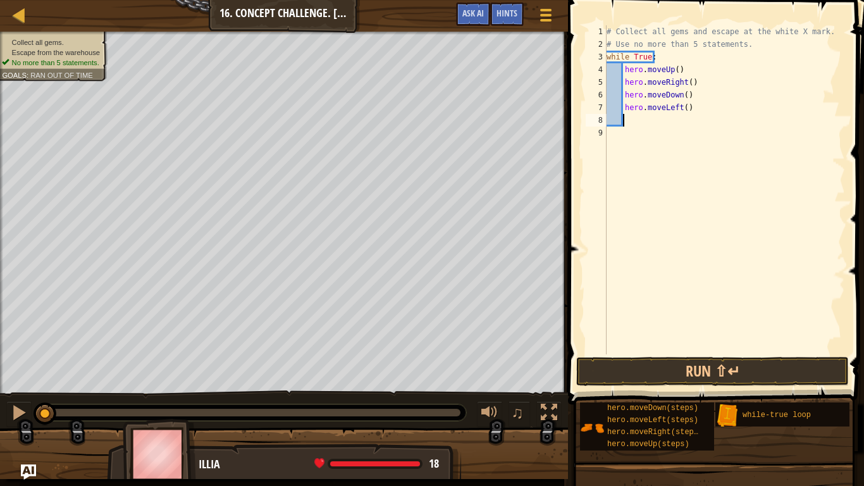
scroll to position [6, 1]
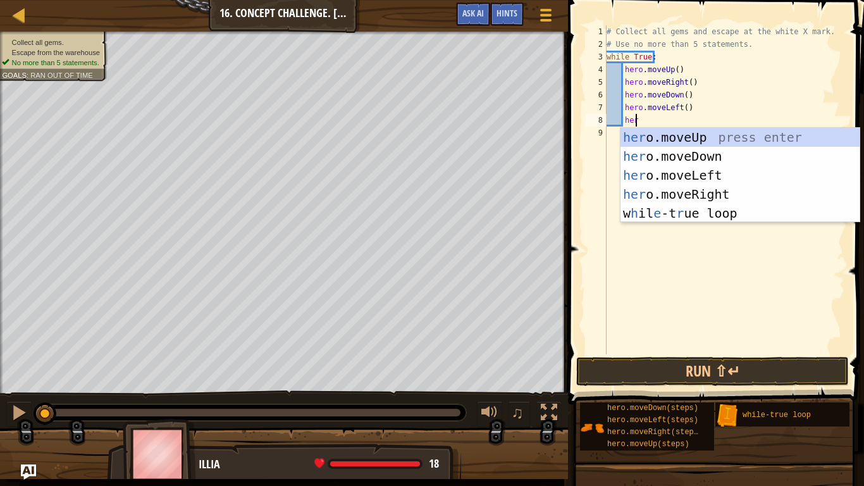
type textarea "hero"
click at [686, 137] on div "hero .moveUp press enter hero .moveDown press enter hero .moveLeft press enter …" at bounding box center [740, 194] width 239 height 133
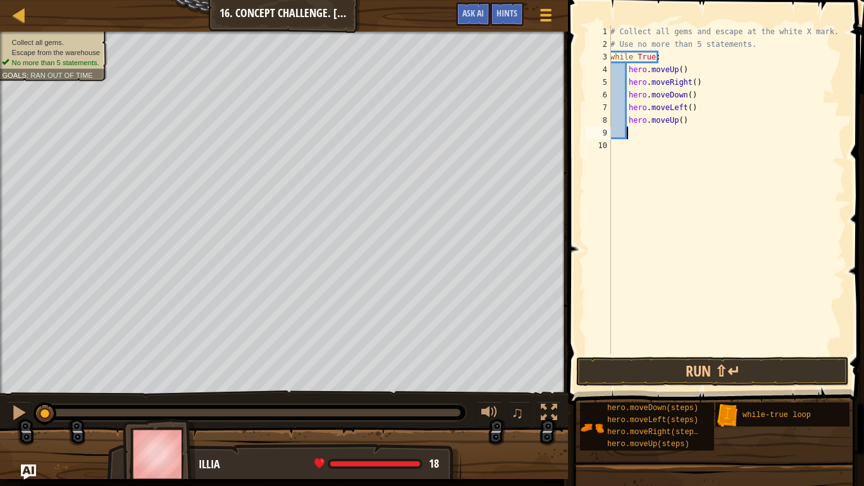
scroll to position [6, 1]
click at [724, 366] on button "Run ⇧↵" at bounding box center [712, 371] width 273 height 29
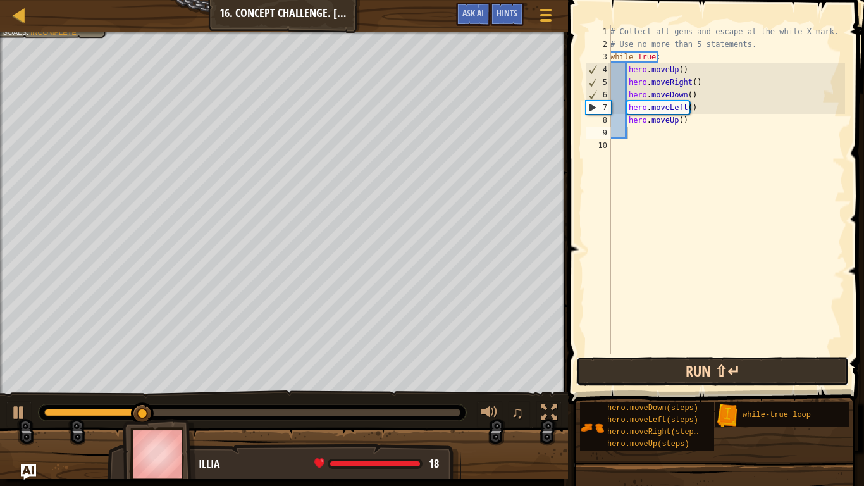
click at [671, 369] on button "Run ⇧↵" at bounding box center [712, 371] width 273 height 29
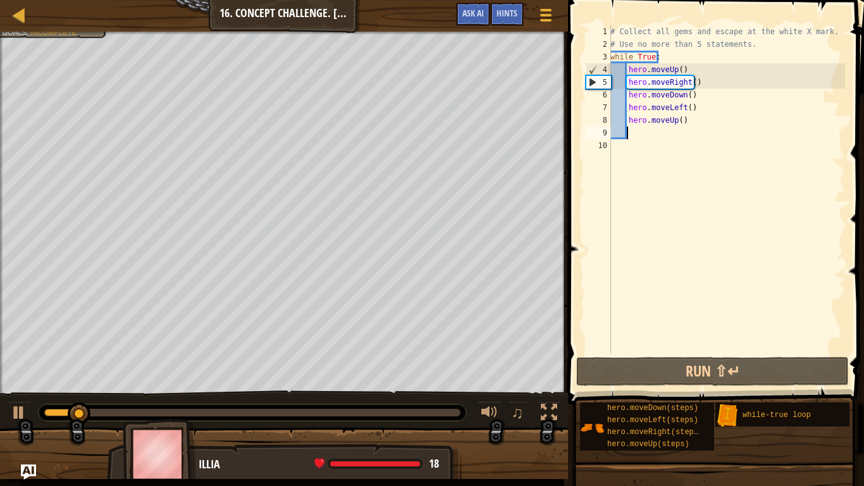
scroll to position [6, 0]
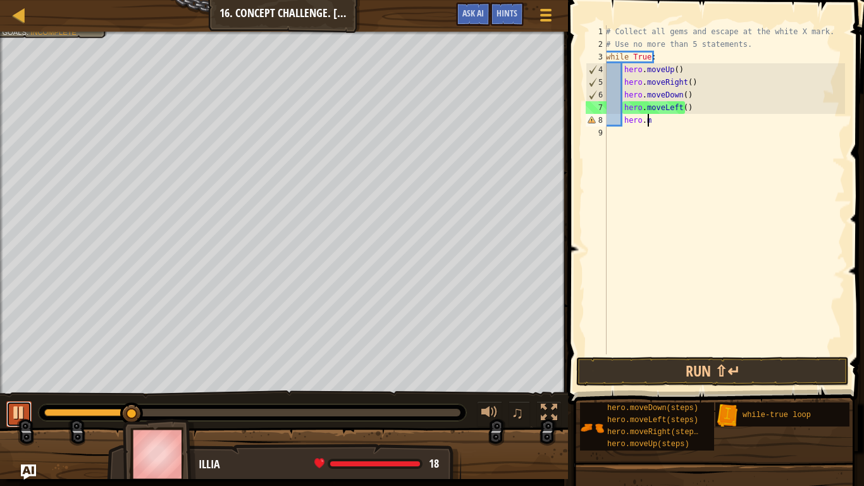
click at [20, 406] on div at bounding box center [19, 412] width 16 height 16
type textarea "h"
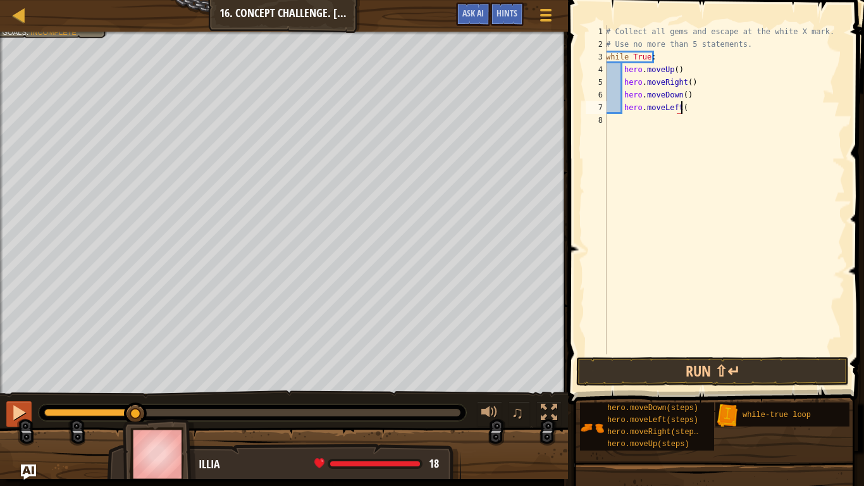
type textarea "h"
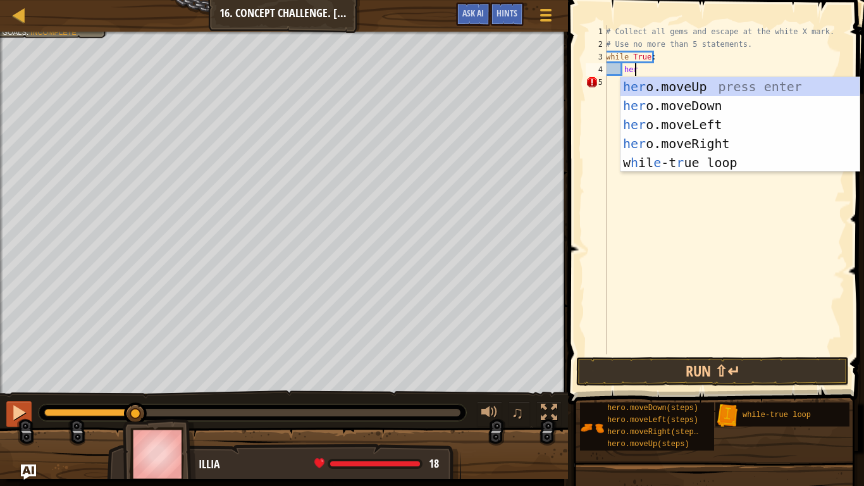
type textarea "hero"
click at [667, 83] on div "hero .moveUp press enter hero .moveDown press enter hero .moveLeft press enter …" at bounding box center [740, 143] width 239 height 133
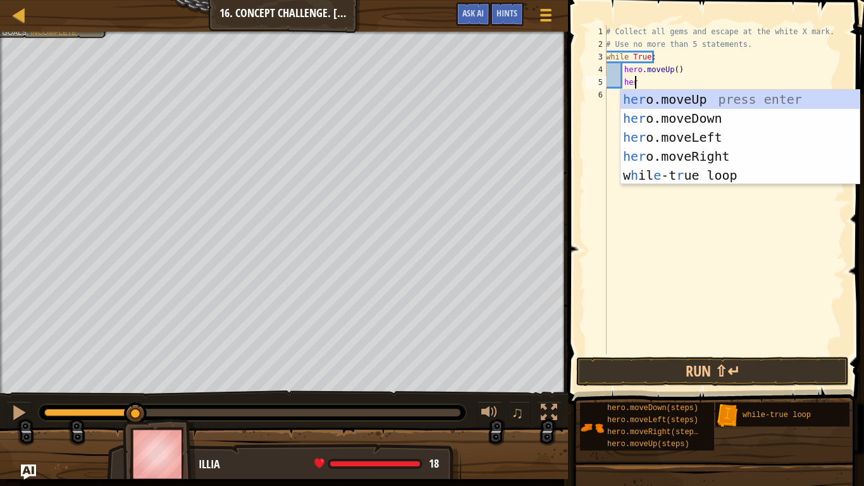
type textarea "hero"
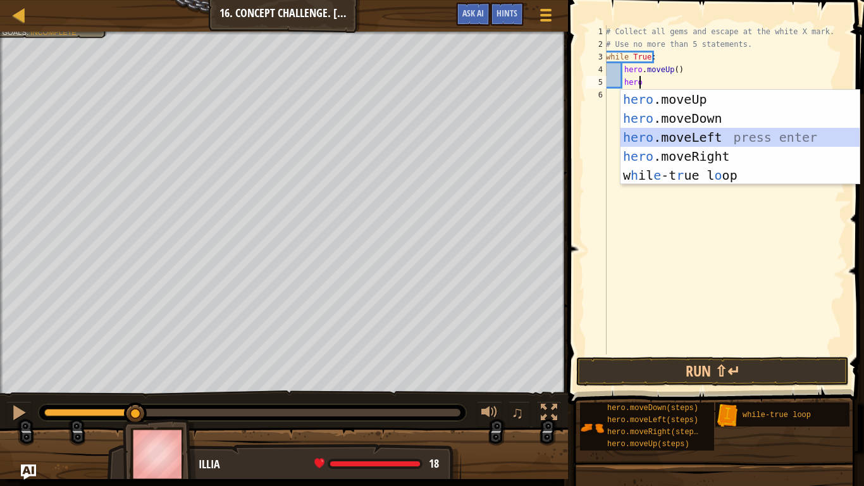
click at [681, 136] on div "hero .moveUp press enter hero .moveDown press enter hero .moveLeft press enter …" at bounding box center [740, 156] width 239 height 133
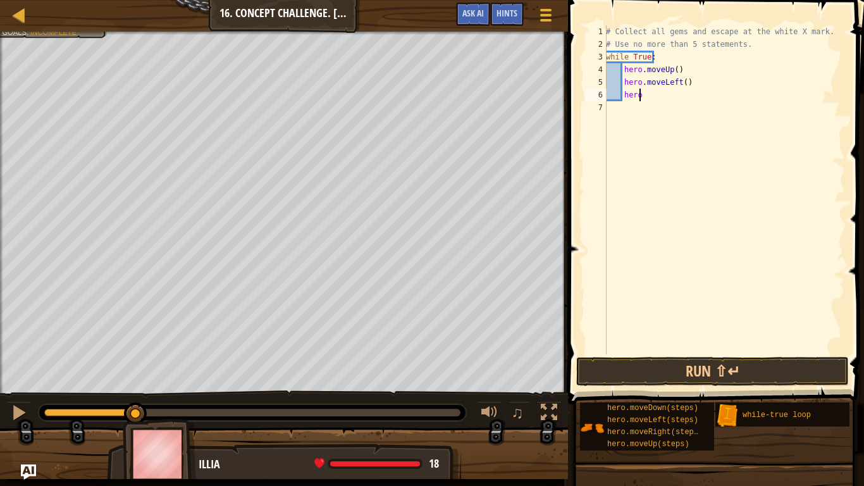
type textarea "hero."
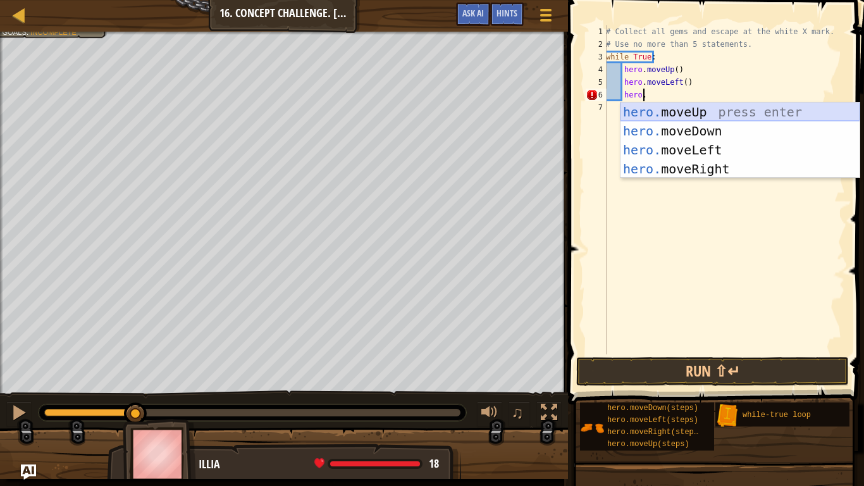
click at [670, 109] on div "hero. moveUp press enter hero. moveDown press enter hero. moveLeft press enter …" at bounding box center [740, 159] width 239 height 114
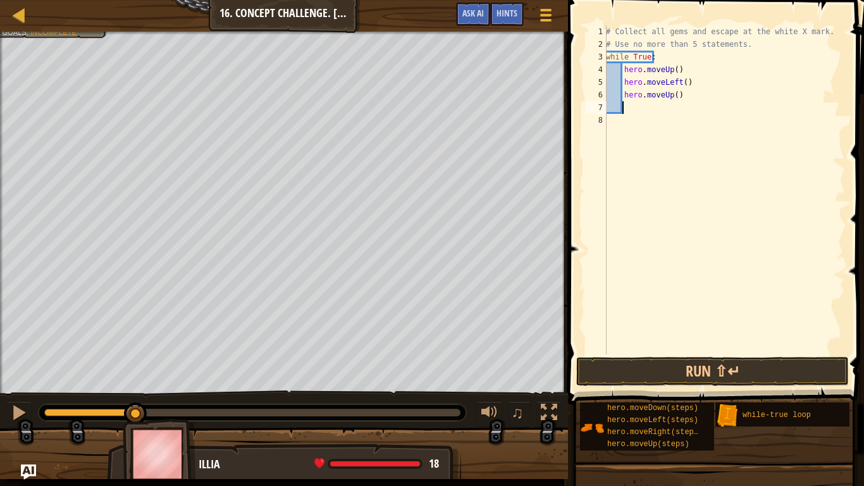
scroll to position [6, 1]
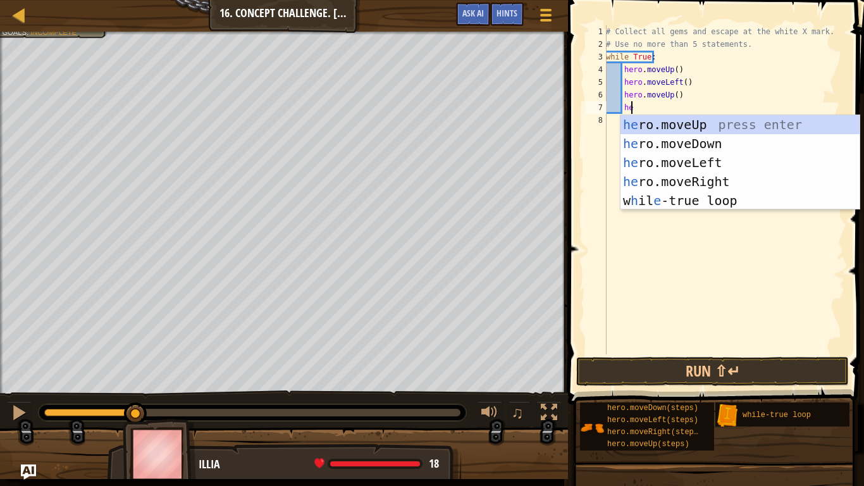
type textarea "hero"
click at [685, 183] on div "hero .moveUp press enter hero .moveDown press enter hero .moveLeft press enter …" at bounding box center [740, 181] width 239 height 133
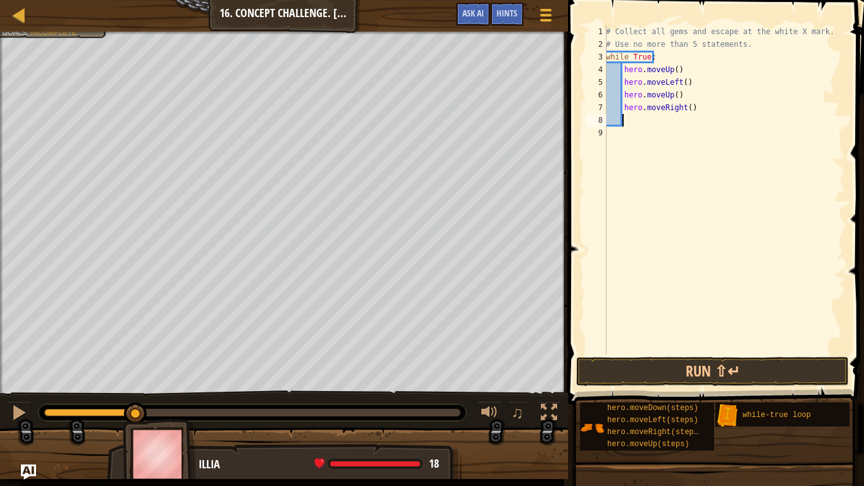
scroll to position [6, 1]
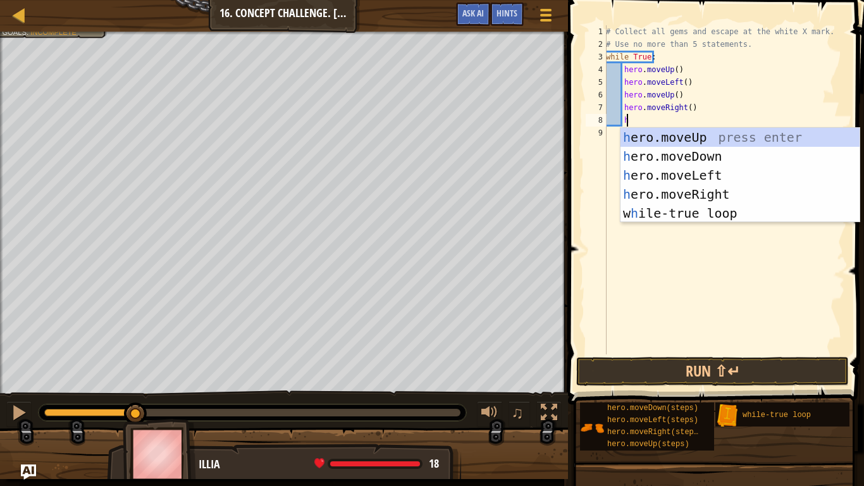
type textarea "her"
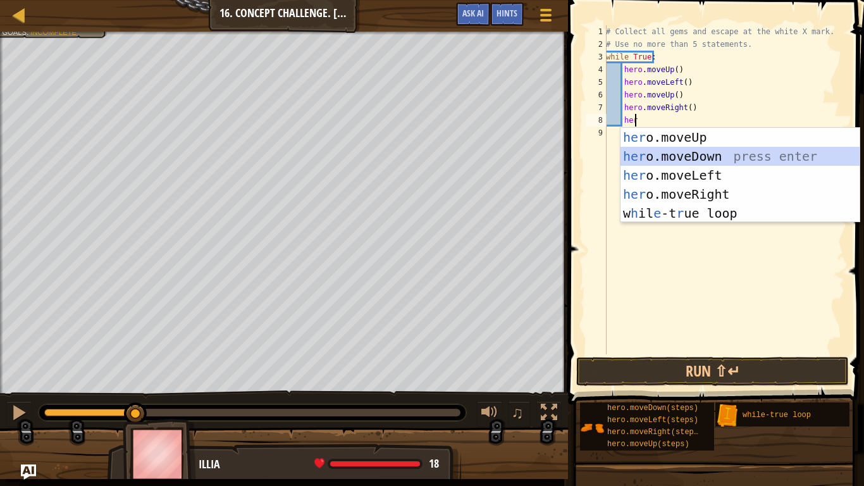
click at [702, 155] on div "her o.moveUp press enter her o.moveDown press enter her o.moveLeft press enter …" at bounding box center [740, 194] width 239 height 133
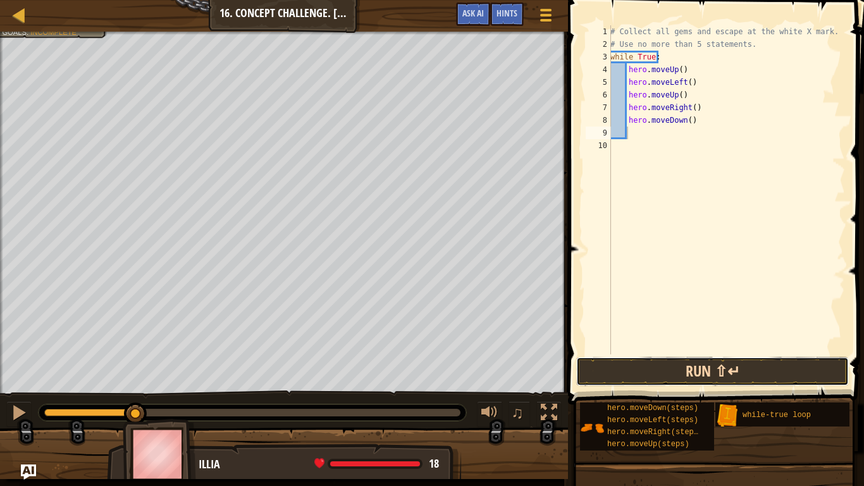
click at [659, 369] on button "Run ⇧↵" at bounding box center [712, 371] width 273 height 29
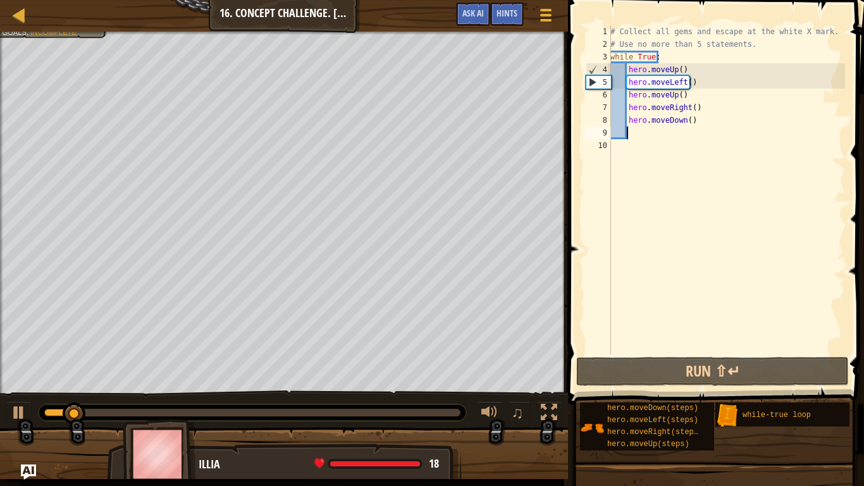
click at [679, 72] on div "# Collect all gems and escape at the white X mark. # Use no more than 5 stateme…" at bounding box center [726, 202] width 237 height 354
click at [676, 71] on div "# Collect all gems and escape at the white X mark. # Use no more than 5 stateme…" at bounding box center [726, 202] width 237 height 354
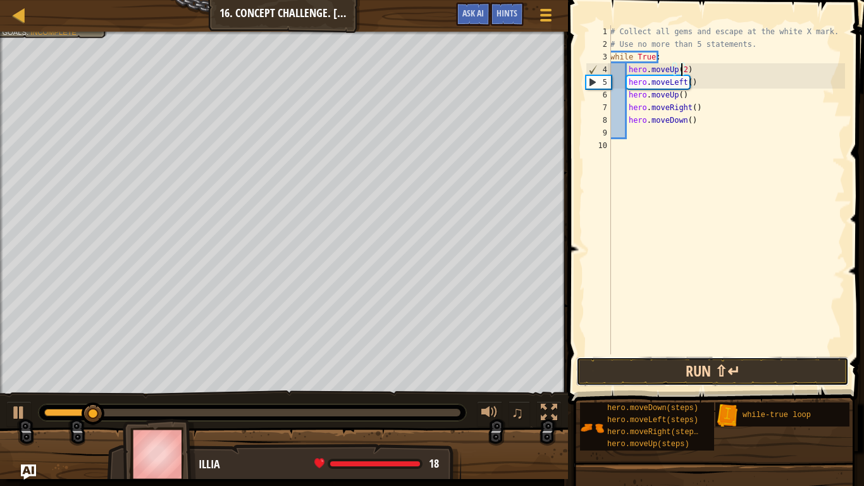
click at [677, 368] on button "Run ⇧↵" at bounding box center [712, 371] width 273 height 29
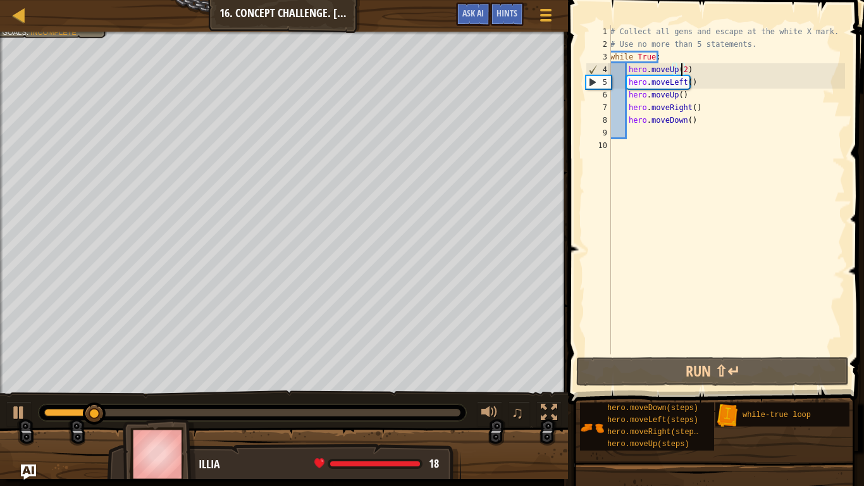
click at [679, 80] on div "# Collect all gems and escape at the white X mark. # Use no more than 5 stateme…" at bounding box center [726, 202] width 237 height 354
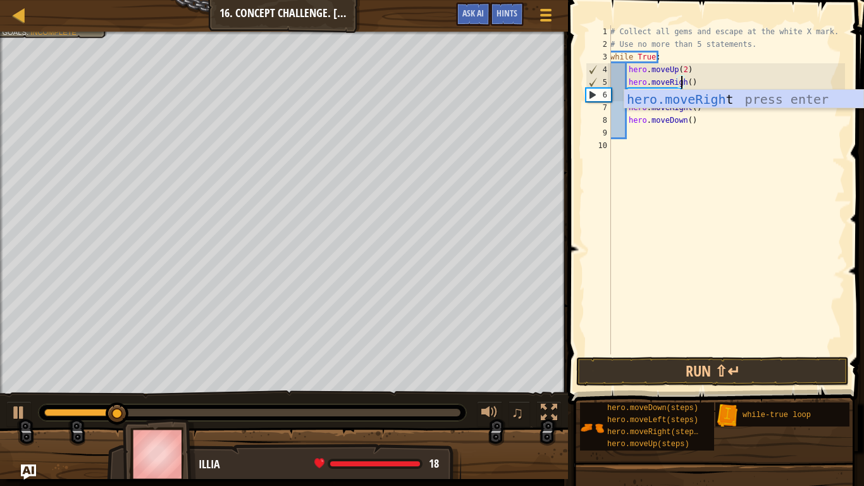
scroll to position [6, 6]
type textarea "hero.moveRight()"
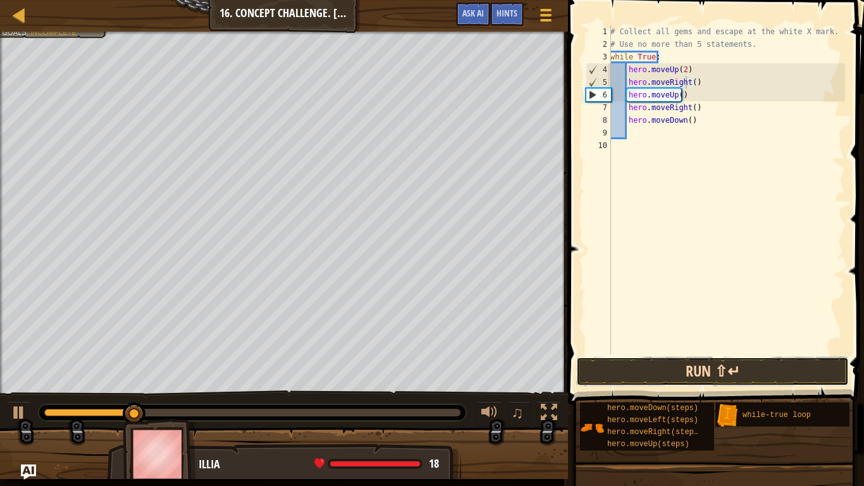
click at [643, 372] on button "Run ⇧↵" at bounding box center [712, 371] width 273 height 29
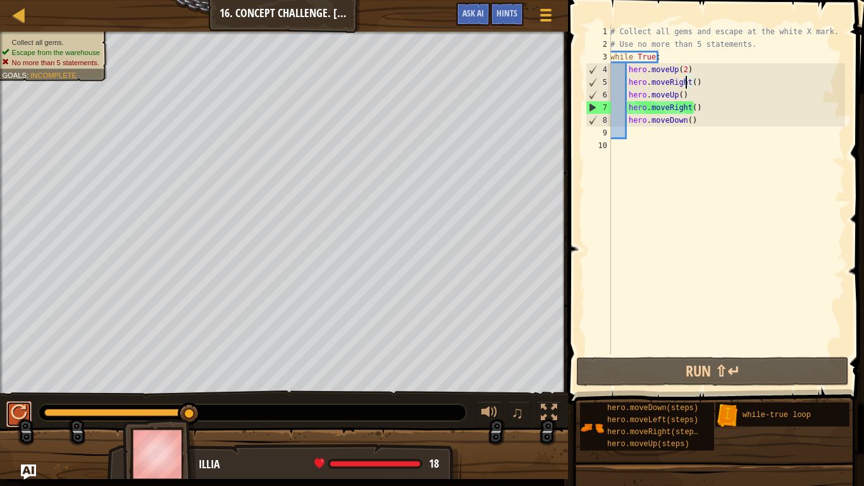
click at [23, 406] on div at bounding box center [19, 412] width 16 height 16
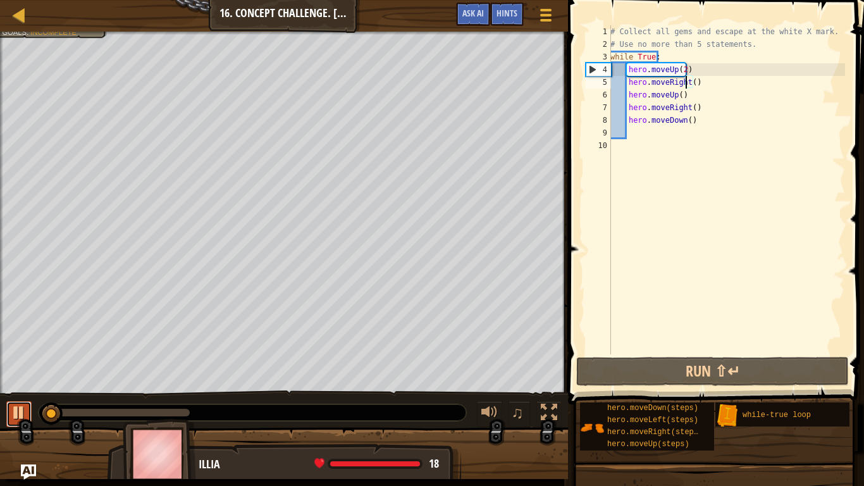
click at [18, 406] on div at bounding box center [19, 412] width 16 height 16
click at [715, 130] on div "# Collect all gems and escape at the white X mark. # Use no more than 5 stateme…" at bounding box center [726, 202] width 237 height 354
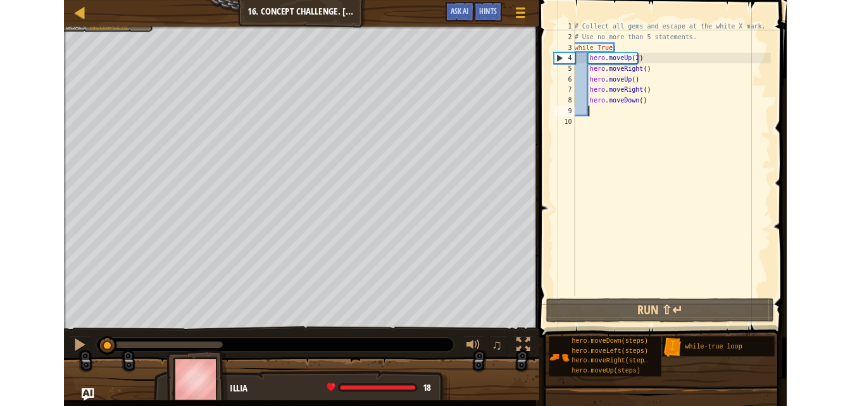
scroll to position [6, 0]
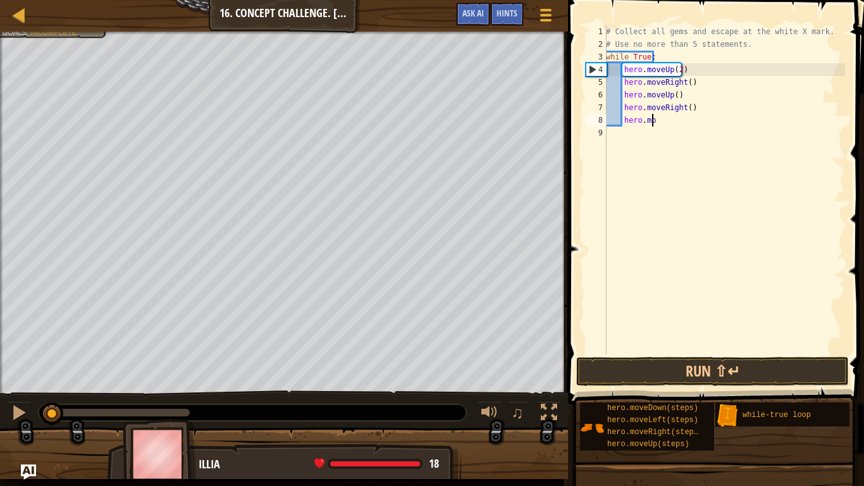
type textarea "h"
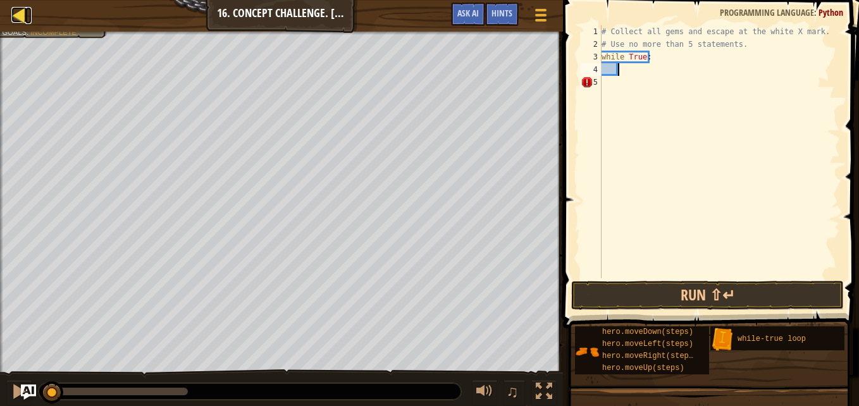
click at [21, 21] on div at bounding box center [19, 15] width 16 height 16
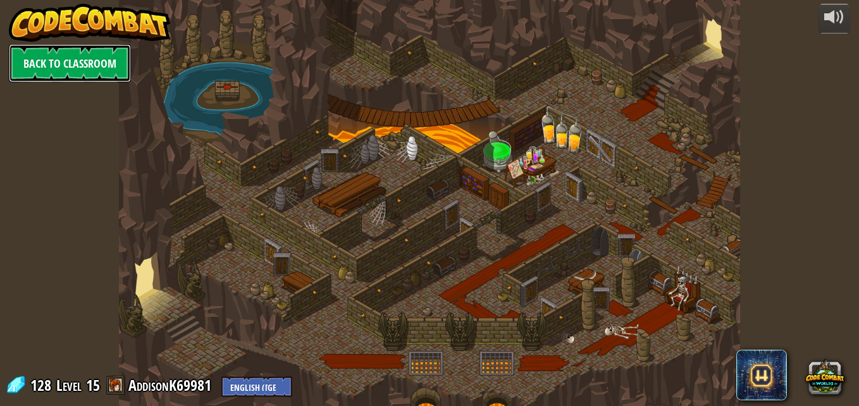
click at [37, 53] on link "Back to Classroom" at bounding box center [70, 63] width 122 height 38
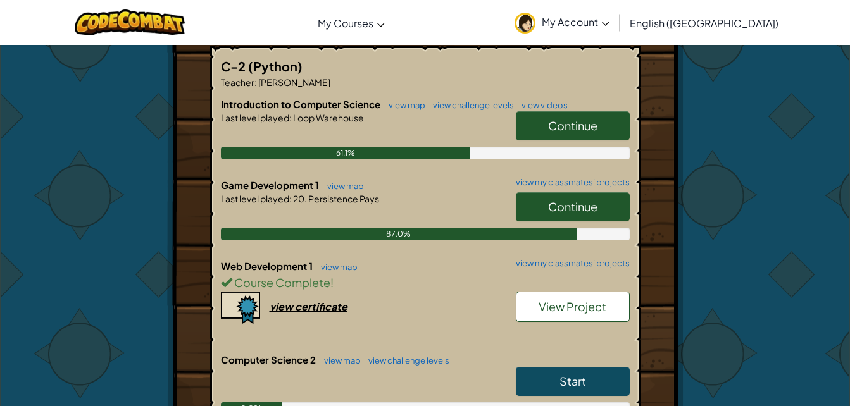
scroll to position [244, 0]
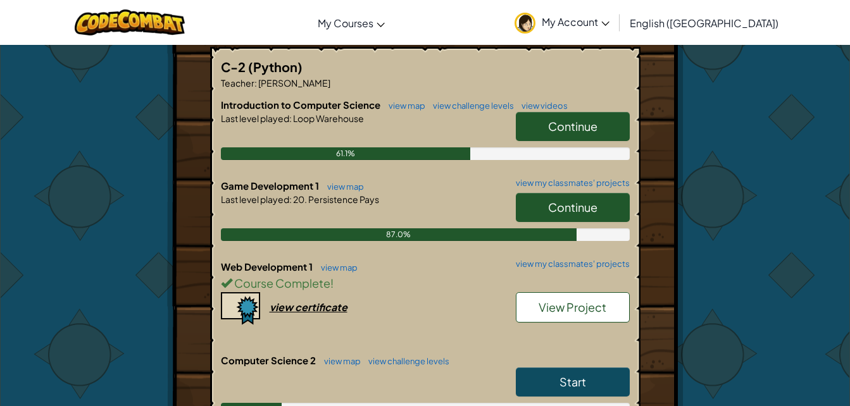
click at [559, 201] on span "Continue" at bounding box center [572, 207] width 49 height 15
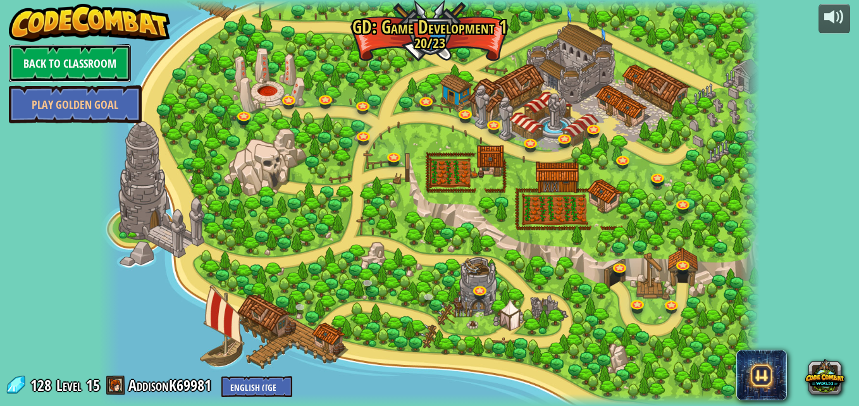
click at [61, 61] on link "Back to Classroom" at bounding box center [70, 63] width 122 height 38
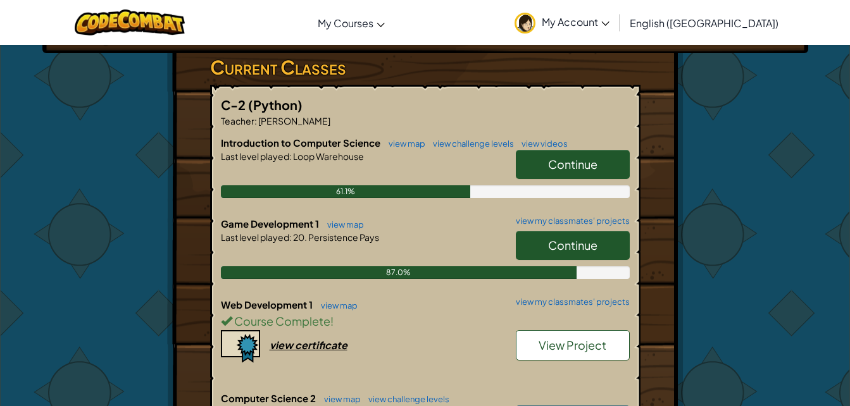
scroll to position [208, 0]
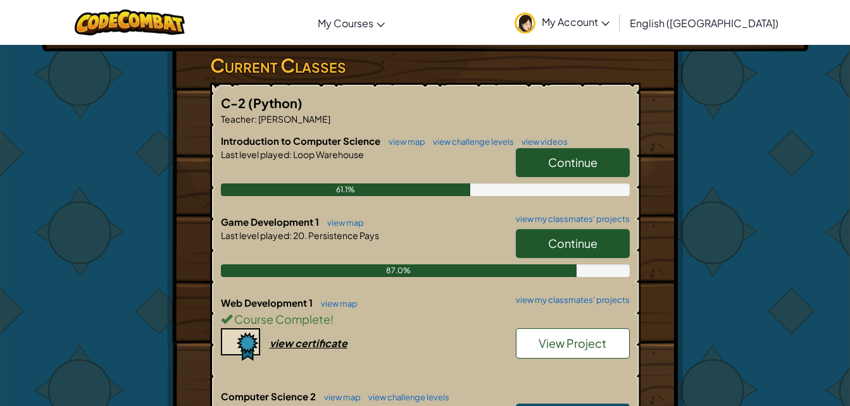
click at [552, 171] on link "Continue" at bounding box center [573, 162] width 114 height 29
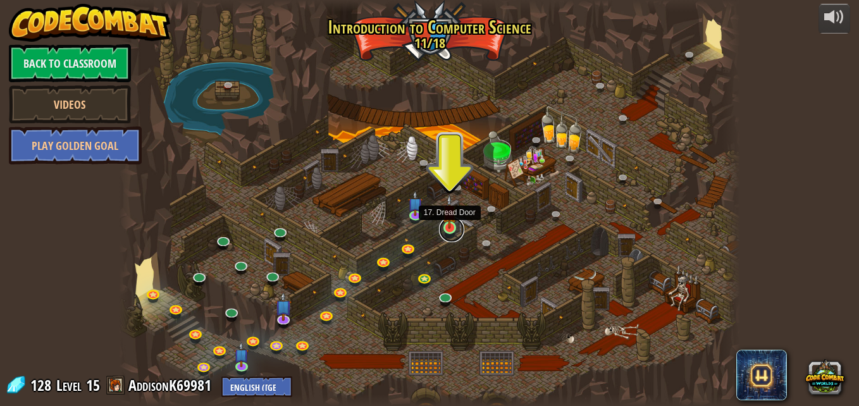
click at [451, 230] on link at bounding box center [451, 229] width 25 height 25
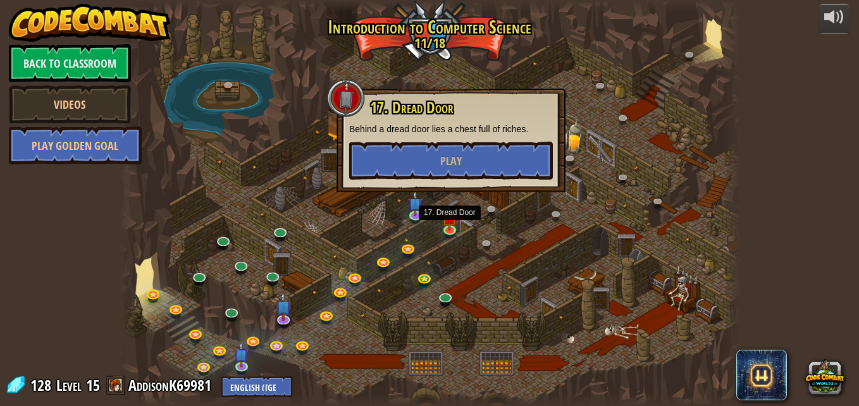
click at [387, 223] on div at bounding box center [429, 203] width 621 height 406
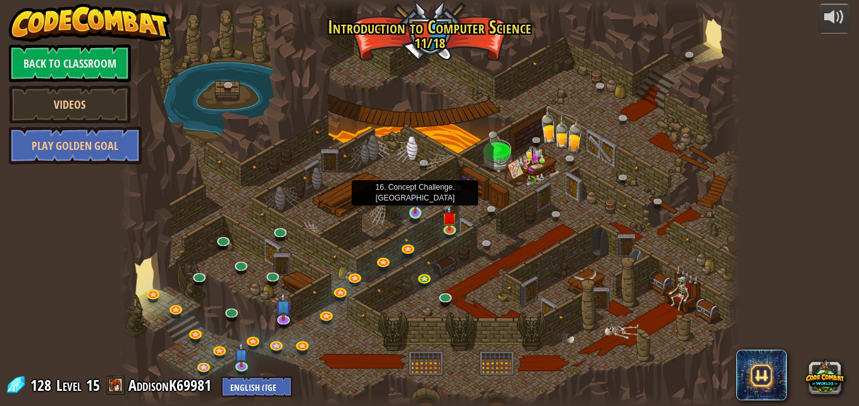
click at [414, 213] on img at bounding box center [415, 197] width 15 height 34
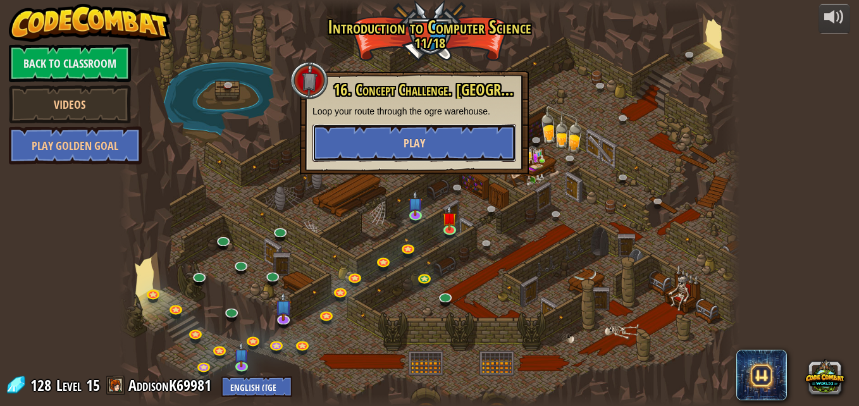
click at [442, 140] on button "Play" at bounding box center [415, 143] width 204 height 38
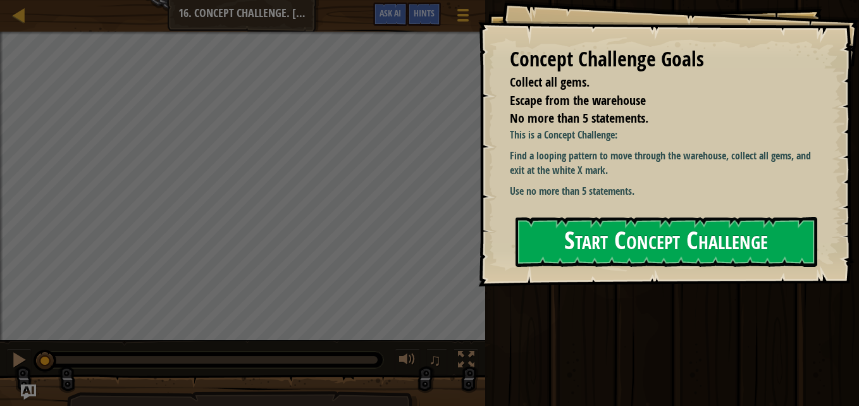
click at [542, 230] on button "Start Concept Challenge" at bounding box center [667, 242] width 302 height 50
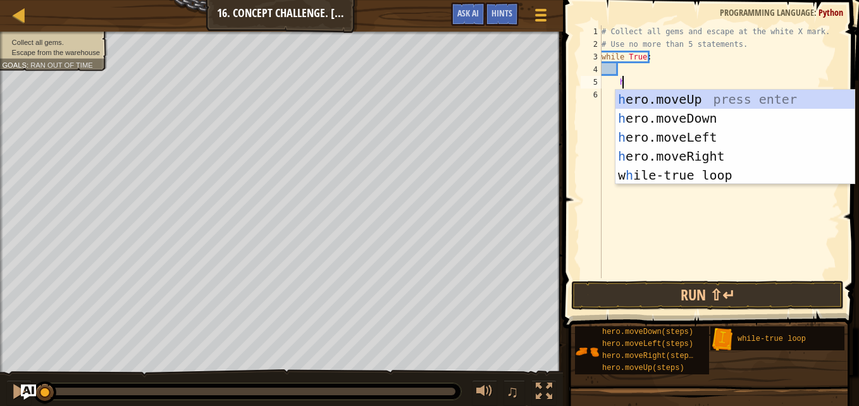
type textarea "her"
click at [709, 99] on div "her o.moveUp press enter her o.moveDown press enter her o.moveLeft press enter …" at bounding box center [735, 156] width 239 height 133
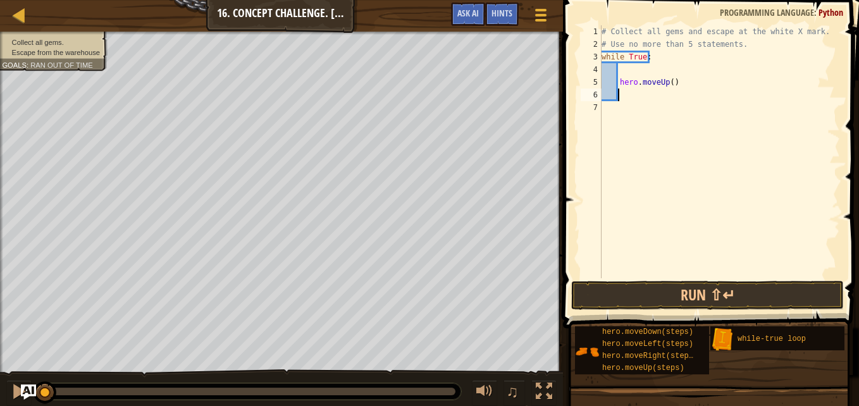
scroll to position [6, 1]
click at [669, 82] on div "# Collect all gems and escape at the white X mark. # Use no more than 5 stateme…" at bounding box center [719, 164] width 241 height 278
type textarea "hero.moveUp()"
click at [640, 94] on div "# Collect all gems and escape at the white X mark. # Use no more than 5 stateme…" at bounding box center [719, 164] width 241 height 278
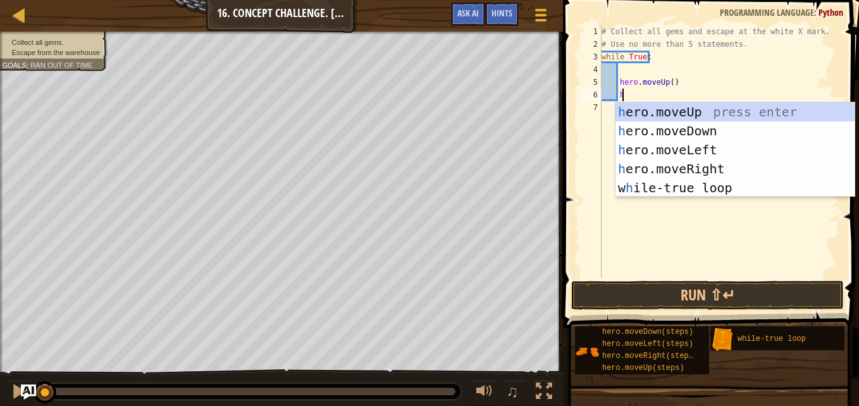
scroll to position [6, 1]
type textarea "her"
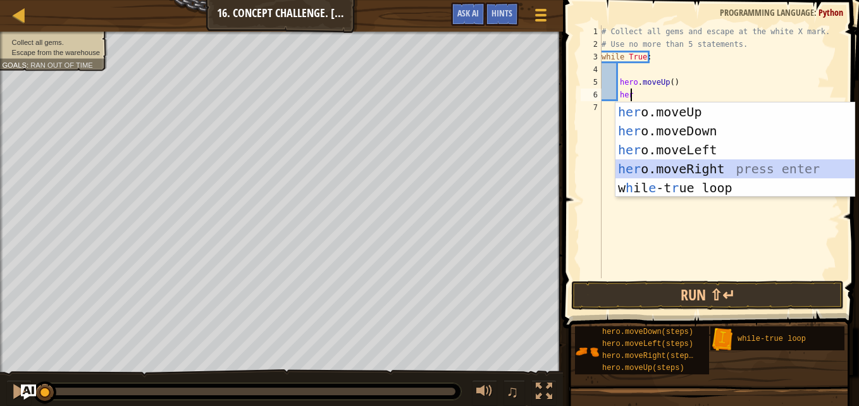
click at [654, 166] on div "her o.moveUp press enter her o.moveDown press enter her o.moveLeft press enter …" at bounding box center [735, 168] width 239 height 133
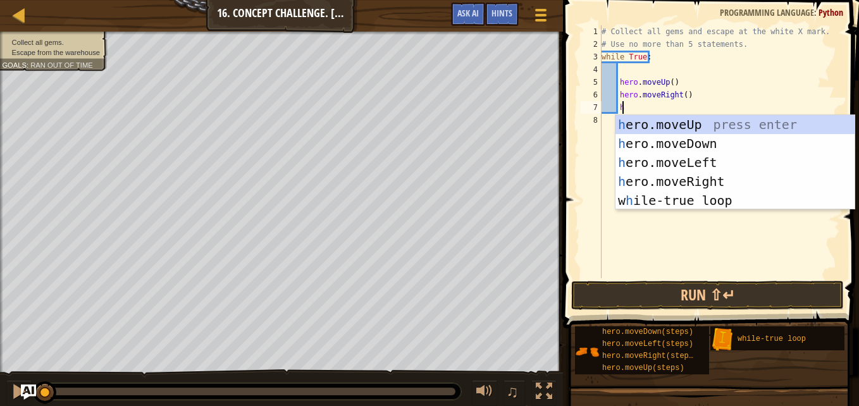
type textarea "her"
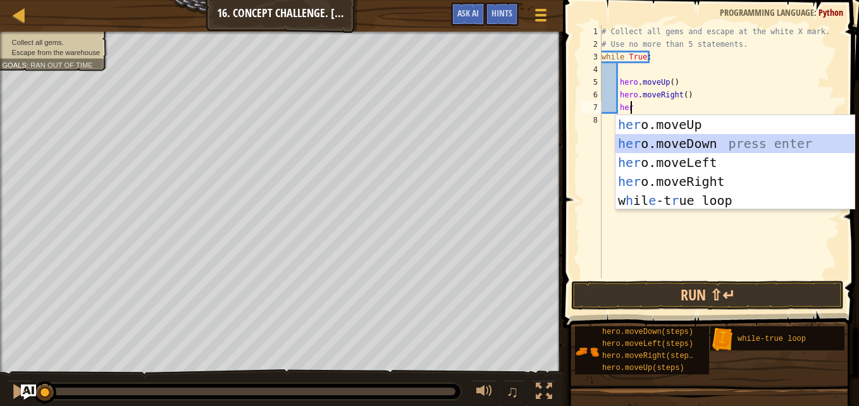
click at [652, 140] on div "her o.moveUp press enter her o.moveDown press enter her o.moveLeft press enter …" at bounding box center [735, 181] width 239 height 133
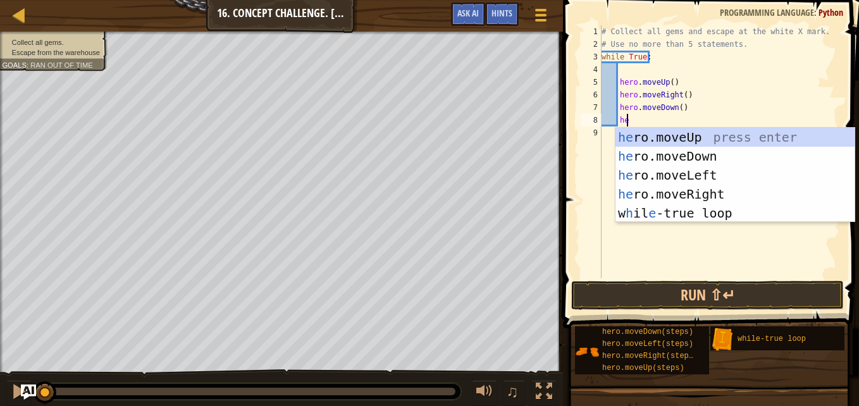
type textarea "her"
click at [683, 174] on div "her o.moveUp press enter her o.moveDown press enter her o.moveLeft press enter …" at bounding box center [735, 194] width 239 height 133
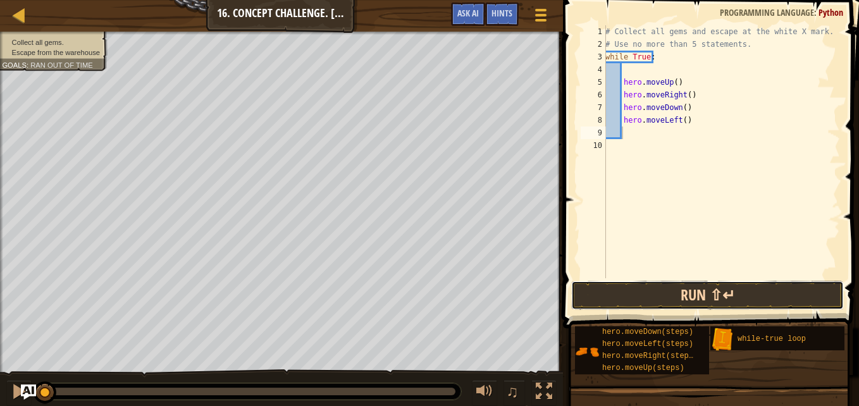
click at [669, 297] on button "Run ⇧↵" at bounding box center [707, 295] width 273 height 29
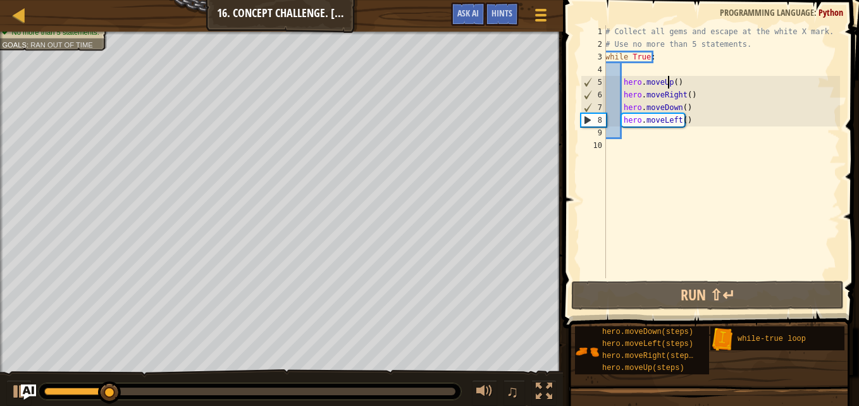
click at [670, 83] on div "# Collect all gems and escape at the white X mark. # Use no more than 5 stateme…" at bounding box center [721, 164] width 237 height 278
click at [672, 82] on div "# Collect all gems and escape at the white X mark. # Use no more than 5 stateme…" at bounding box center [721, 164] width 237 height 278
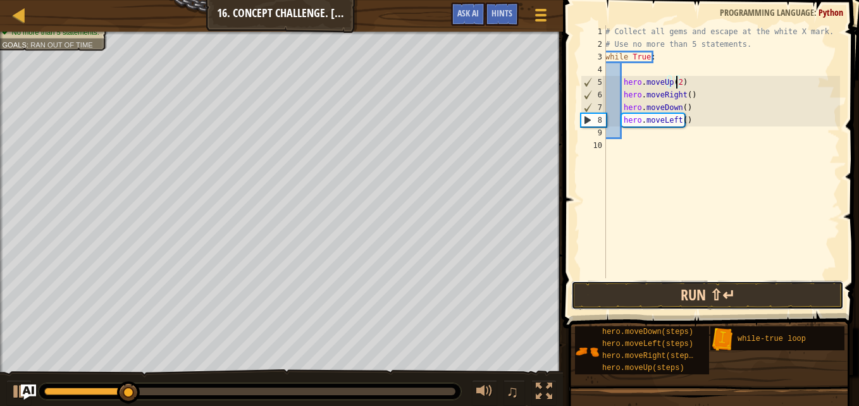
click at [653, 290] on button "Run ⇧↵" at bounding box center [707, 295] width 273 height 29
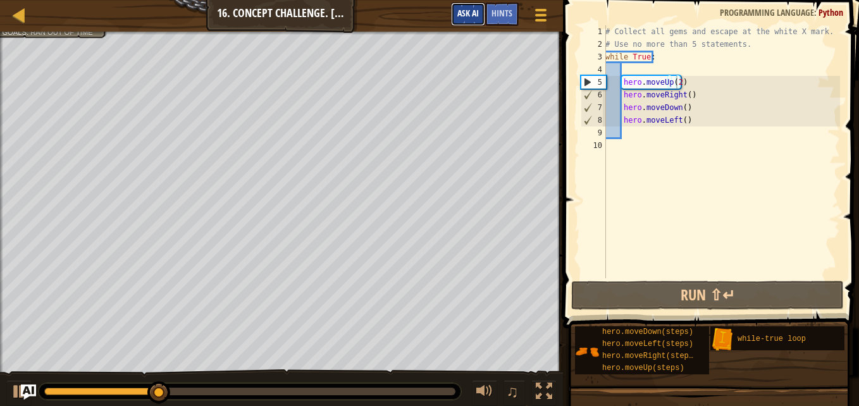
click at [460, 16] on span "Ask AI" at bounding box center [468, 13] width 22 height 12
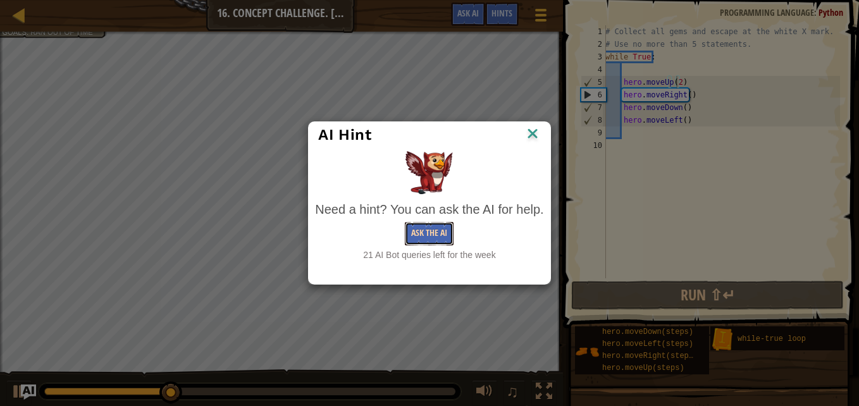
click at [429, 234] on button "Ask the AI" at bounding box center [429, 233] width 49 height 23
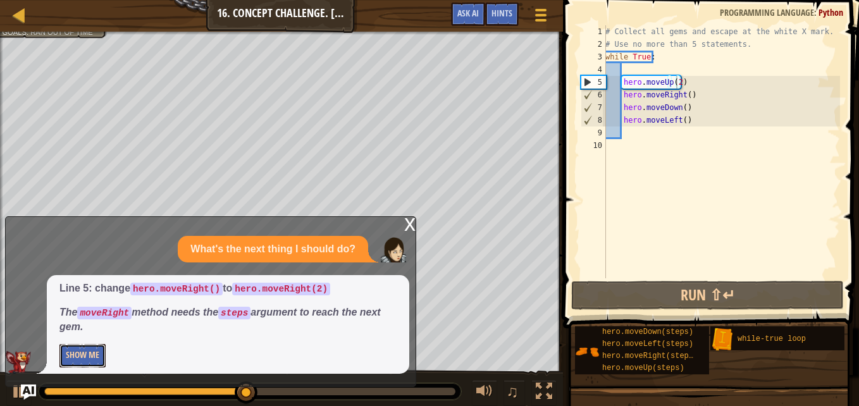
click at [61, 351] on button "Show Me" at bounding box center [82, 355] width 46 height 23
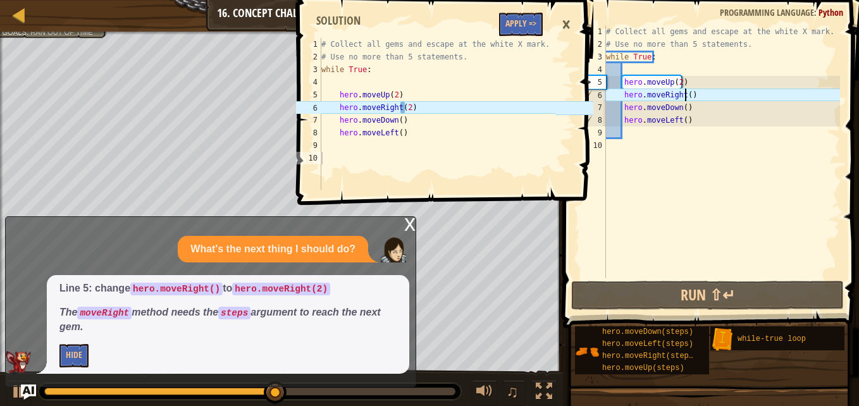
click at [684, 96] on div "# Collect all gems and escape at the white X mark. # Use no more than 5 stateme…" at bounding box center [722, 164] width 237 height 278
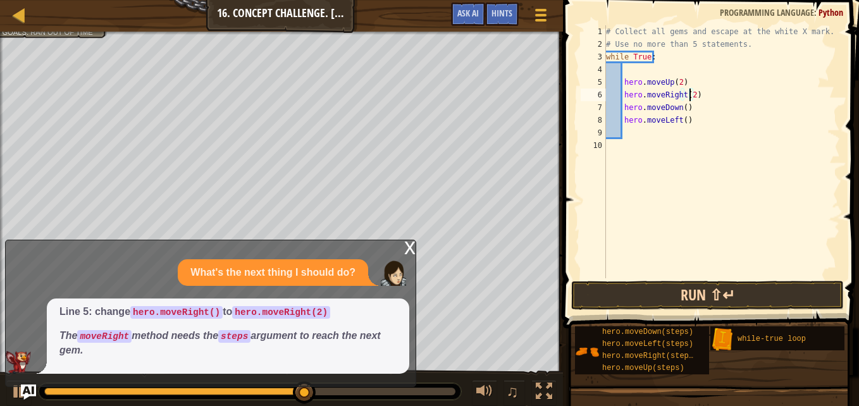
type textarea "hero.moveRight(2)"
click at [636, 294] on button "Run ⇧↵" at bounding box center [707, 295] width 273 height 29
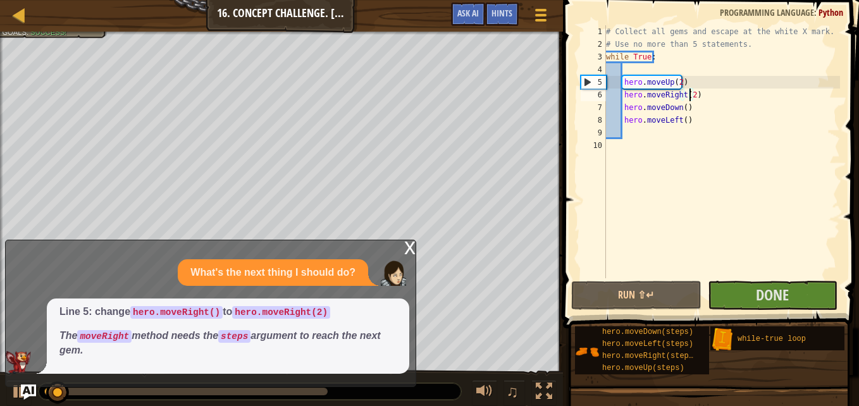
click at [409, 250] on div "x" at bounding box center [409, 246] width 11 height 13
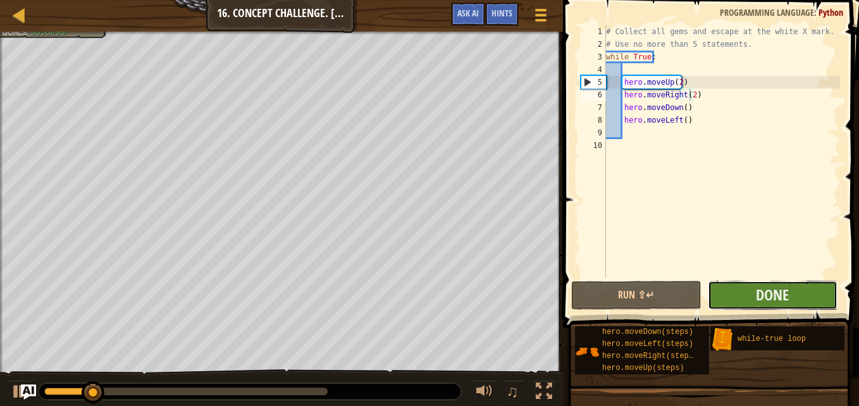
click at [726, 296] on button "Done" at bounding box center [773, 295] width 130 height 29
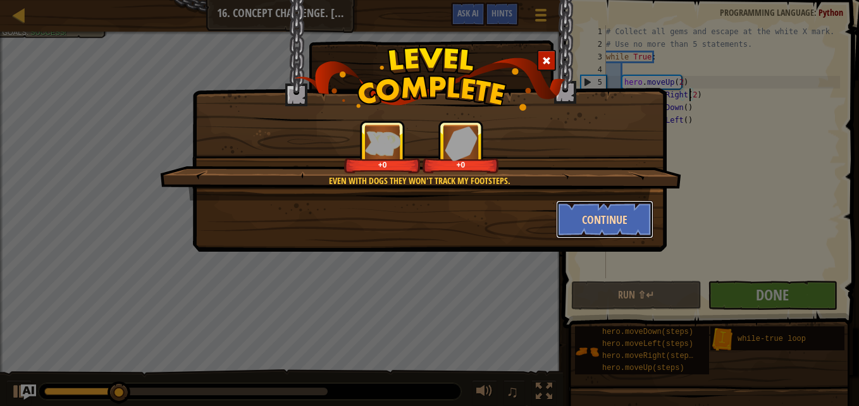
click at [598, 210] on button "Continue" at bounding box center [605, 220] width 98 height 38
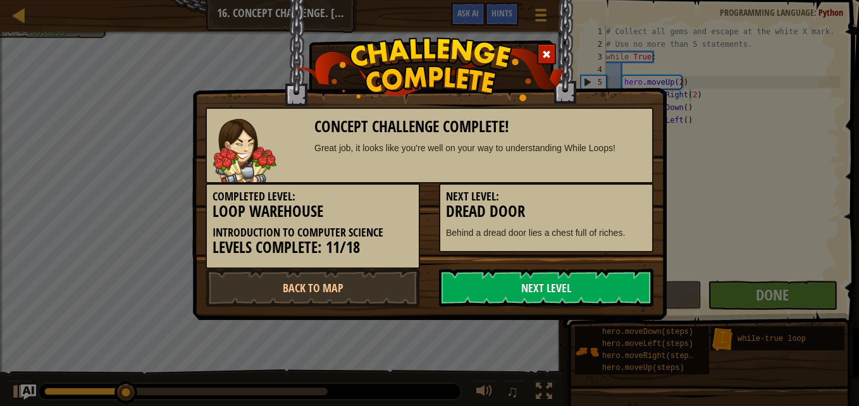
click at [592, 213] on h3 "Dread Door" at bounding box center [546, 211] width 201 height 17
click at [519, 290] on link "Next Level" at bounding box center [546, 288] width 214 height 38
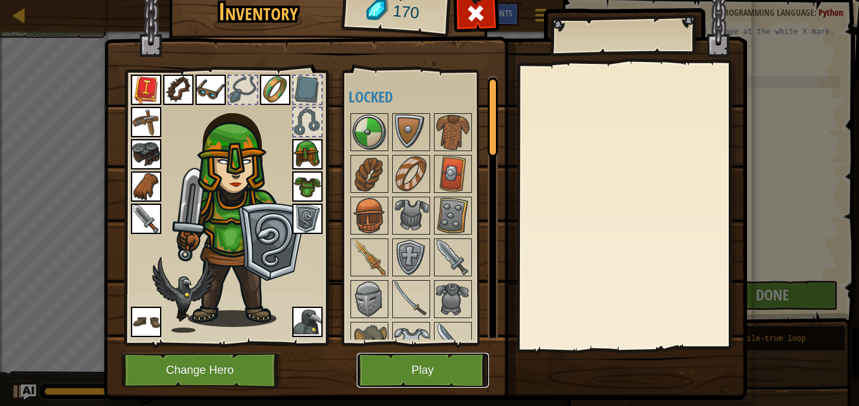
click at [411, 369] on button "Play" at bounding box center [423, 370] width 132 height 35
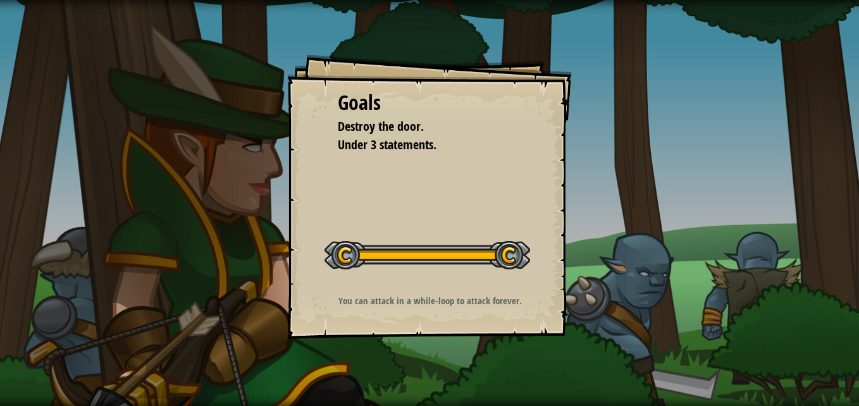
click at [0, 0] on button "Start Level" at bounding box center [0, 0] width 0 height 0
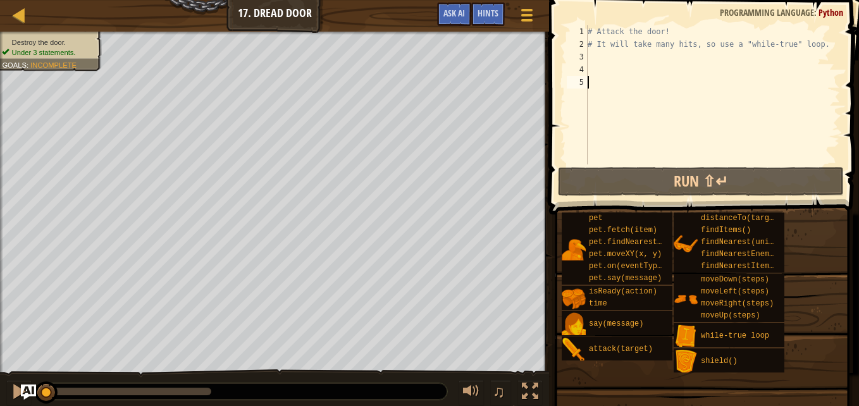
click at [604, 58] on div "# Attack the door! # It will take many hits, so use a "while-true" loop." at bounding box center [712, 107] width 255 height 164
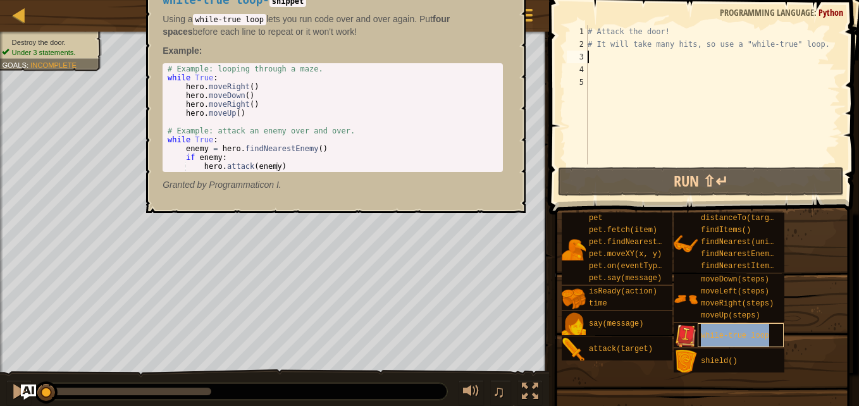
click at [741, 341] on div "while-true loop" at bounding box center [741, 335] width 86 height 24
click at [705, 335] on span "while-true loop" at bounding box center [735, 335] width 68 height 9
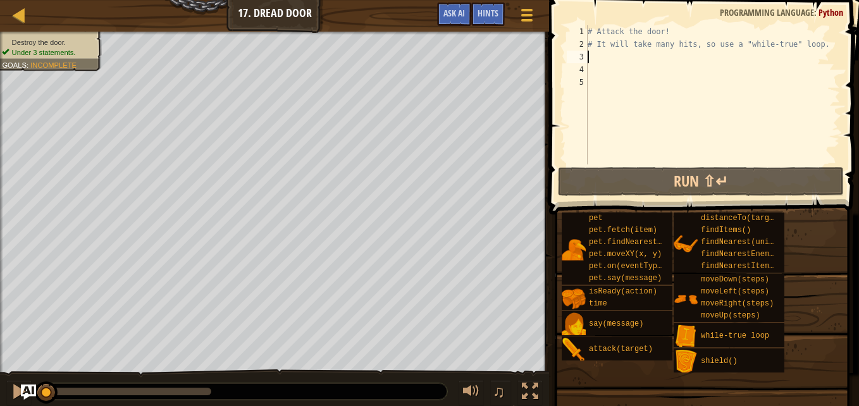
click at [612, 54] on div "# Attack the door! # It will take many hits, so use a "while-true" loop." at bounding box center [712, 107] width 255 height 164
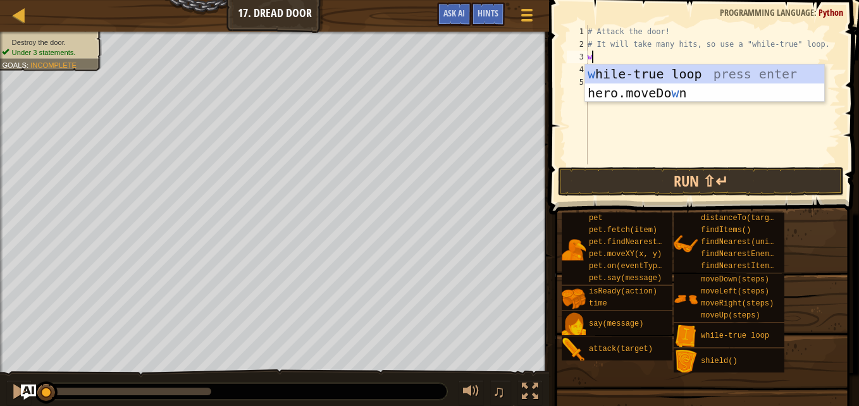
type textarea "whi"
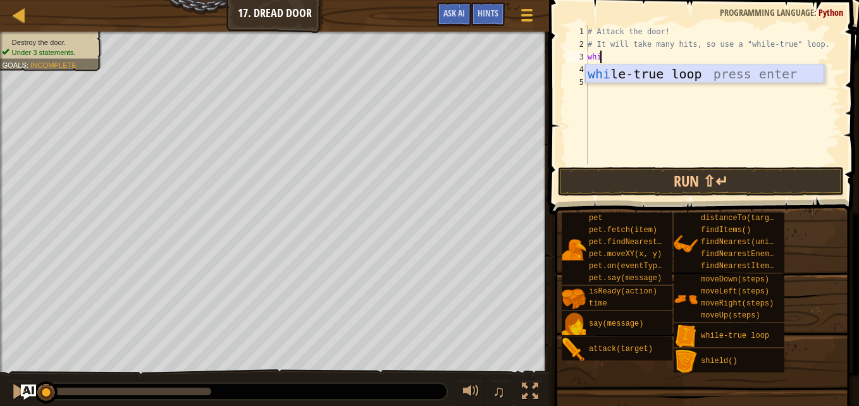
click at [614, 76] on div "whi le-true loop press enter" at bounding box center [704, 93] width 239 height 57
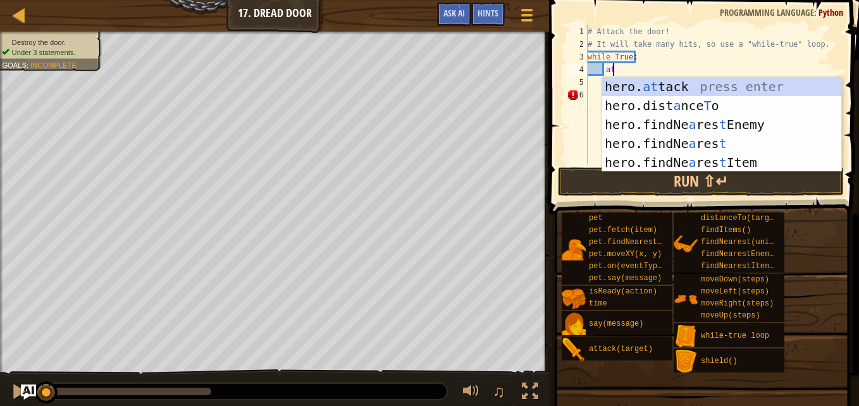
scroll to position [6, 2]
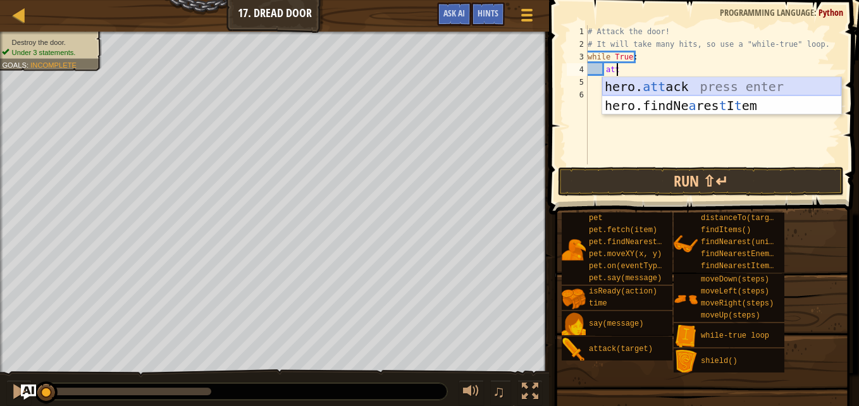
click at [637, 87] on div "hero. att ack press enter hero.findNe a res t I t em press enter" at bounding box center [721, 115] width 239 height 76
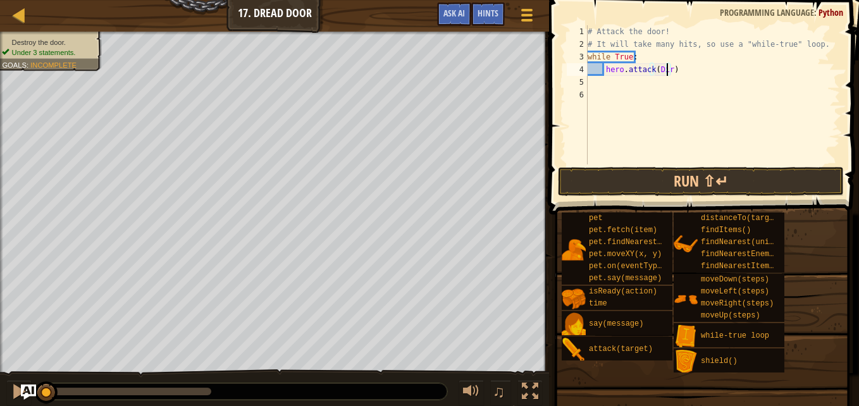
scroll to position [6, 6]
type textarea "hero.attack(Door)"
click at [686, 182] on button "Run ⇧↵" at bounding box center [701, 181] width 286 height 29
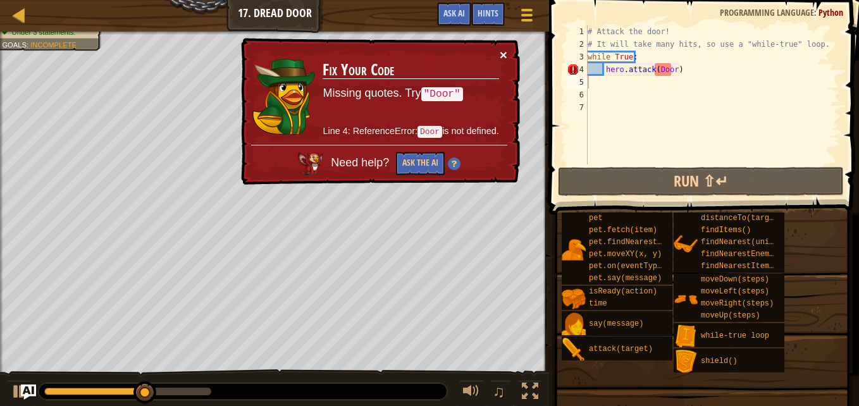
click at [507, 50] on button "×" at bounding box center [504, 54] width 8 height 13
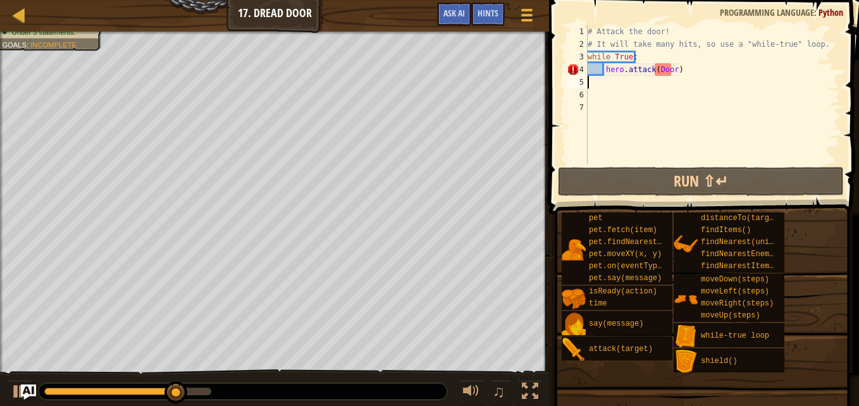
click at [669, 69] on div "# Attack the door! # It will take many hits, so use a "while-true" loop. while …" at bounding box center [712, 107] width 255 height 164
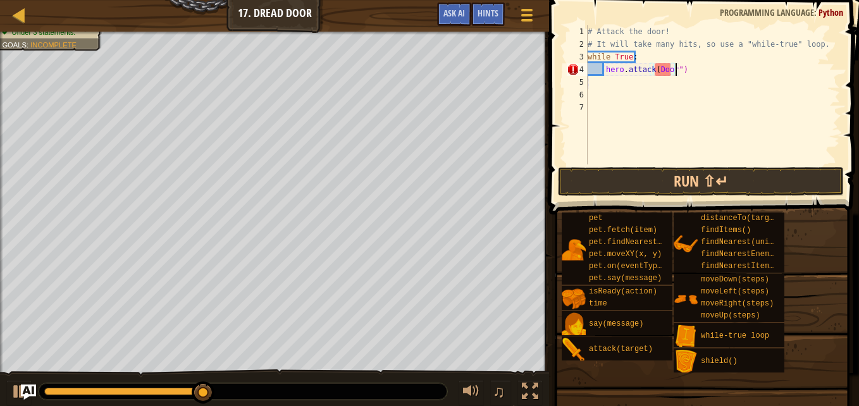
scroll to position [6, 7]
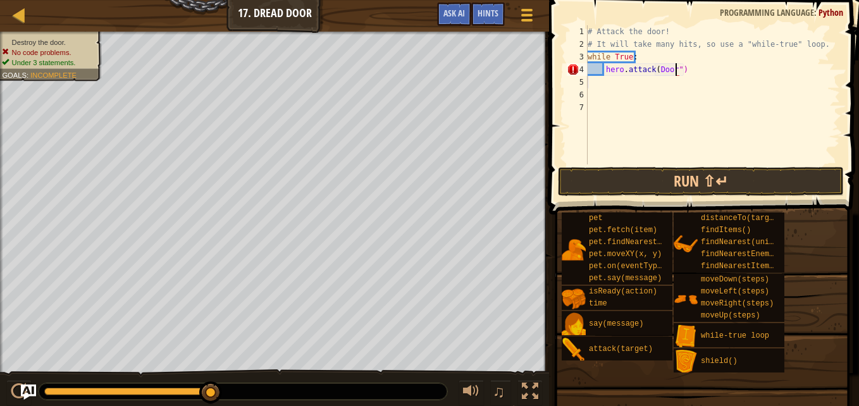
click at [655, 70] on div "# Attack the door! # It will take many hits, so use a "while-true" loop. while …" at bounding box center [712, 107] width 255 height 164
type textarea "hero.attack("Door")"
click at [605, 180] on button "Run ⇧↵" at bounding box center [701, 181] width 286 height 29
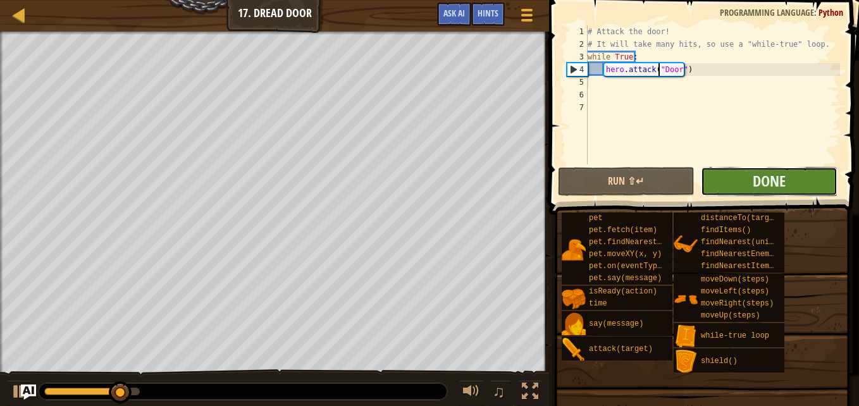
click at [740, 182] on button "Done" at bounding box center [769, 181] width 137 height 29
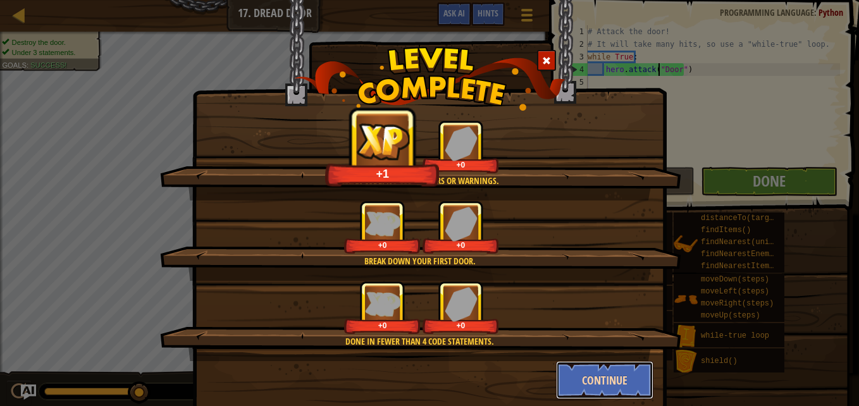
click at [585, 373] on button "Continue" at bounding box center [605, 380] width 98 height 38
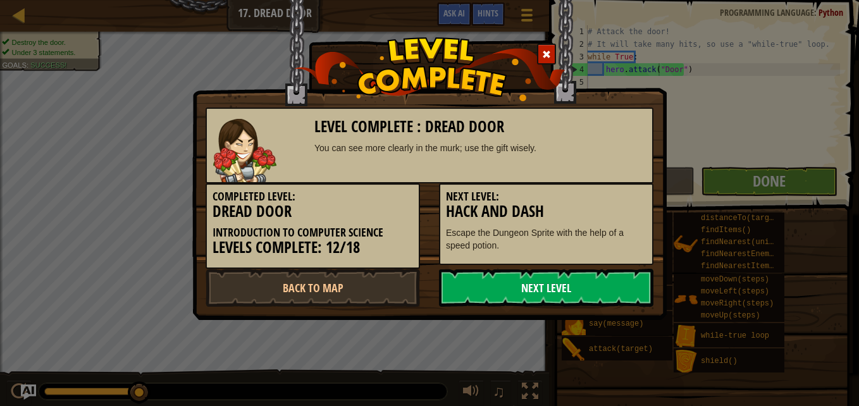
click at [542, 282] on link "Next Level" at bounding box center [546, 288] width 214 height 38
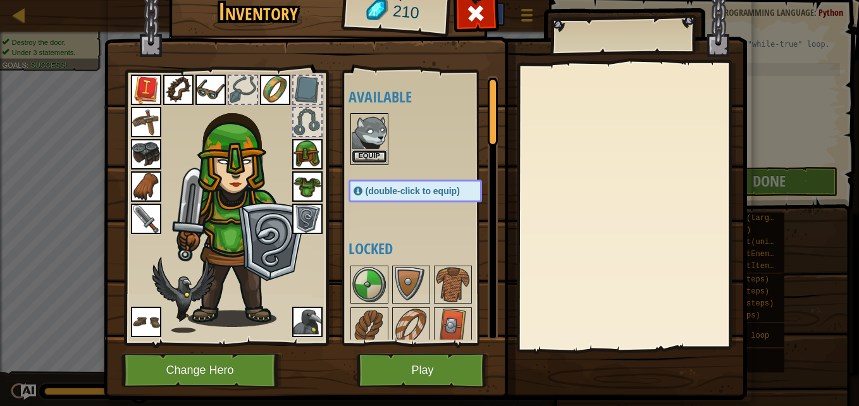
click at [364, 156] on button "Equip" at bounding box center [369, 156] width 35 height 13
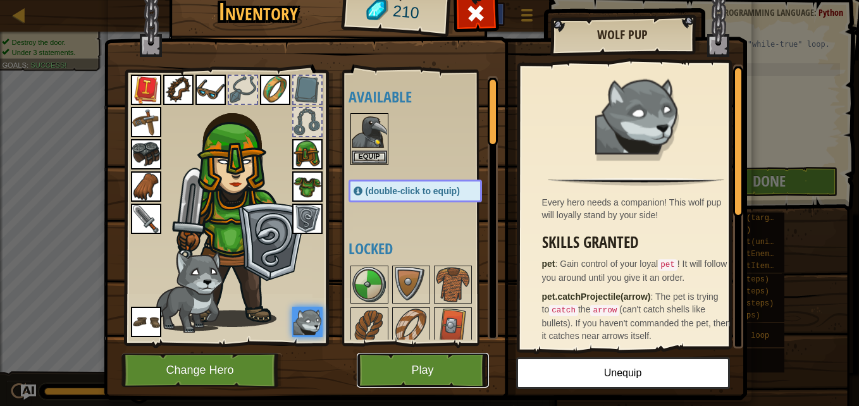
click at [445, 367] on button "Play" at bounding box center [423, 370] width 132 height 35
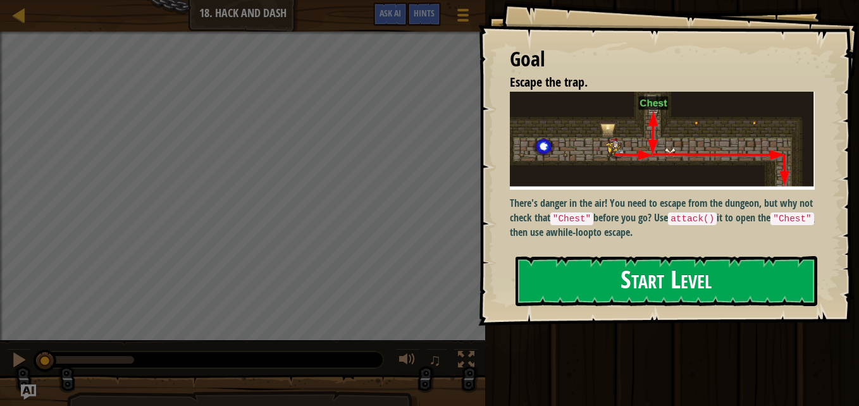
click at [568, 280] on button "Start Level" at bounding box center [667, 281] width 302 height 50
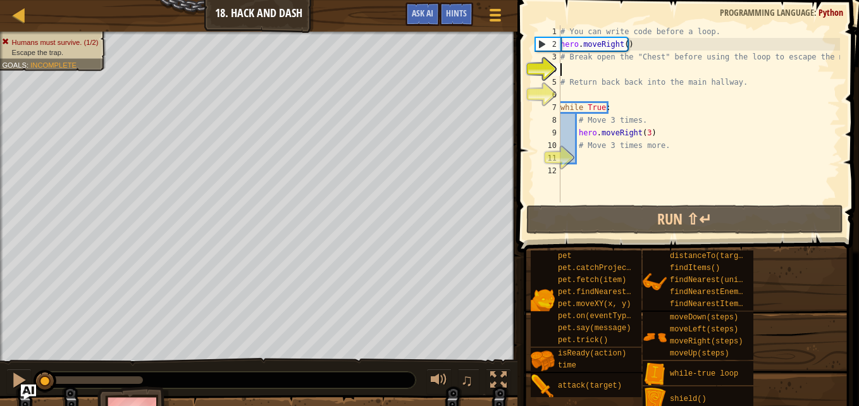
type textarea "h"
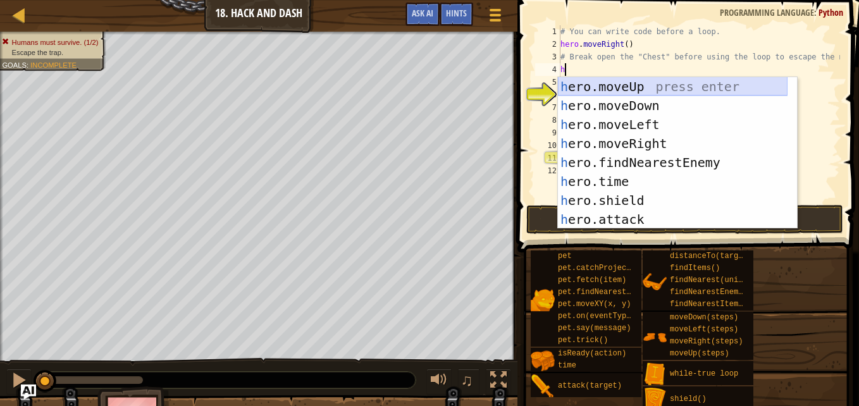
click at [614, 85] on div "h ero.moveUp press enter h ero.moveDown press enter h ero.moveLeft press enter …" at bounding box center [673, 172] width 230 height 190
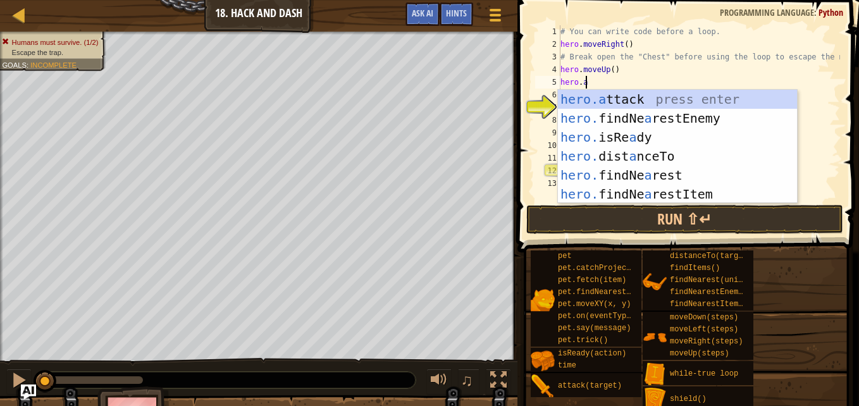
scroll to position [6, 1]
click at [646, 94] on div "hero.a ttack press enter hero. findNe a restEnemy press enter hero. isRe a dy p…" at bounding box center [677, 166] width 239 height 152
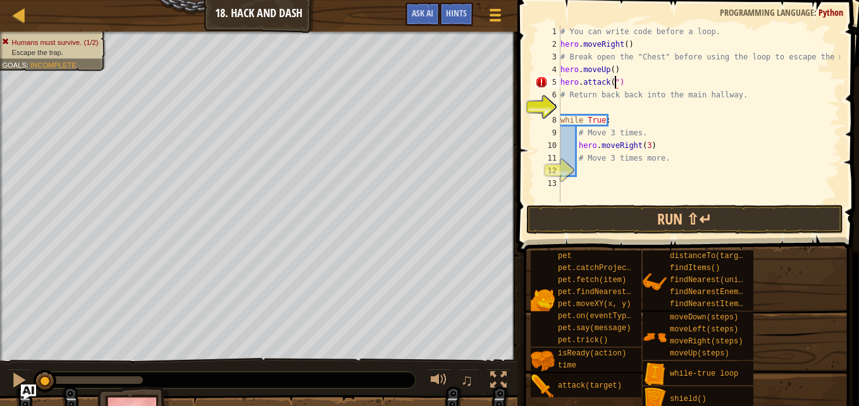
scroll to position [6, 4]
type textarea "hero.attack("Chest")"
click at [617, 105] on div "# You can write code before a loop. hero . moveRight ( ) # Break open the "Ches…" at bounding box center [699, 126] width 282 height 202
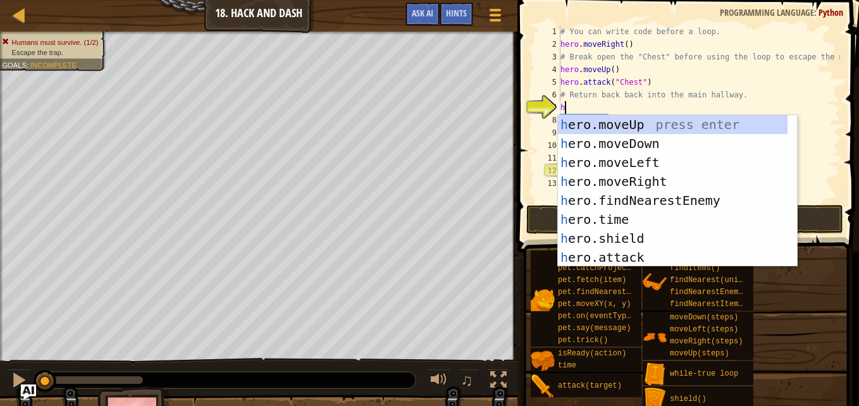
type textarea "her"
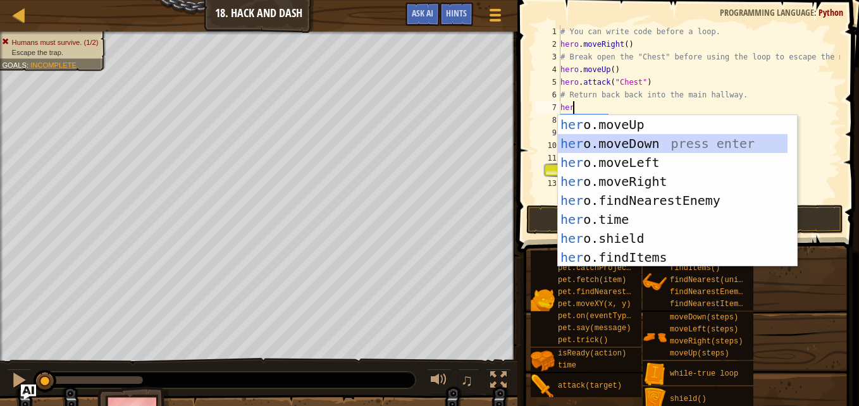
click at [631, 139] on div "her o.moveUp press enter her o.moveDown press enter her o.moveLeft press enter …" at bounding box center [673, 210] width 230 height 190
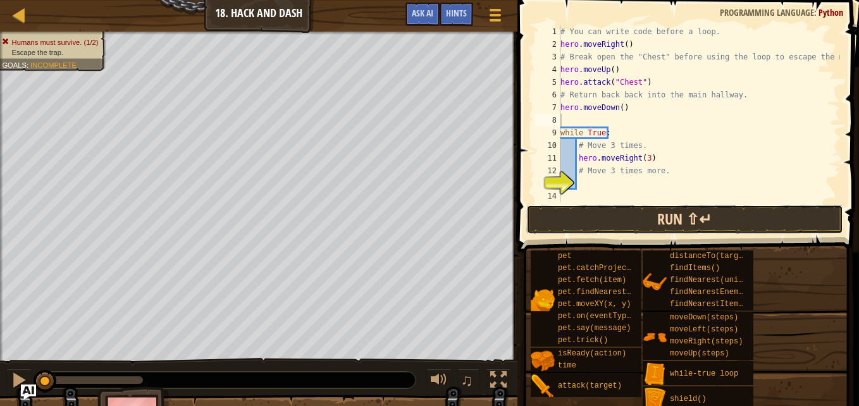
click at [638, 213] on button "Run ⇧↵" at bounding box center [684, 219] width 317 height 29
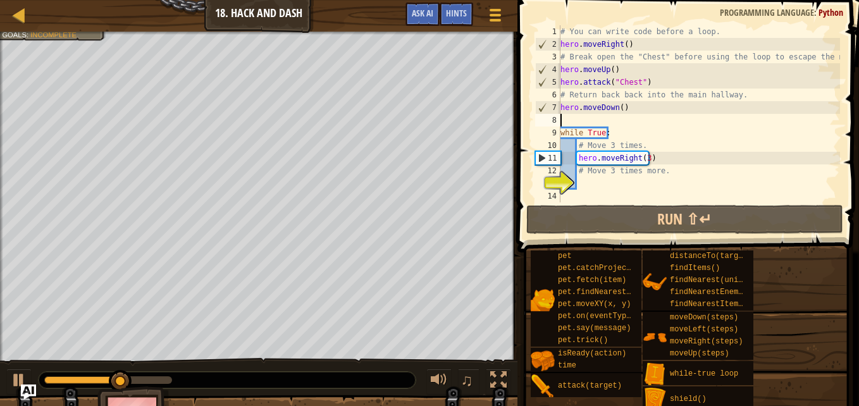
click at [618, 184] on div "# You can write code before a loop. hero . moveRight ( ) # Break open the "Ches…" at bounding box center [699, 126] width 282 height 202
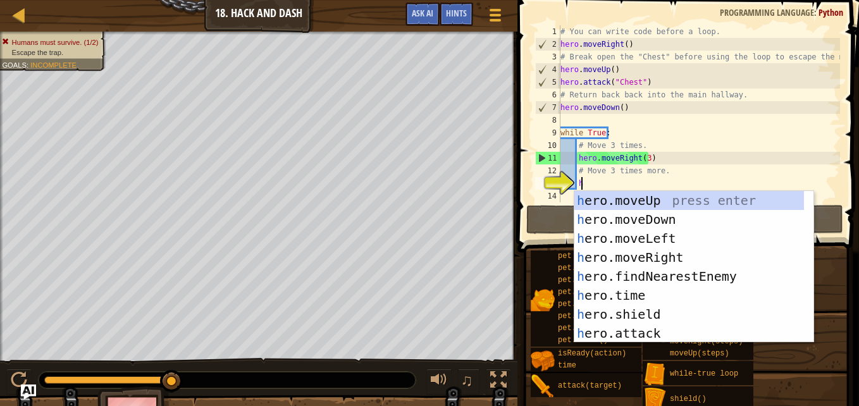
scroll to position [6, 1]
type textarea "her"
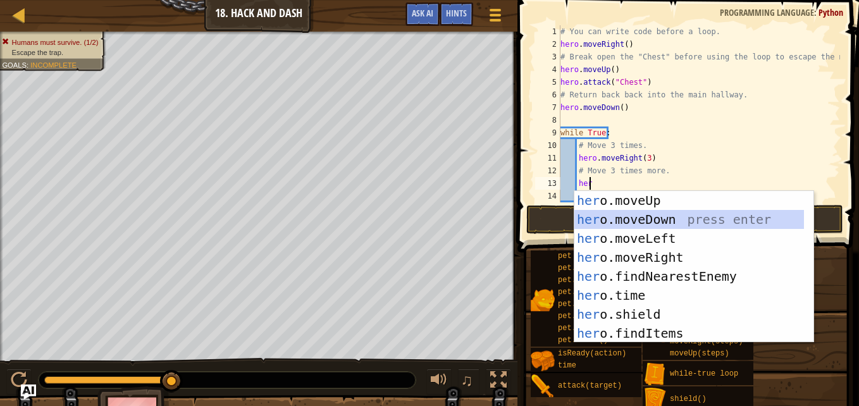
click at [647, 214] on div "her o.moveUp press enter her o.moveDown press enter her o.moveLeft press enter …" at bounding box center [689, 286] width 230 height 190
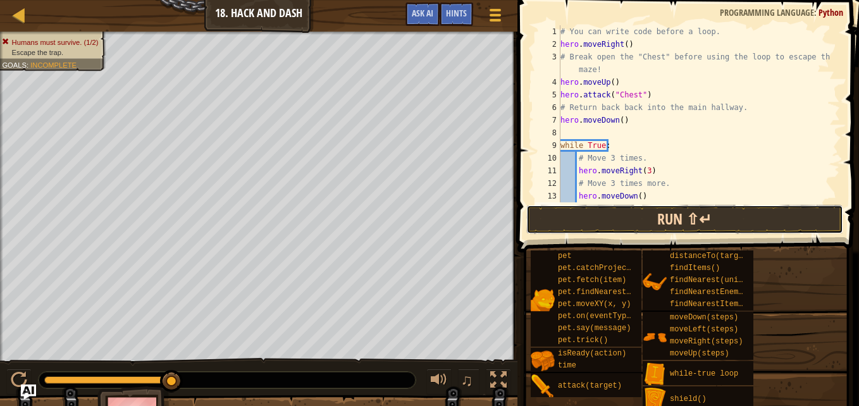
click at [651, 224] on button "Run ⇧↵" at bounding box center [684, 219] width 317 height 29
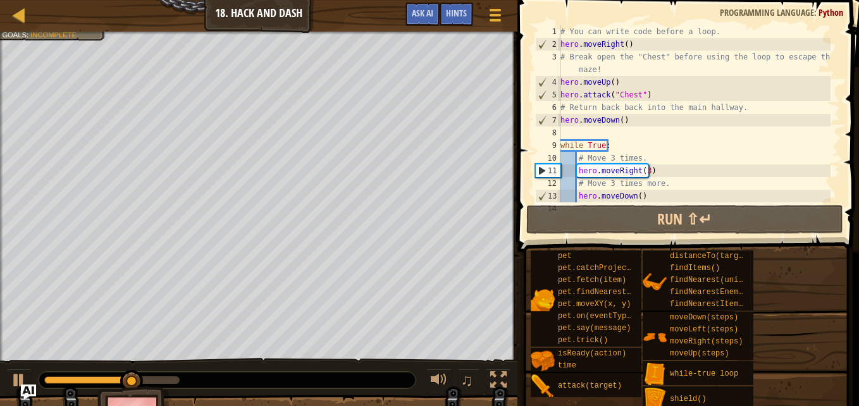
click at [634, 197] on div "# You can write code before a loop. hero . moveRight ( ) # Break open the "Ches…" at bounding box center [694, 126] width 273 height 202
type textarea "hero.moveDown(3)"
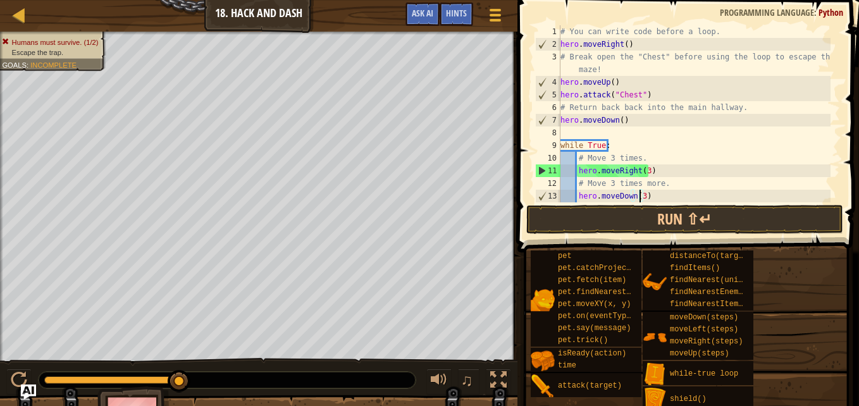
click at [664, 197] on div "# You can write code before a loop. hero . moveRight ( ) # Break open the "Ches…" at bounding box center [694, 126] width 273 height 202
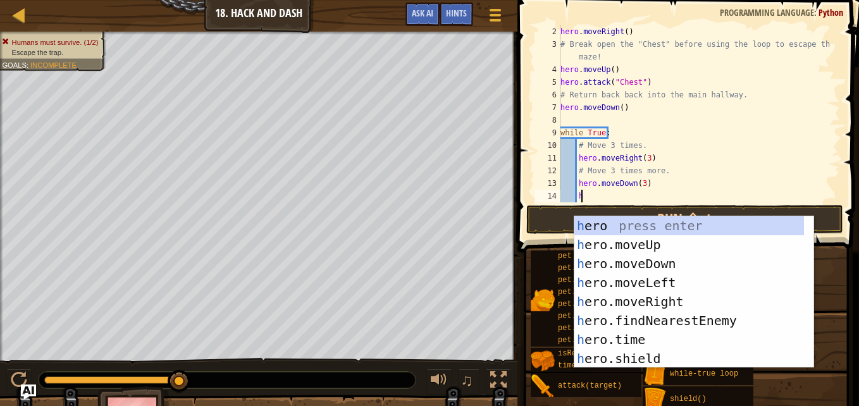
scroll to position [6, 1]
type textarea "her"
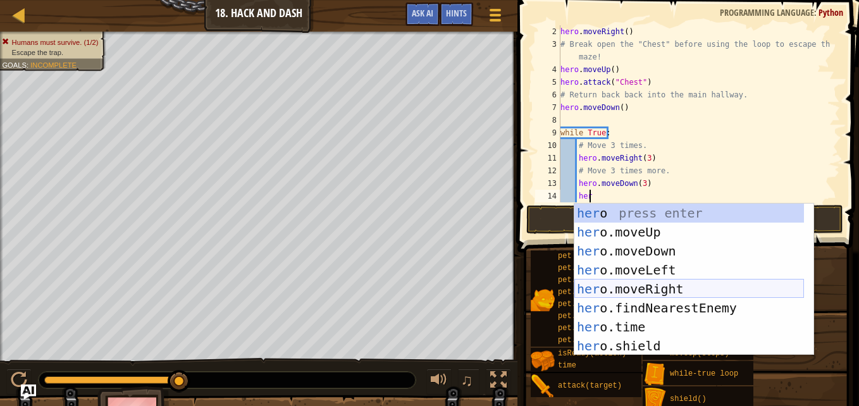
click at [665, 284] on div "her o press enter her o.moveUp press enter her o.moveDown press enter her o.mov…" at bounding box center [689, 299] width 230 height 190
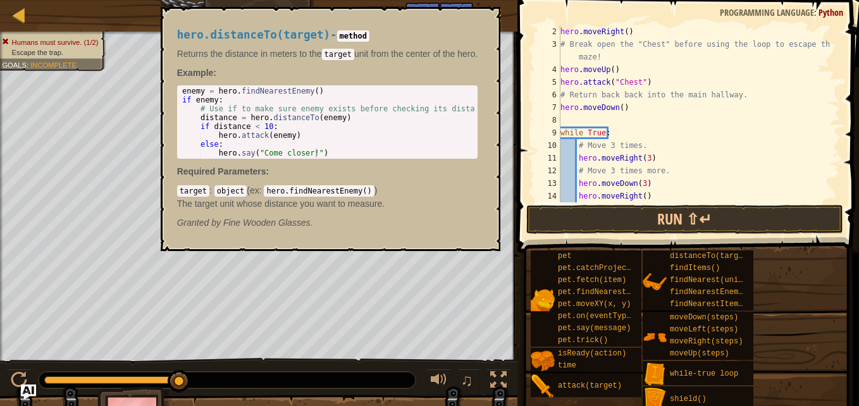
scroll to position [6, 1]
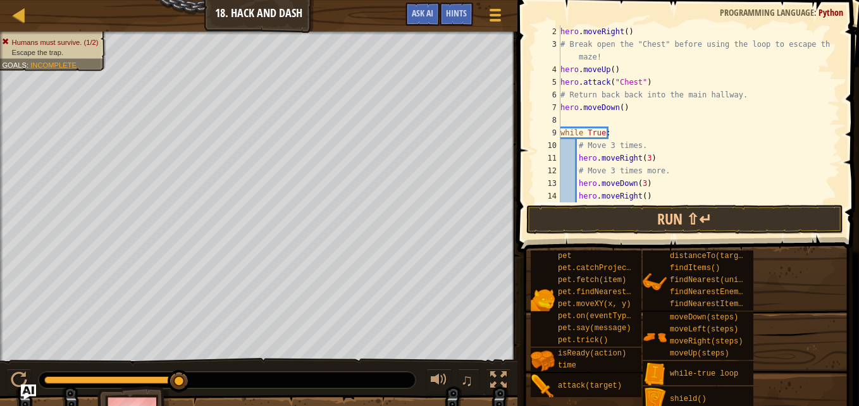
click at [640, 197] on div "hero . moveRight ( ) # Break open the "Chest" before using the loop to escape t…" at bounding box center [694, 126] width 273 height 202
type textarea "hero.moveRight(3)"
click at [647, 222] on button "Run ⇧↵" at bounding box center [684, 219] width 317 height 29
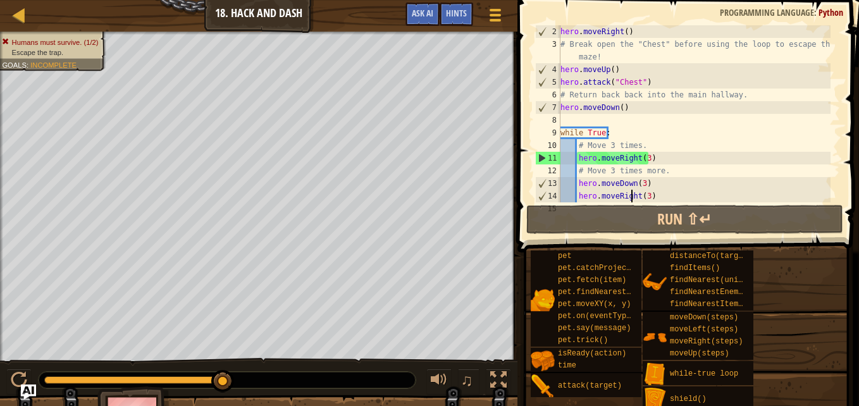
click at [631, 197] on div "hero . moveRight ( ) # Break open the "Chest" before using the loop to escape t…" at bounding box center [694, 126] width 273 height 202
